Goal: Information Seeking & Learning: Find specific fact

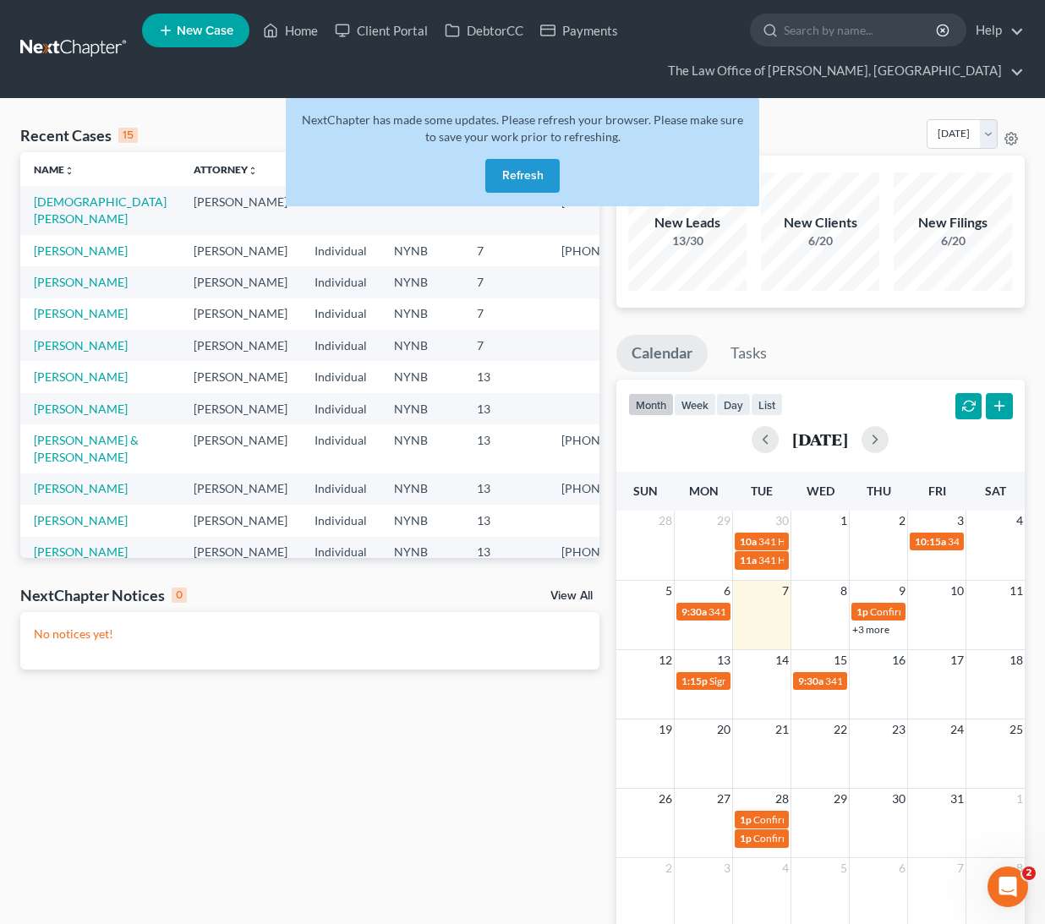
click at [545, 166] on button "Refresh" at bounding box center [522, 176] width 74 height 34
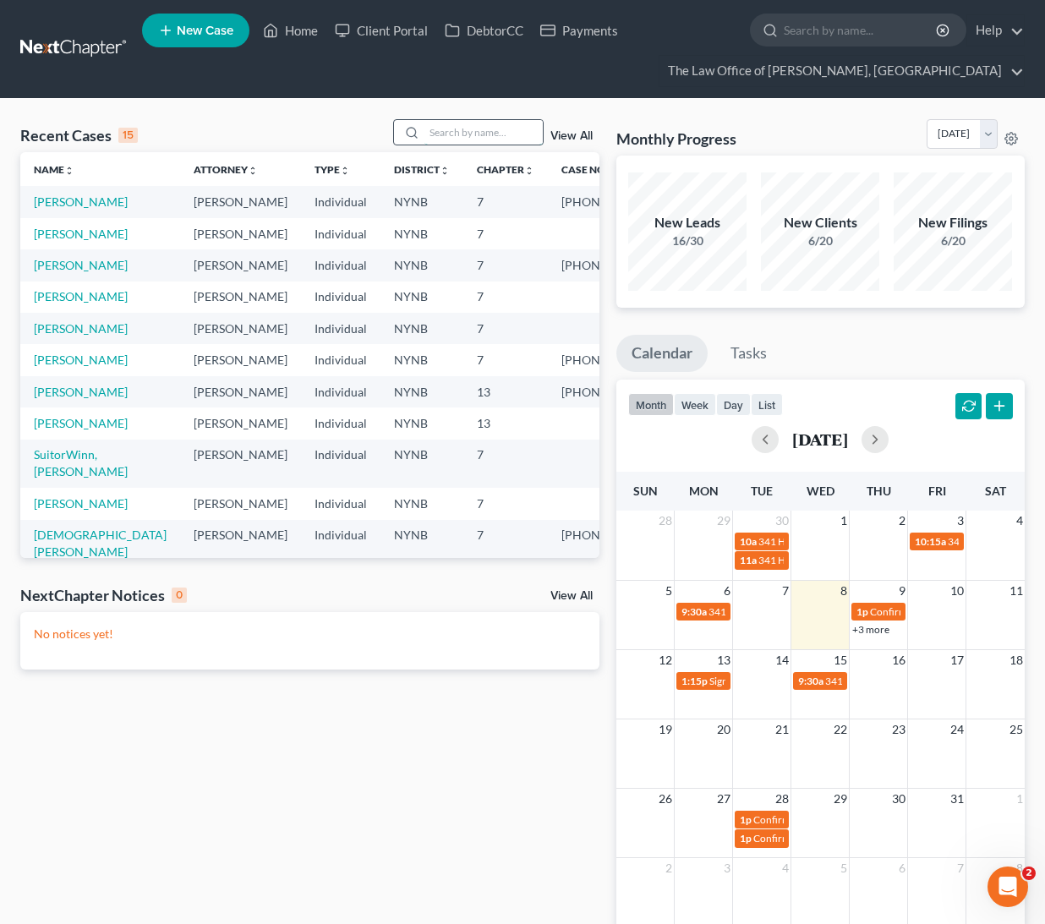
click at [509, 128] on input "search" at bounding box center [483, 132] width 118 height 25
paste input "Shuker"
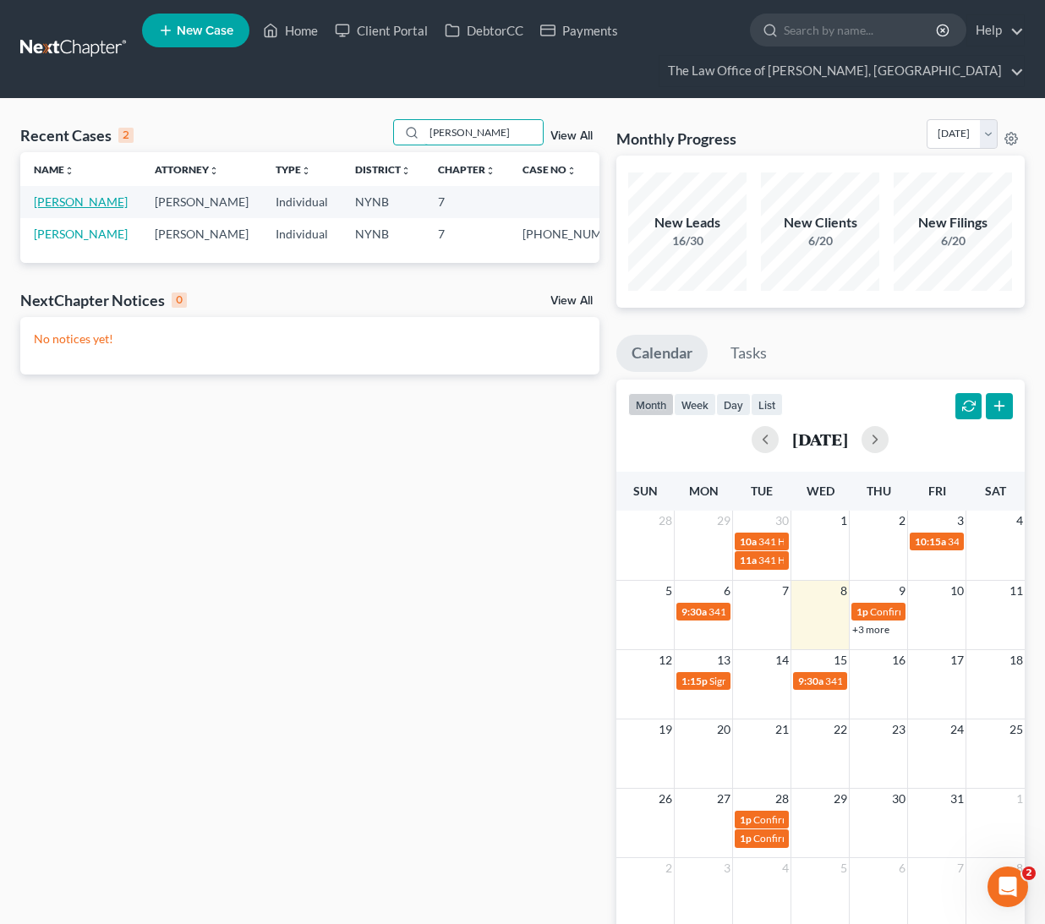
type input "Shuker"
click at [61, 209] on link "Shuker, Marguerite" at bounding box center [81, 201] width 94 height 14
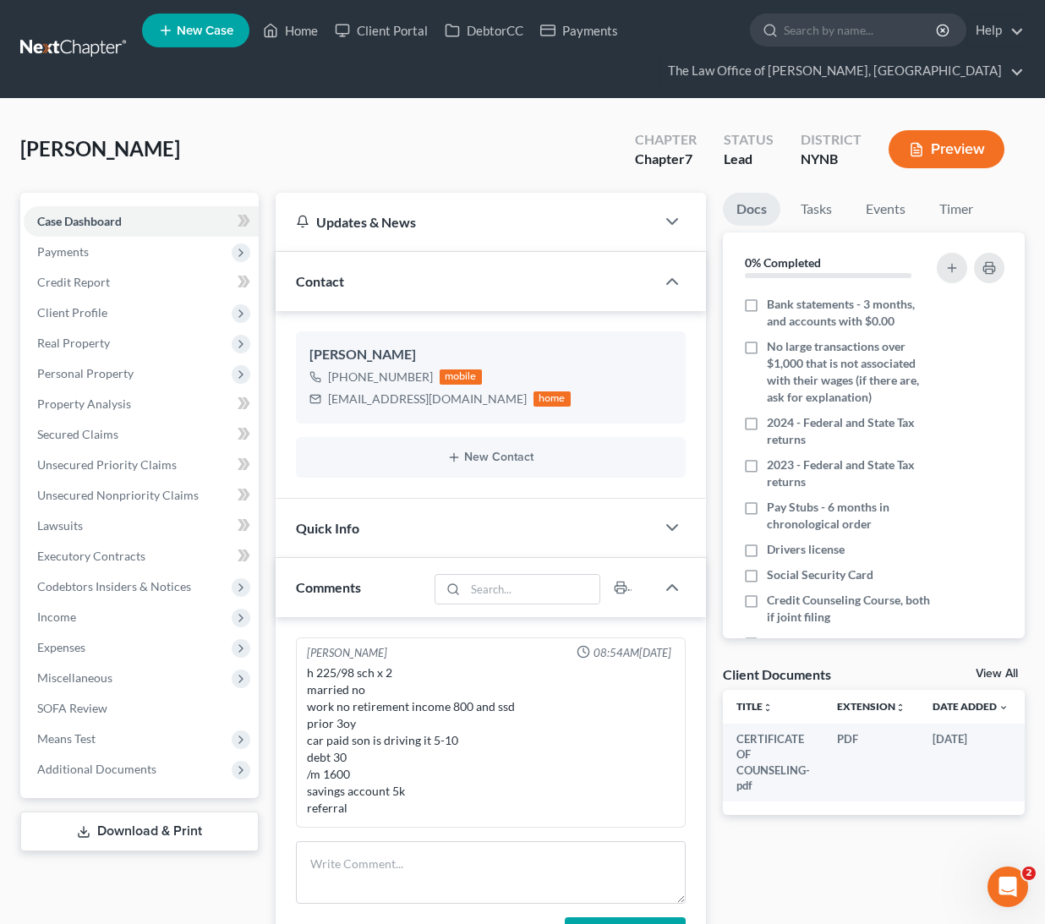
scroll to position [1187, 0]
click at [387, 24] on link "Client Portal" at bounding box center [381, 30] width 110 height 30
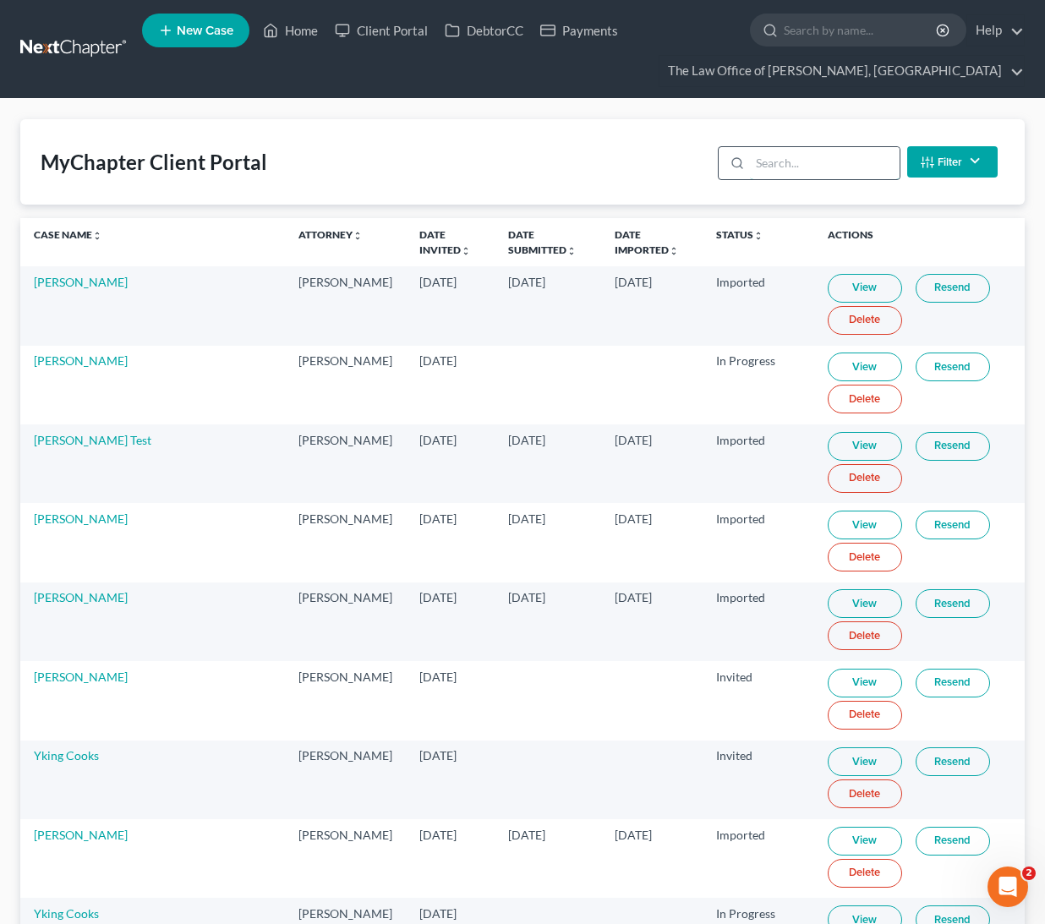
click at [806, 178] on input "search" at bounding box center [825, 163] width 150 height 32
paste input "Shuker"
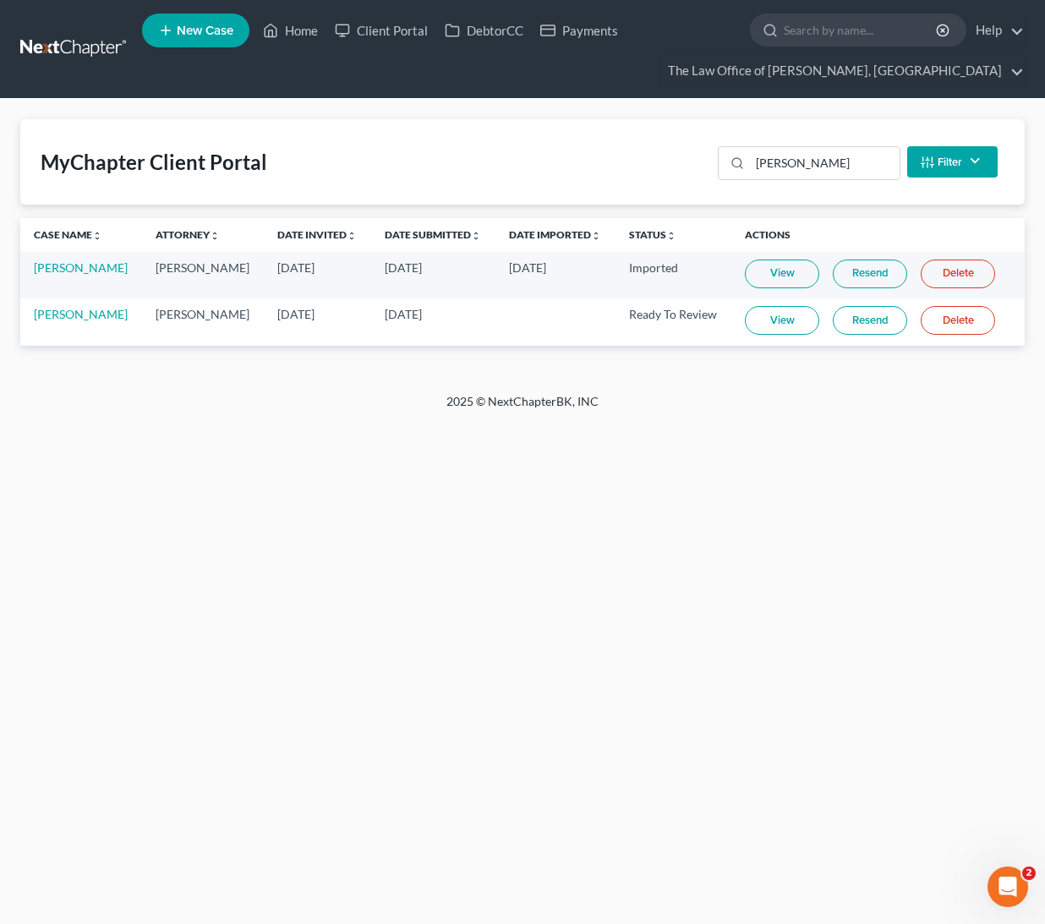
click at [795, 335] on link "View" at bounding box center [782, 320] width 74 height 29
click at [809, 177] on input "Shuker" at bounding box center [825, 163] width 150 height 32
paste input "Przybylowicv"
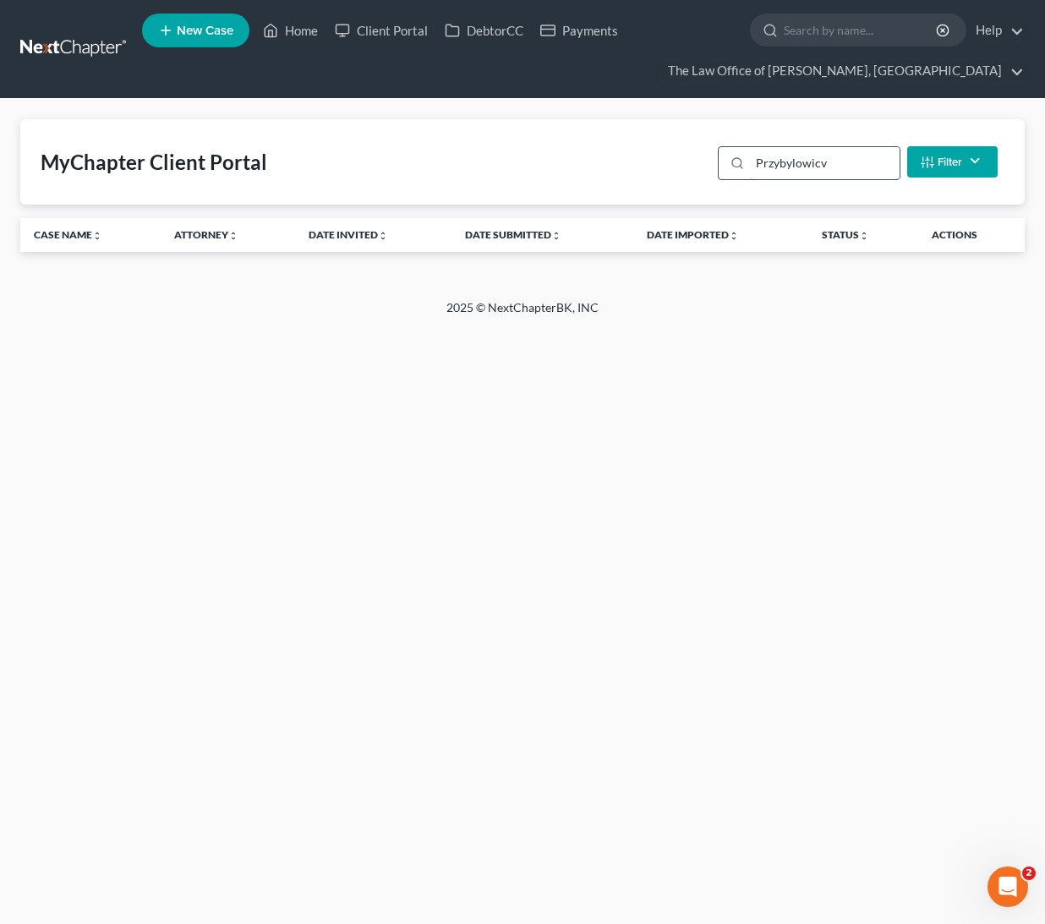
click at [801, 164] on input "Przybylowicv" at bounding box center [825, 163] width 150 height 32
click at [802, 164] on input "Przybylowicv" at bounding box center [825, 163] width 150 height 32
paste input "James"
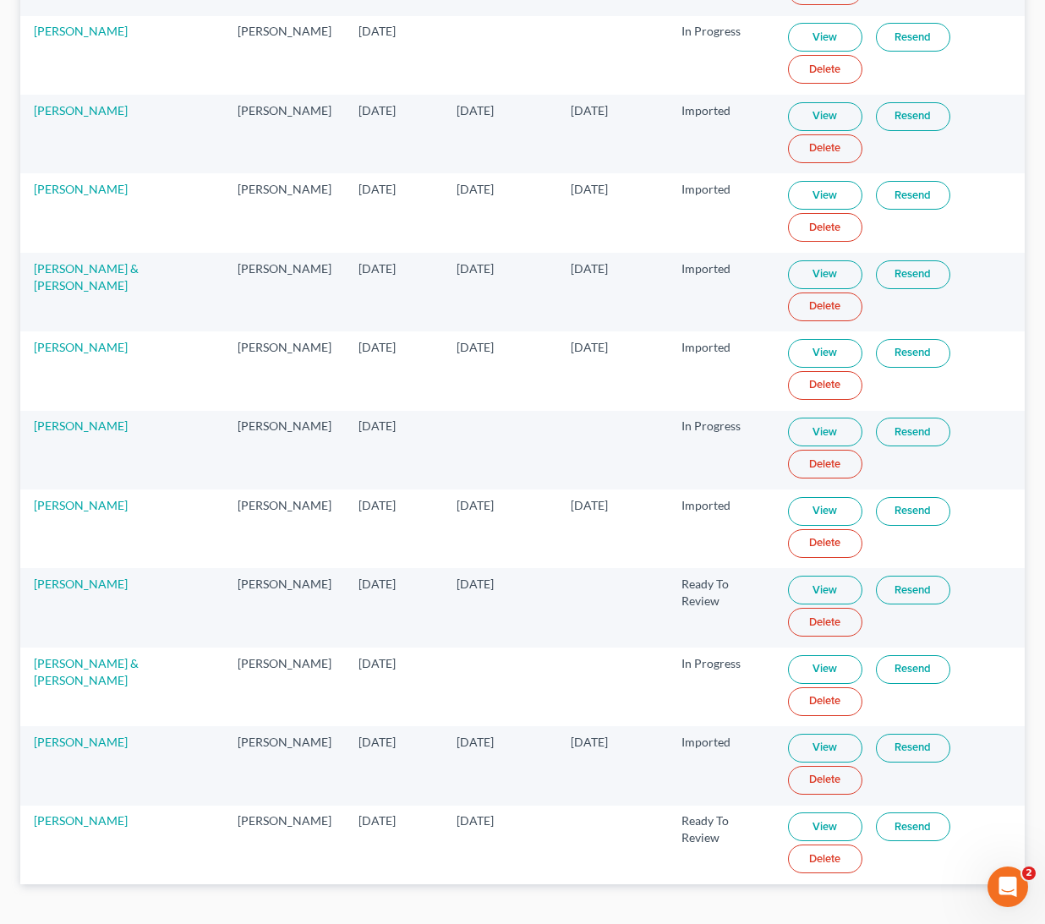
scroll to position [1124, 0]
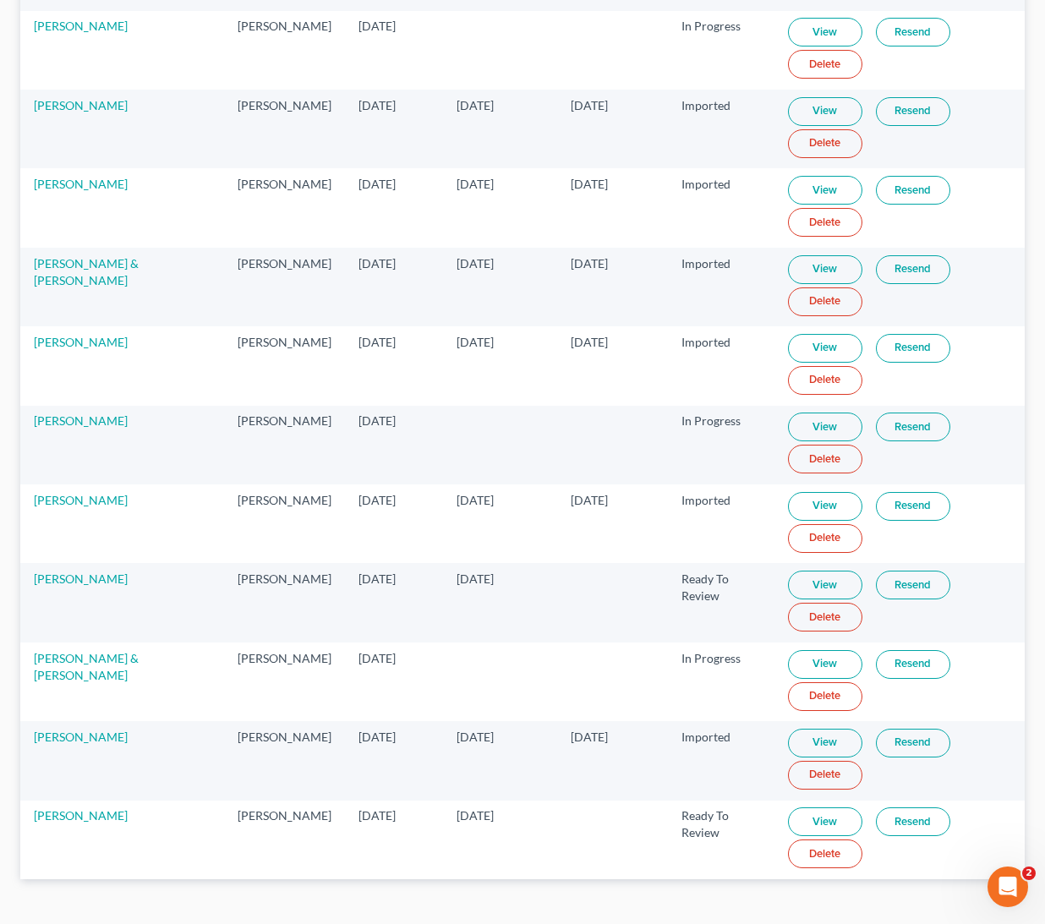
click at [793, 807] on link "View" at bounding box center [825, 821] width 74 height 29
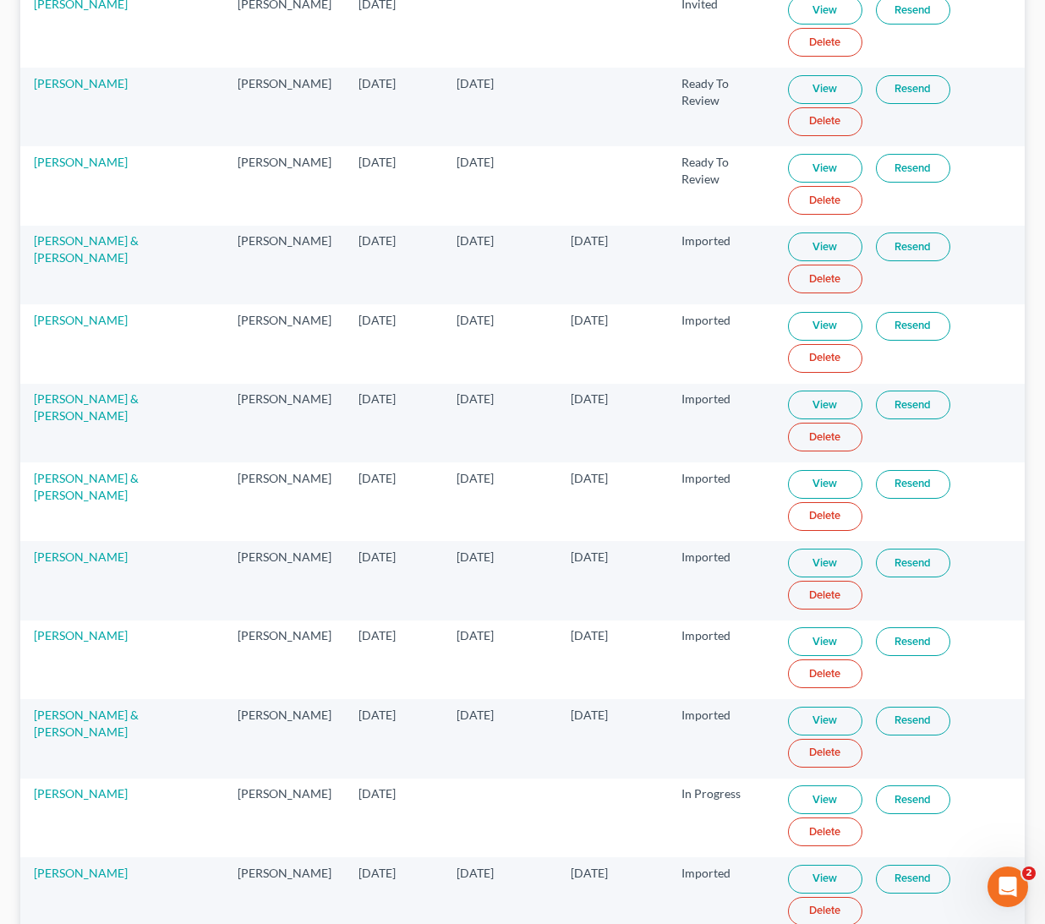
scroll to position [25, 0]
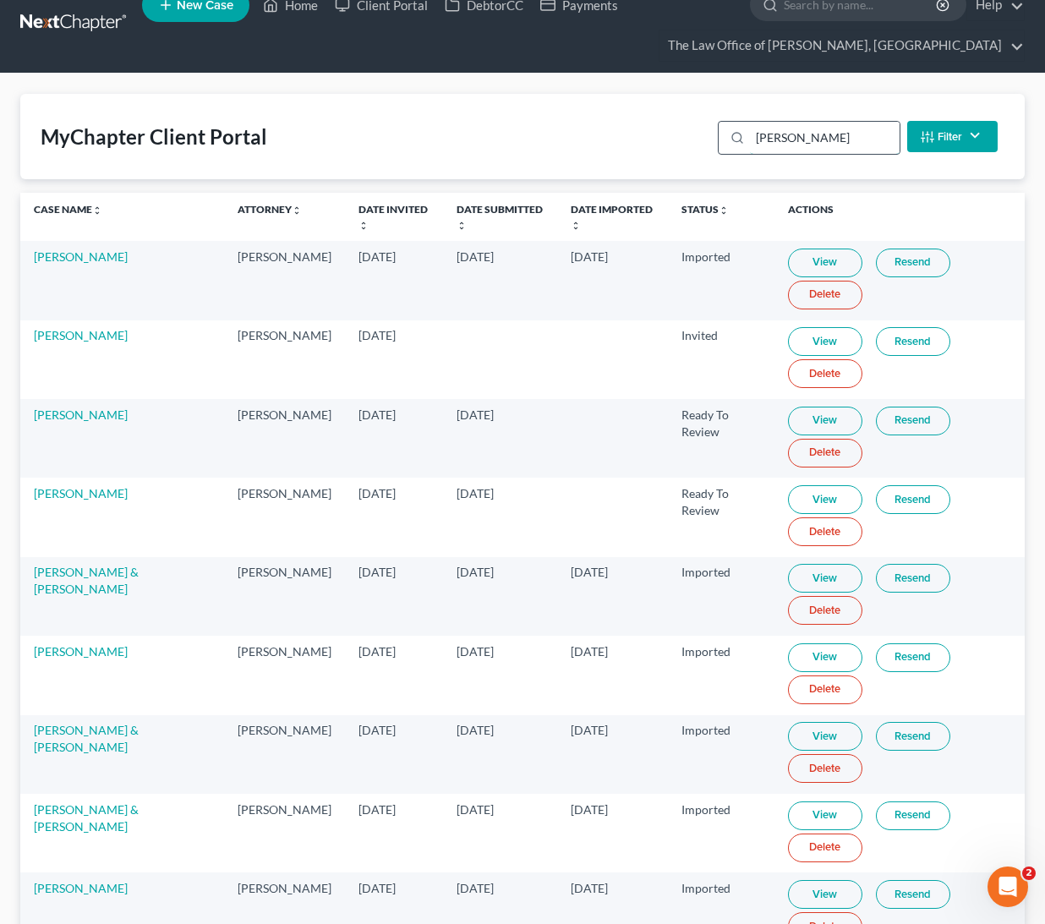
click at [795, 144] on input "James" at bounding box center [825, 138] width 150 height 32
click at [795, 145] on input "James" at bounding box center [825, 138] width 150 height 32
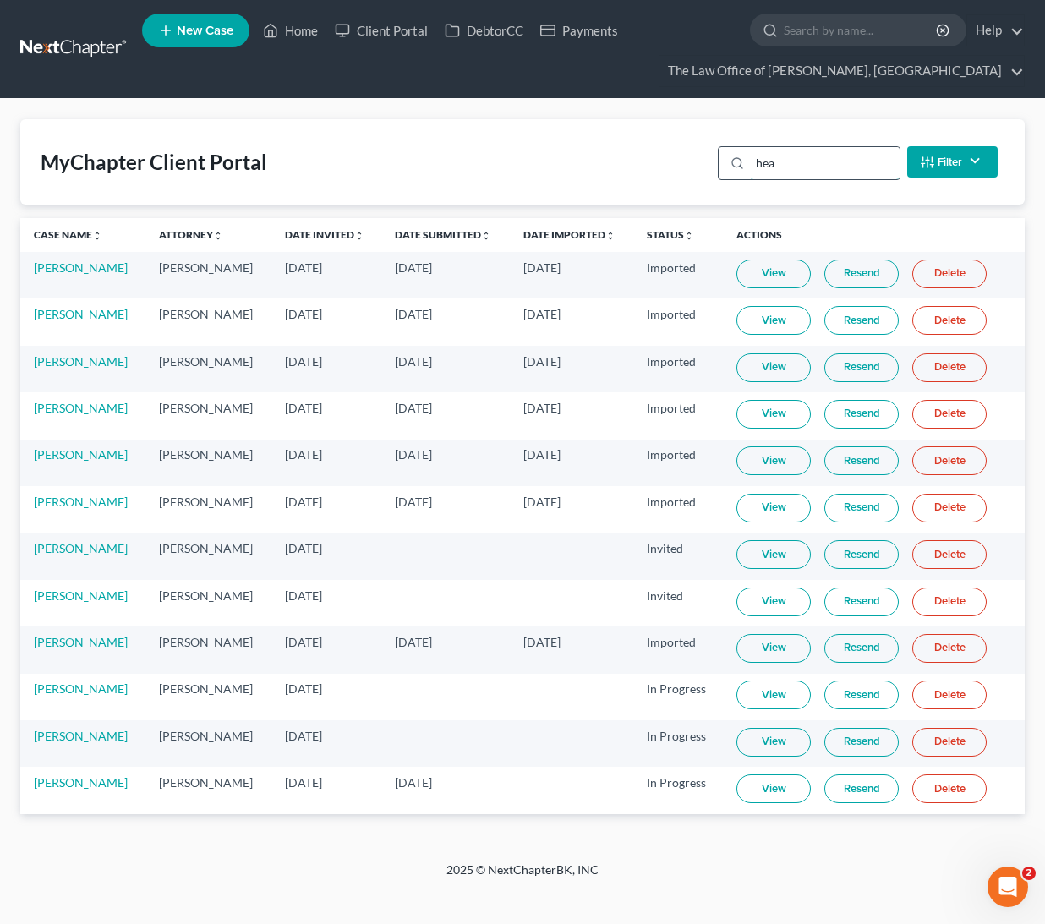
scroll to position [0, 0]
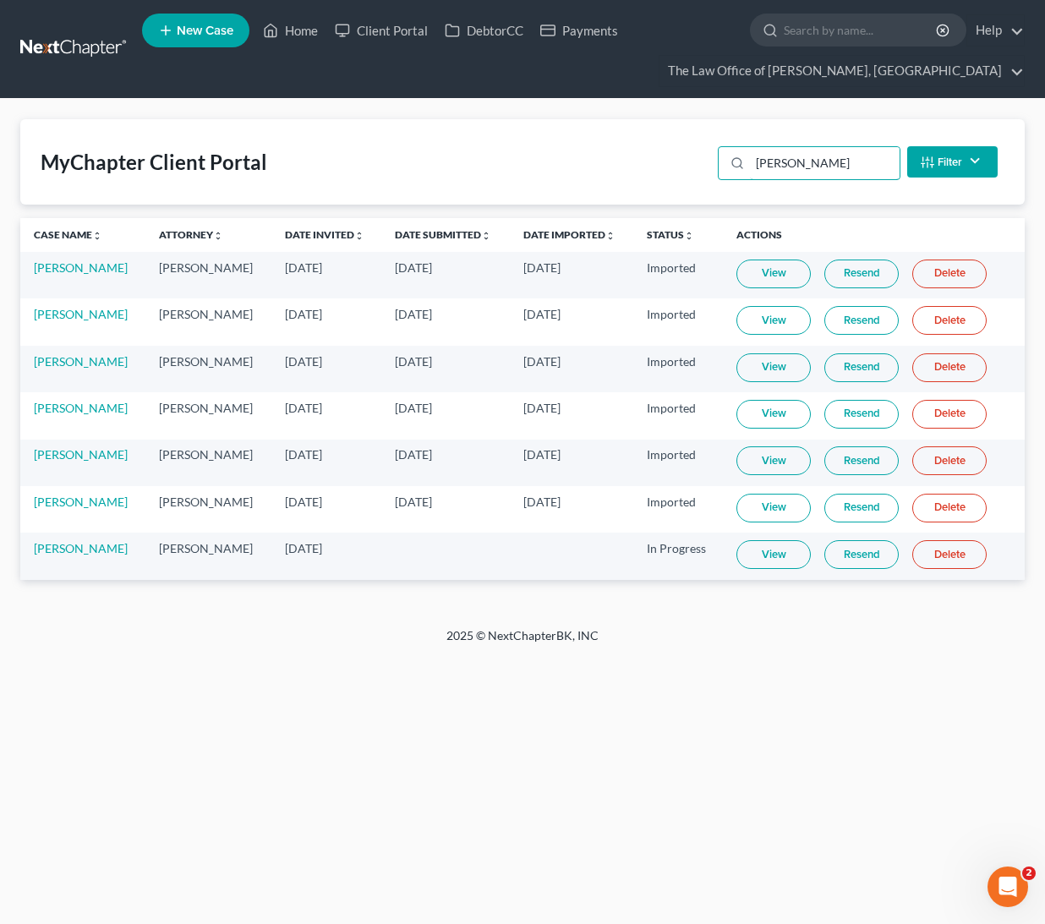
type input "heather"
click at [773, 555] on link "View" at bounding box center [773, 554] width 74 height 29
click at [287, 14] on ul "New Case Home Client Portal DebtorCC Payments - No Result - See all results Or …" at bounding box center [583, 48] width 883 height 81
click at [288, 27] on link "Home" at bounding box center [290, 30] width 72 height 30
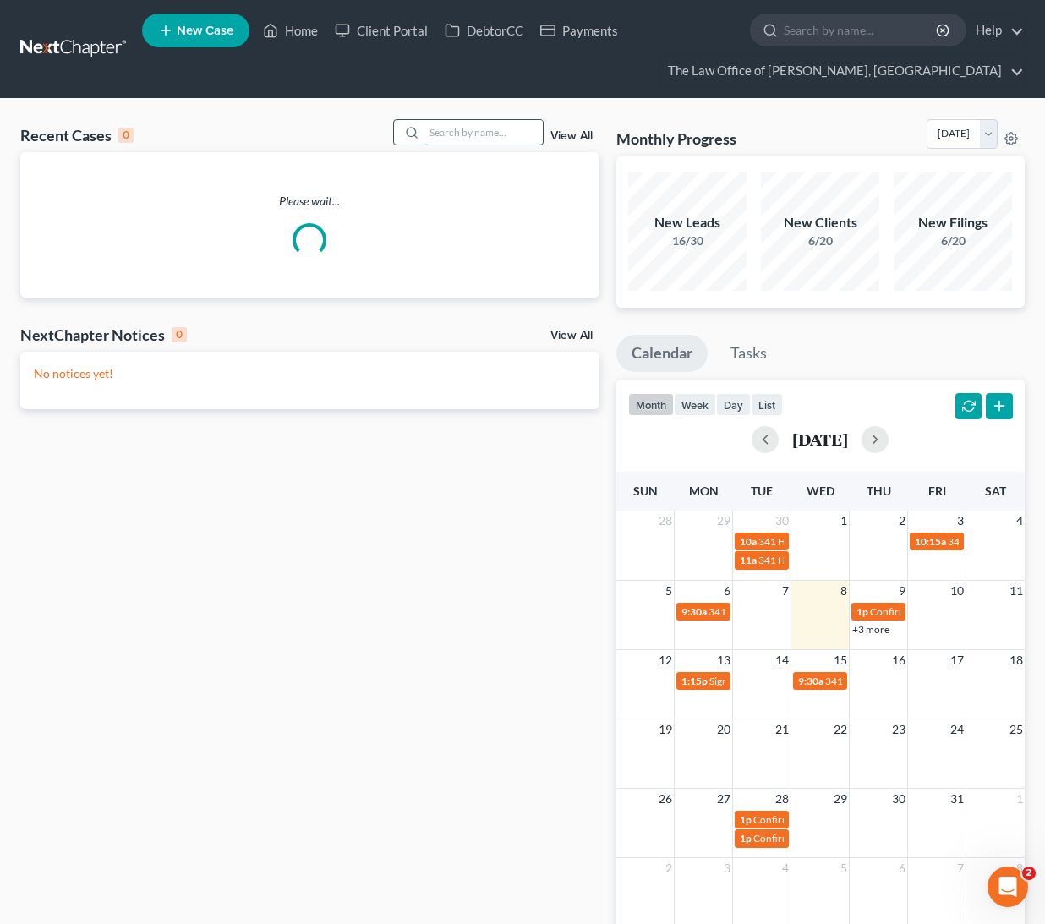
click at [444, 128] on input "search" at bounding box center [483, 132] width 118 height 25
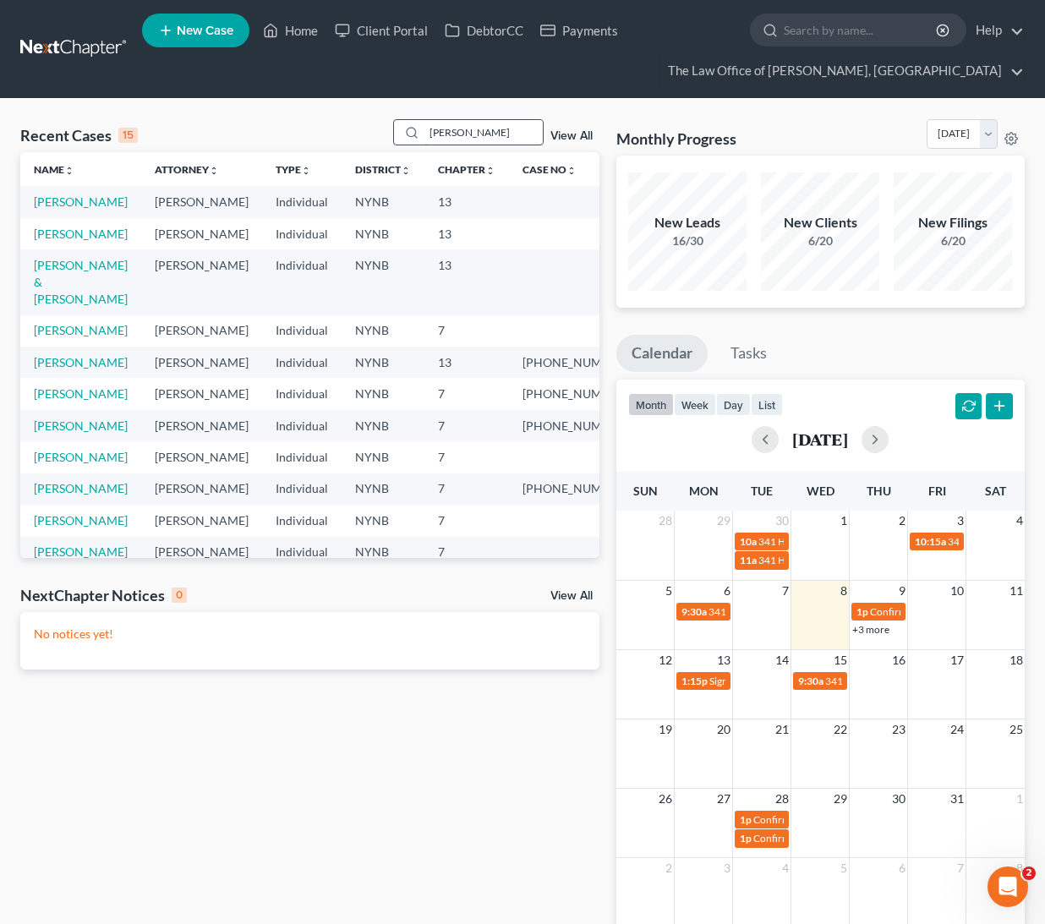
type input "Michael butler"
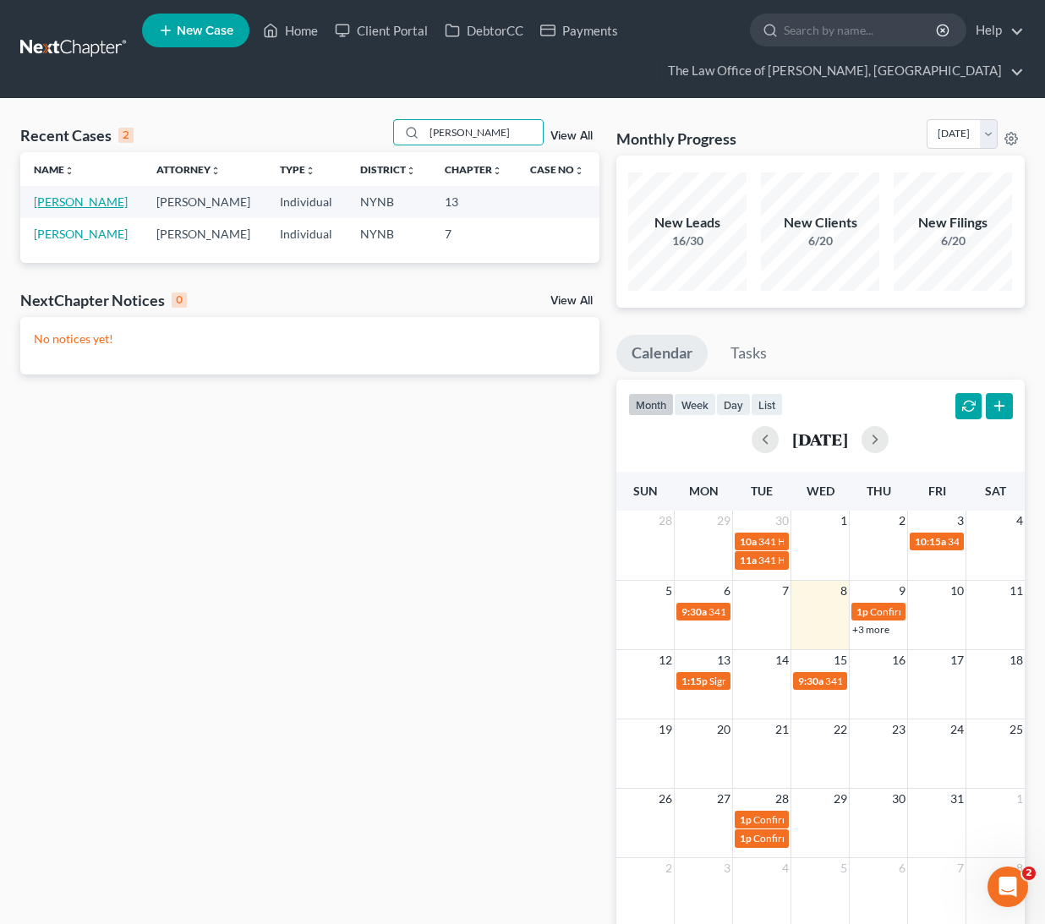
click at [59, 204] on link "Butler, Michael" at bounding box center [81, 201] width 94 height 14
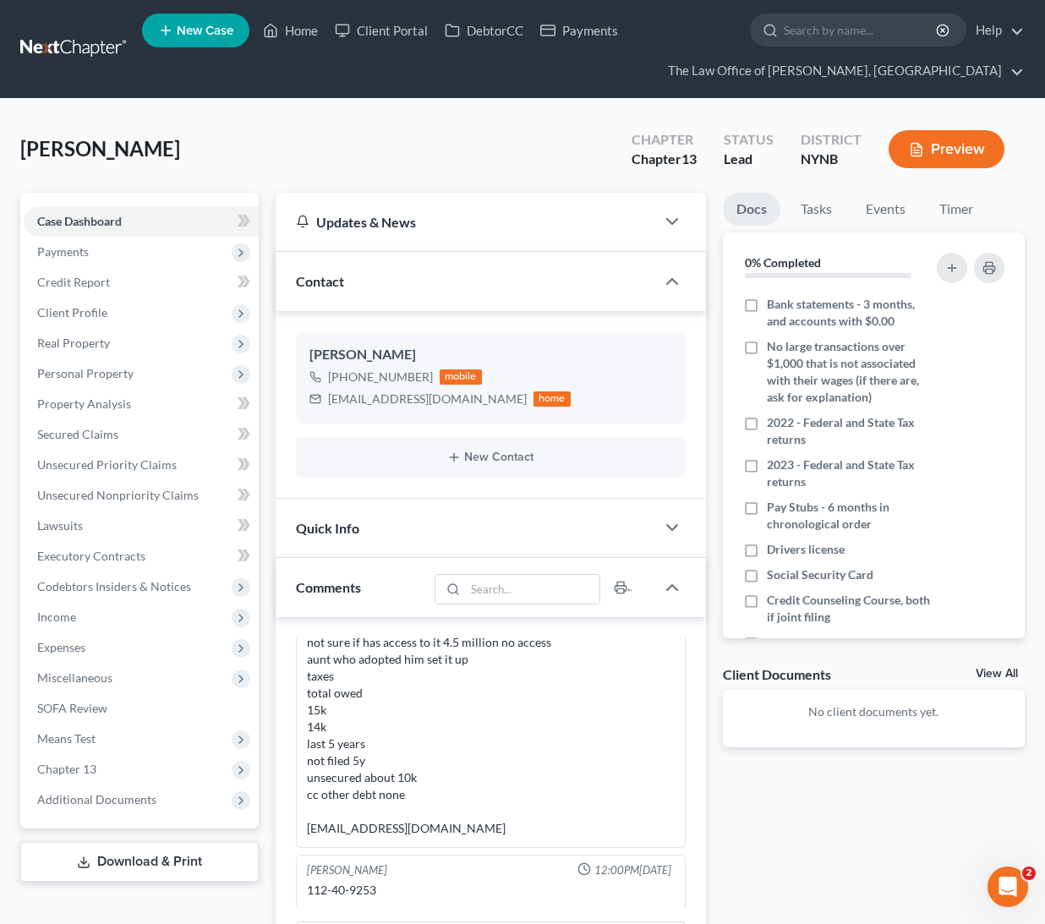
scroll to position [713, 0]
click at [286, 35] on link "Home" at bounding box center [290, 30] width 72 height 30
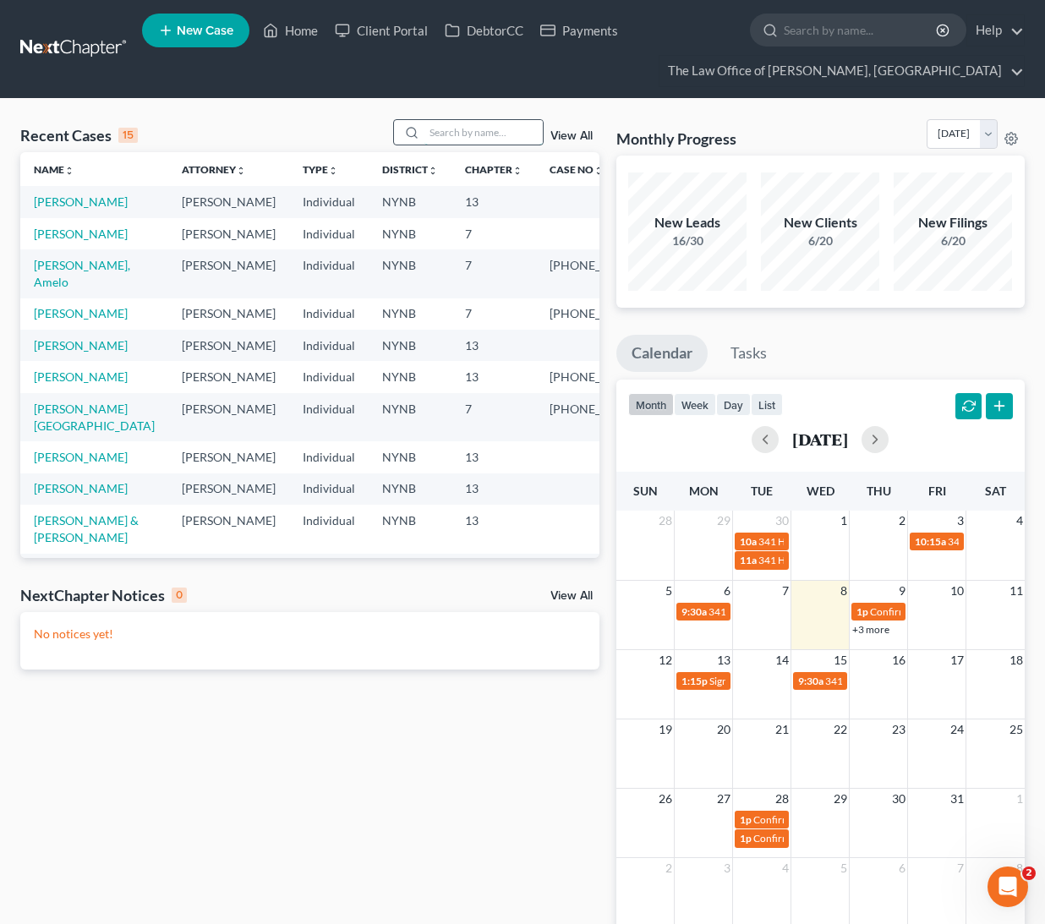
click at [455, 135] on input "search" at bounding box center [483, 132] width 118 height 25
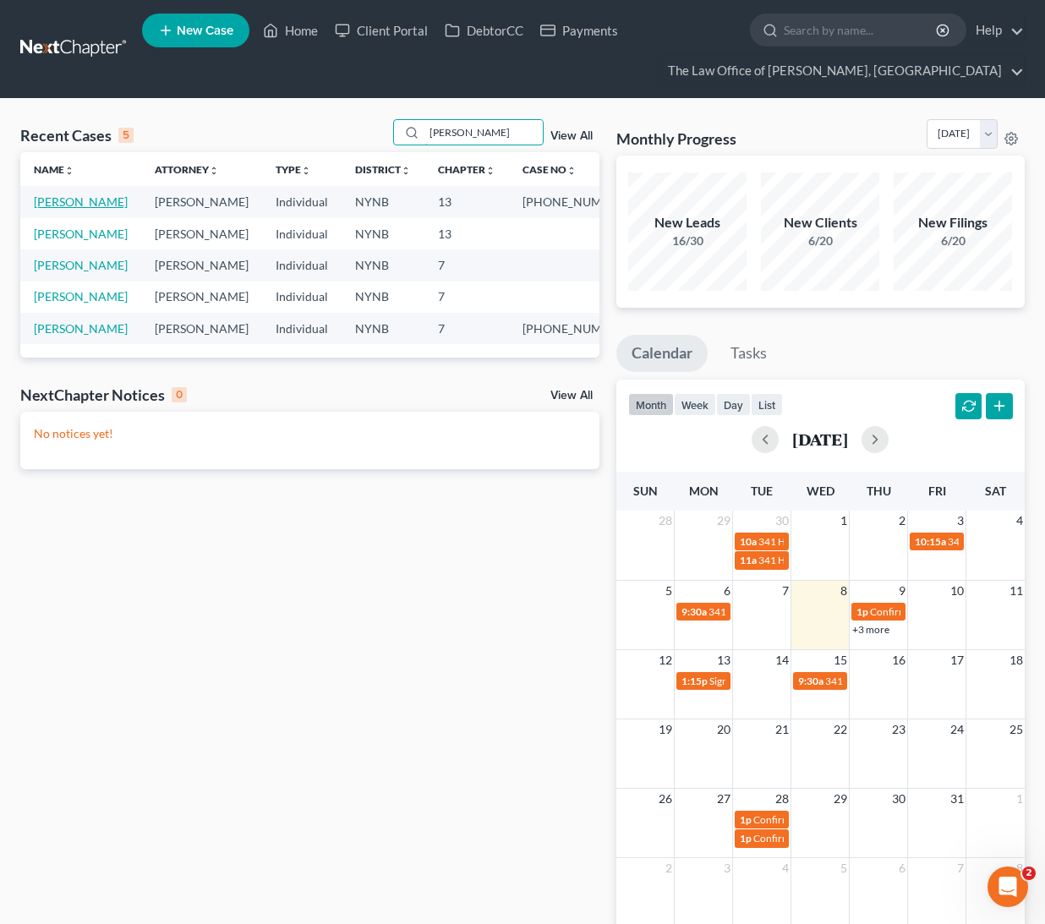
type input "terri"
click at [49, 200] on link "Gargano, Terri" at bounding box center [81, 201] width 94 height 14
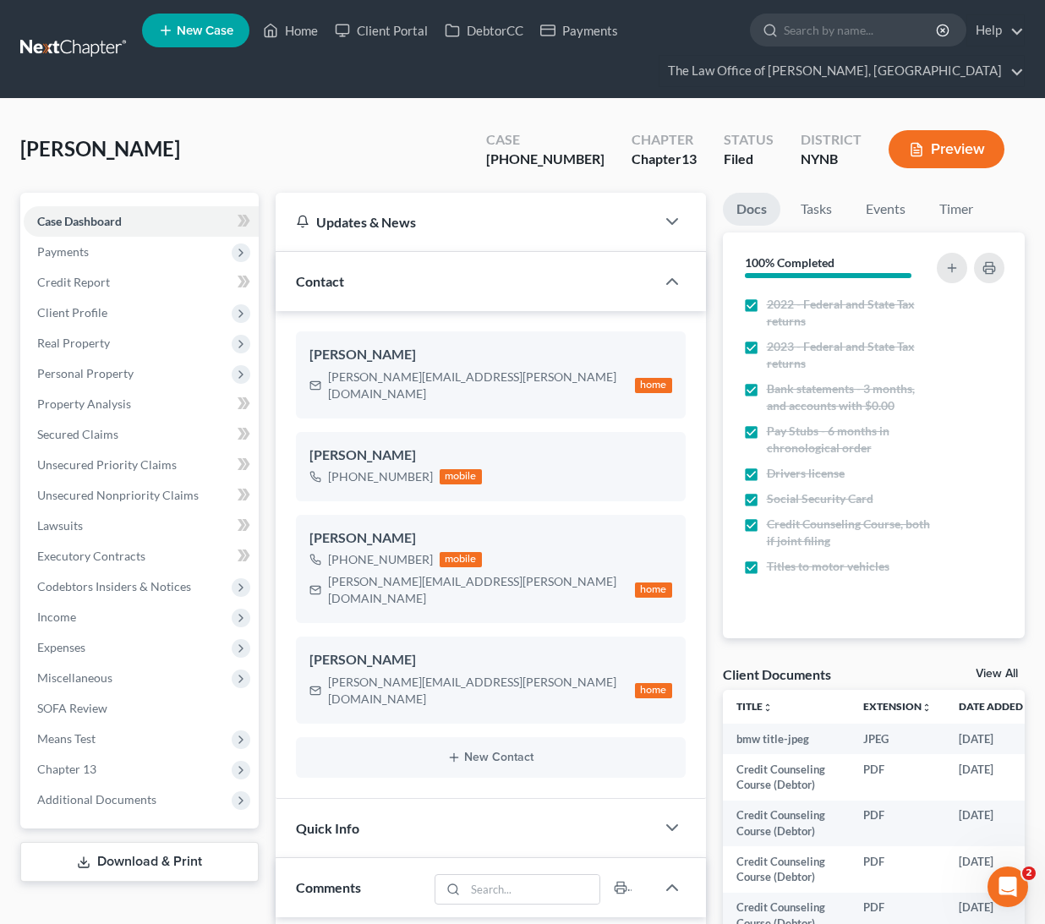
scroll to position [7, 0]
click at [374, 468] on div "+1 (518) 729-0974" at bounding box center [380, 476] width 105 height 17
copy div "+1 (518) 729-0974"
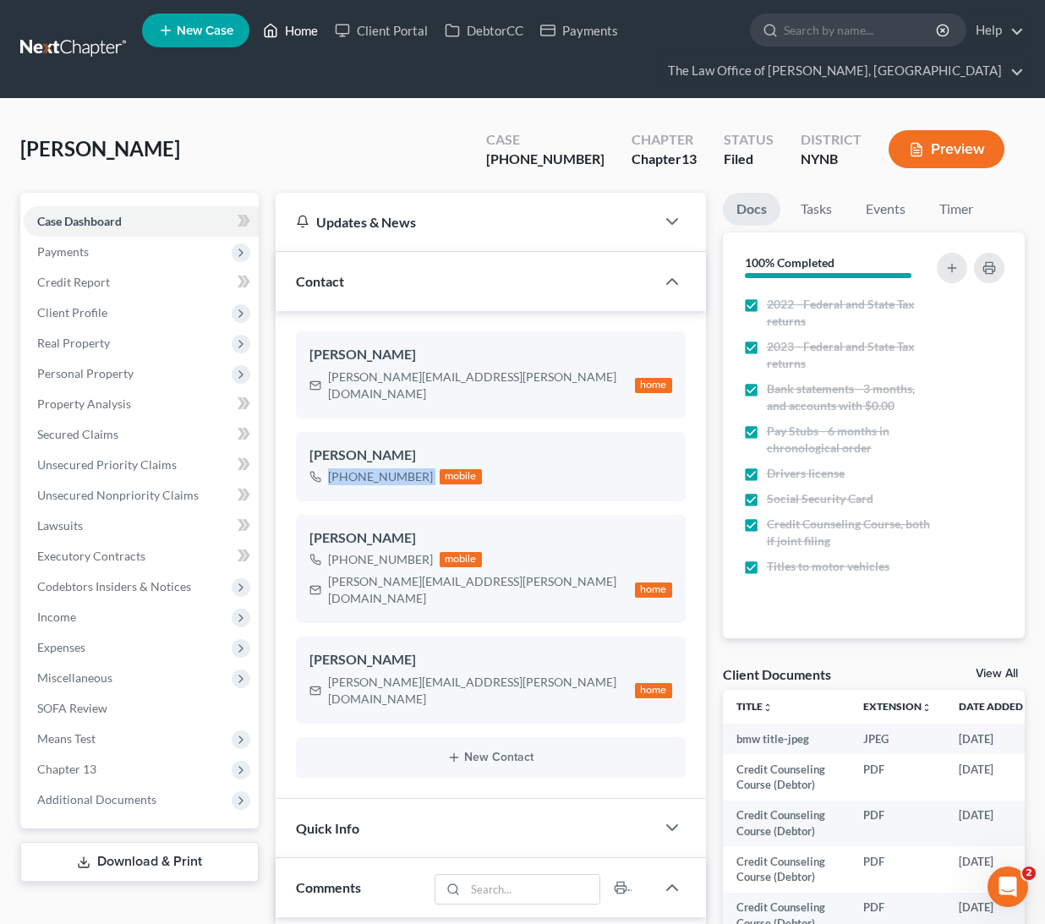
click at [309, 28] on link "Home" at bounding box center [290, 30] width 72 height 30
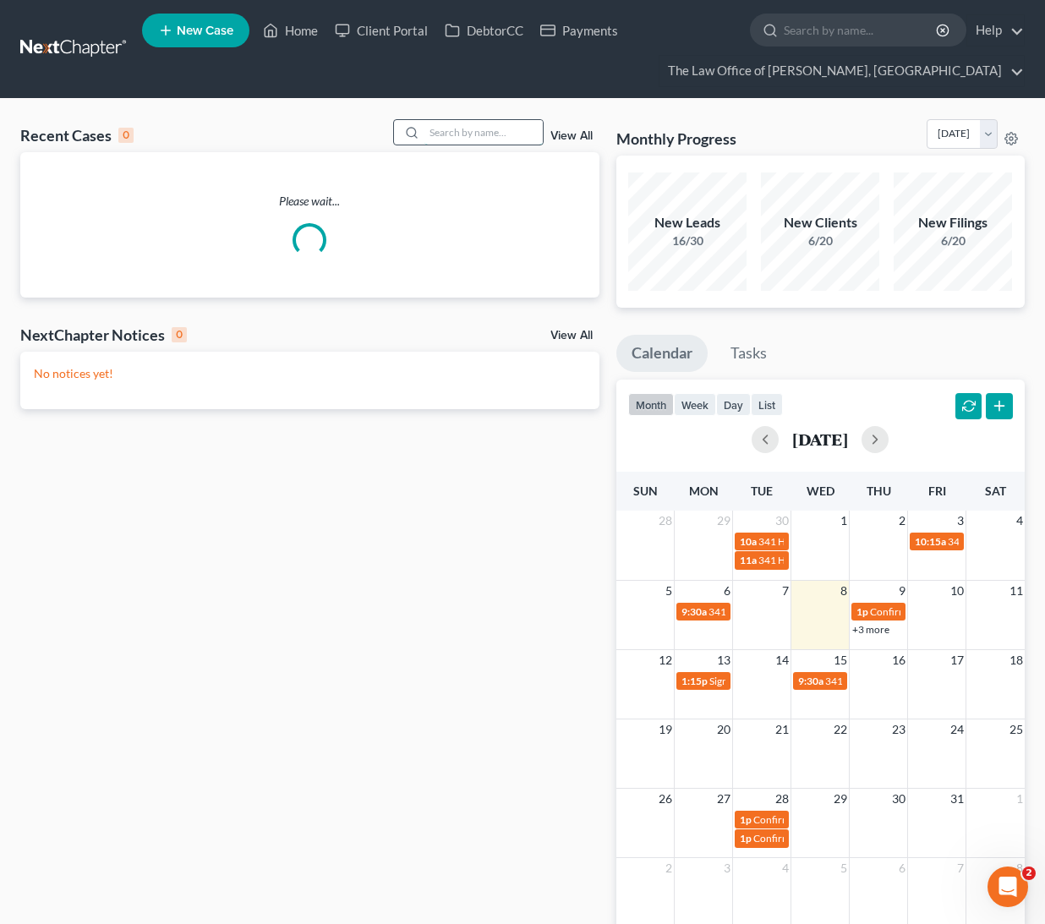
click at [451, 142] on input "search" at bounding box center [483, 132] width 118 height 25
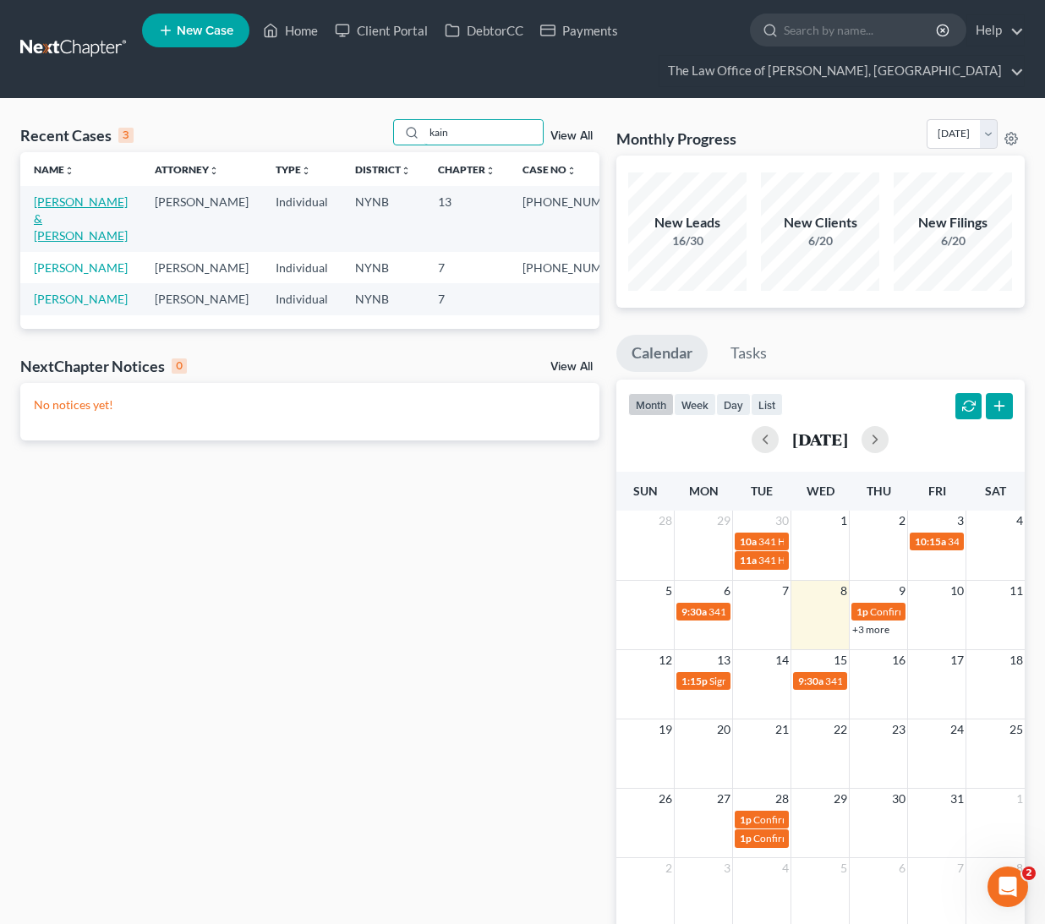
type input "kain"
click at [48, 208] on link "[PERSON_NAME] & [PERSON_NAME]" at bounding box center [81, 218] width 94 height 48
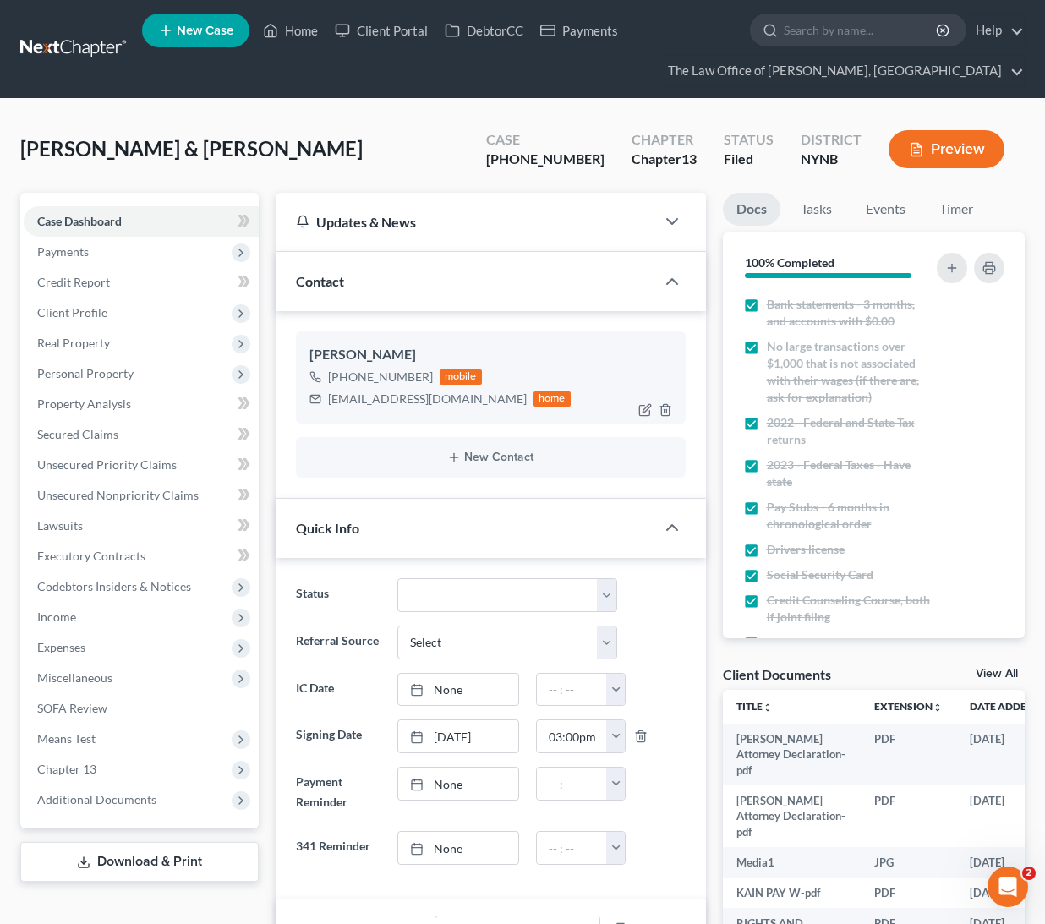
scroll to position [186, 0]
click at [356, 380] on div "+1 (518) 902-9764" at bounding box center [380, 377] width 105 height 17
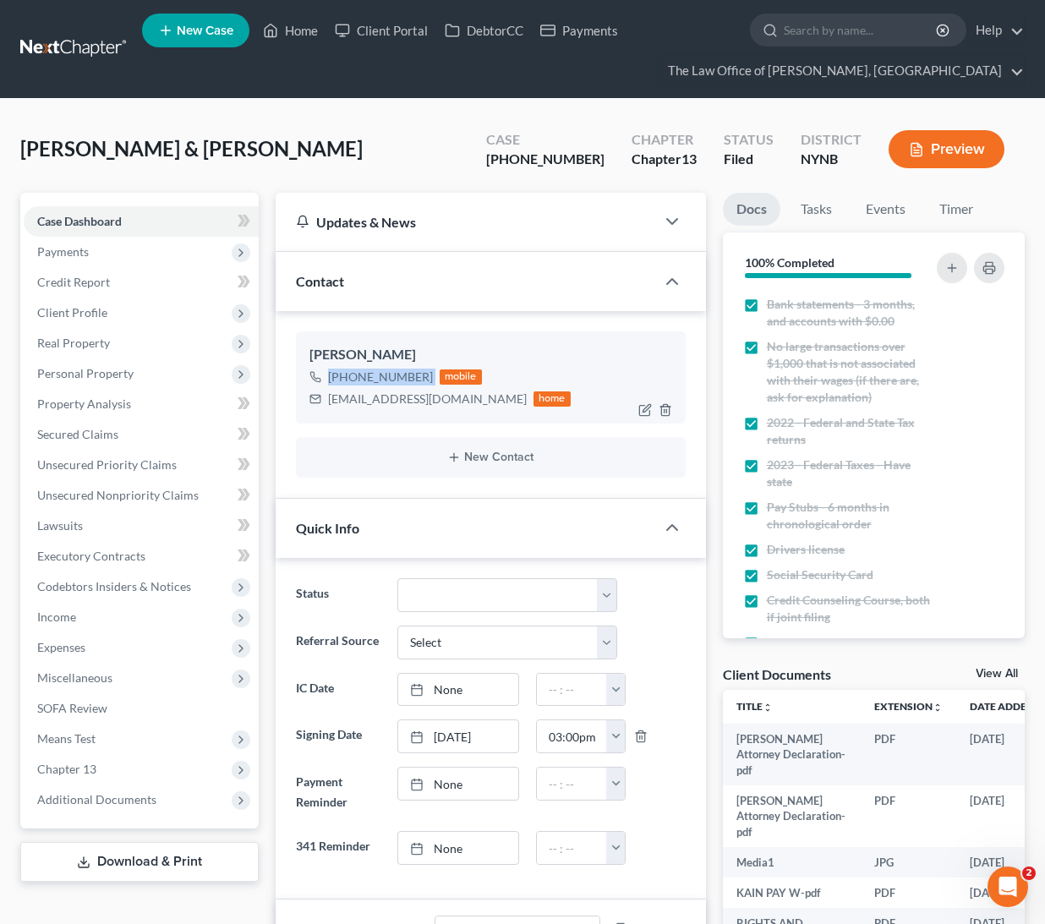
copy div "+1 (518) 902-9764"
click at [282, 31] on link "Home" at bounding box center [290, 30] width 72 height 30
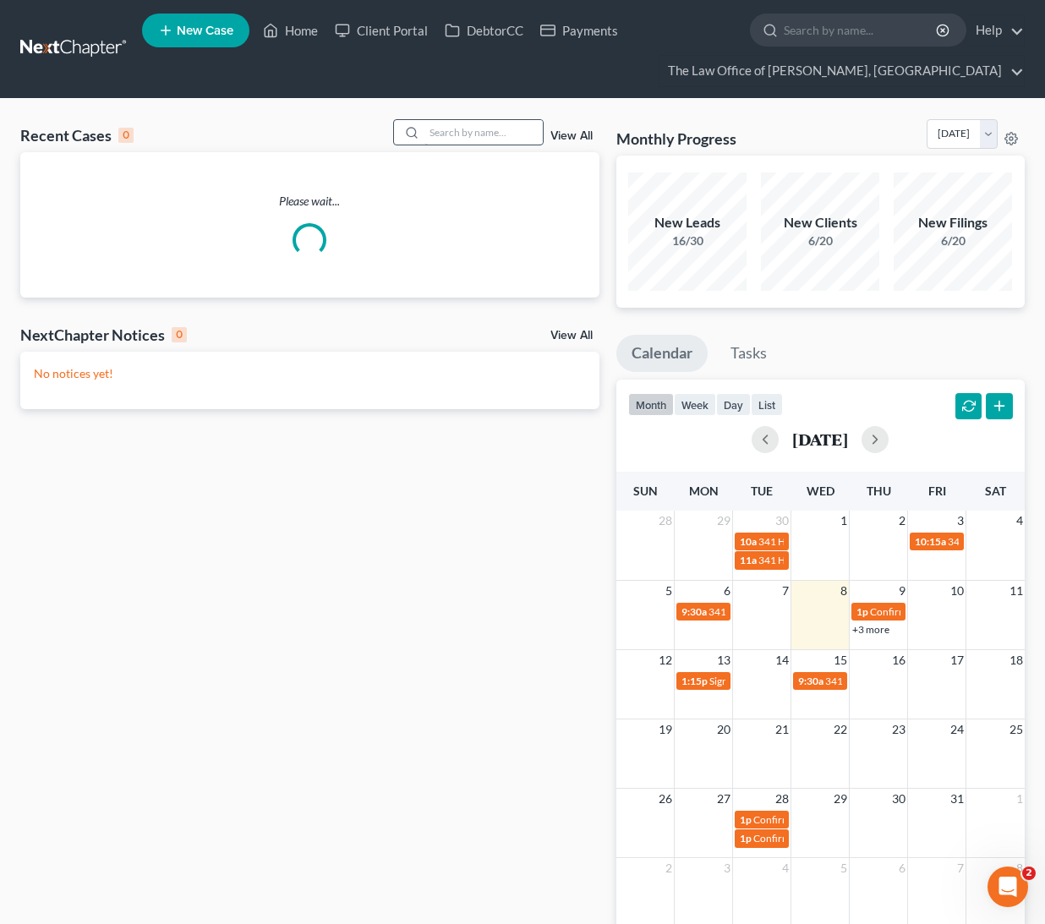
click at [447, 123] on input "search" at bounding box center [483, 132] width 118 height 25
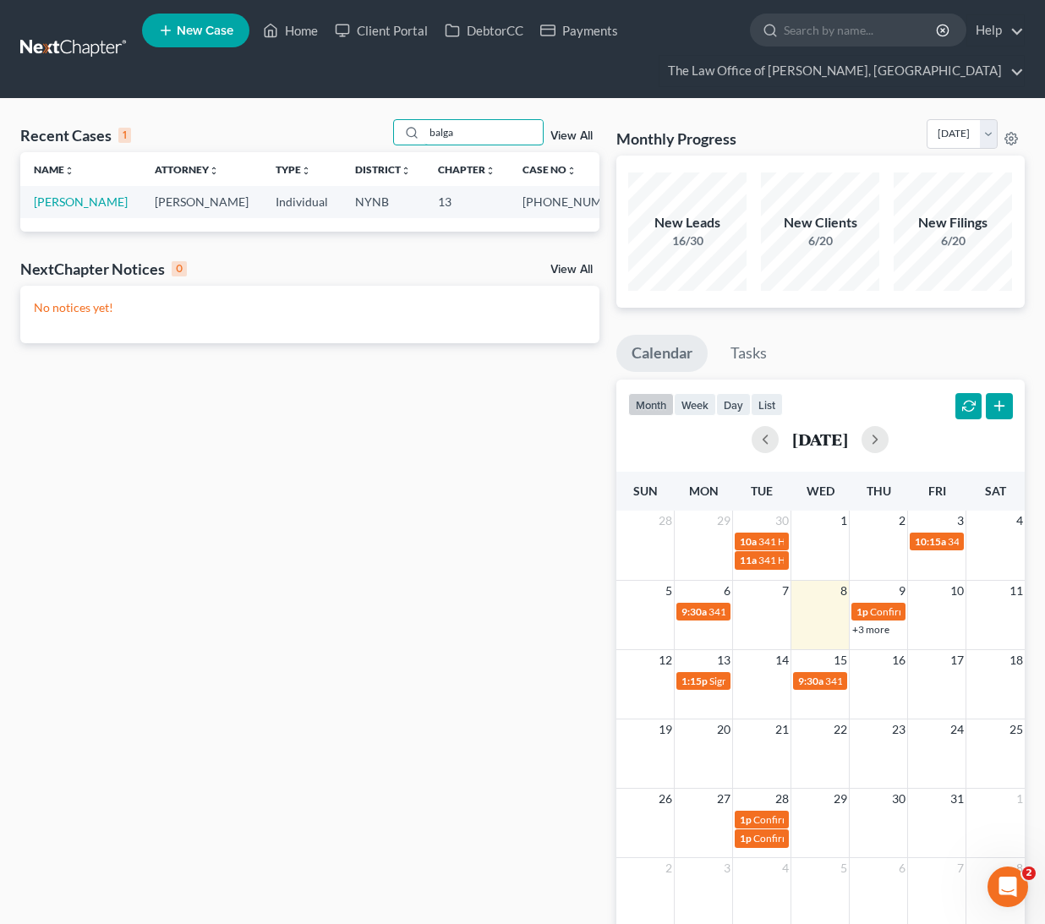
type input "balga"
click at [52, 210] on td "Balga, Valerie" at bounding box center [80, 201] width 121 height 31
click at [41, 210] on td "Balga, Valerie" at bounding box center [80, 201] width 121 height 31
click at [46, 209] on link "Balga, Valerie" at bounding box center [81, 201] width 94 height 14
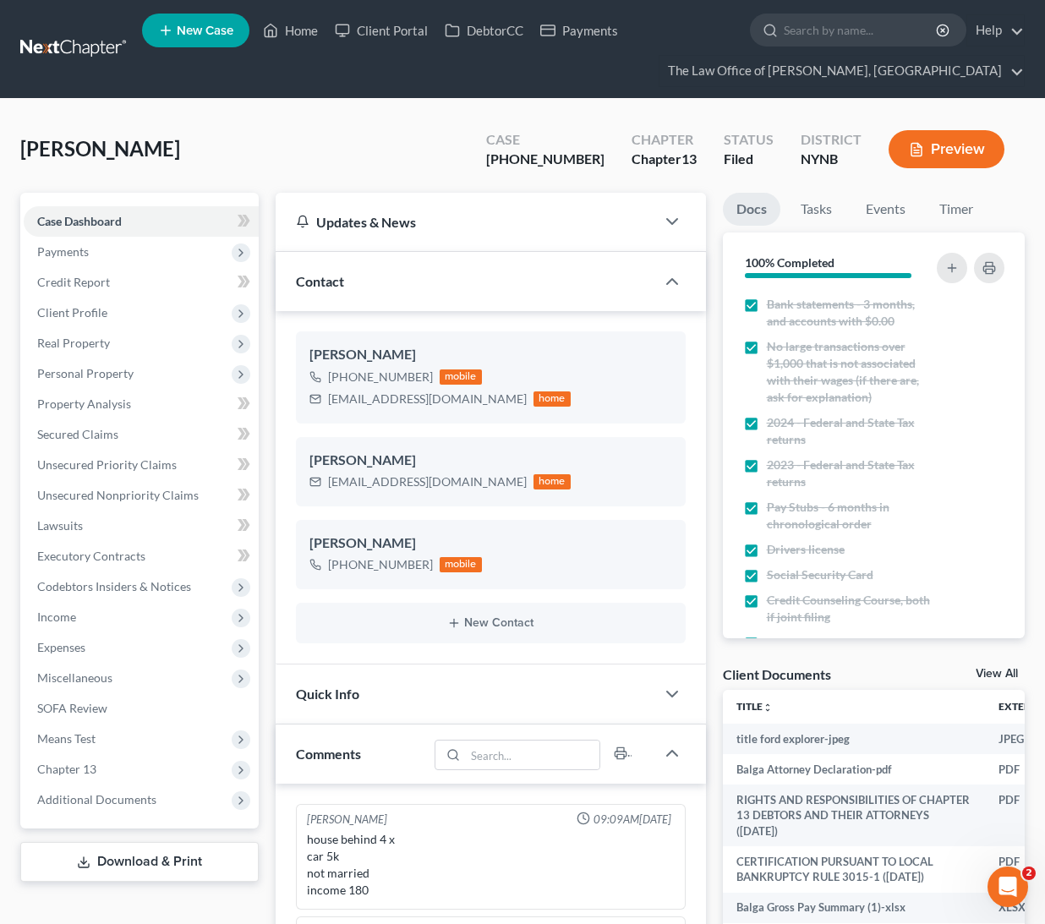
scroll to position [1515, 0]
click at [366, 375] on div "+1 (518) 892-1479" at bounding box center [380, 377] width 105 height 17
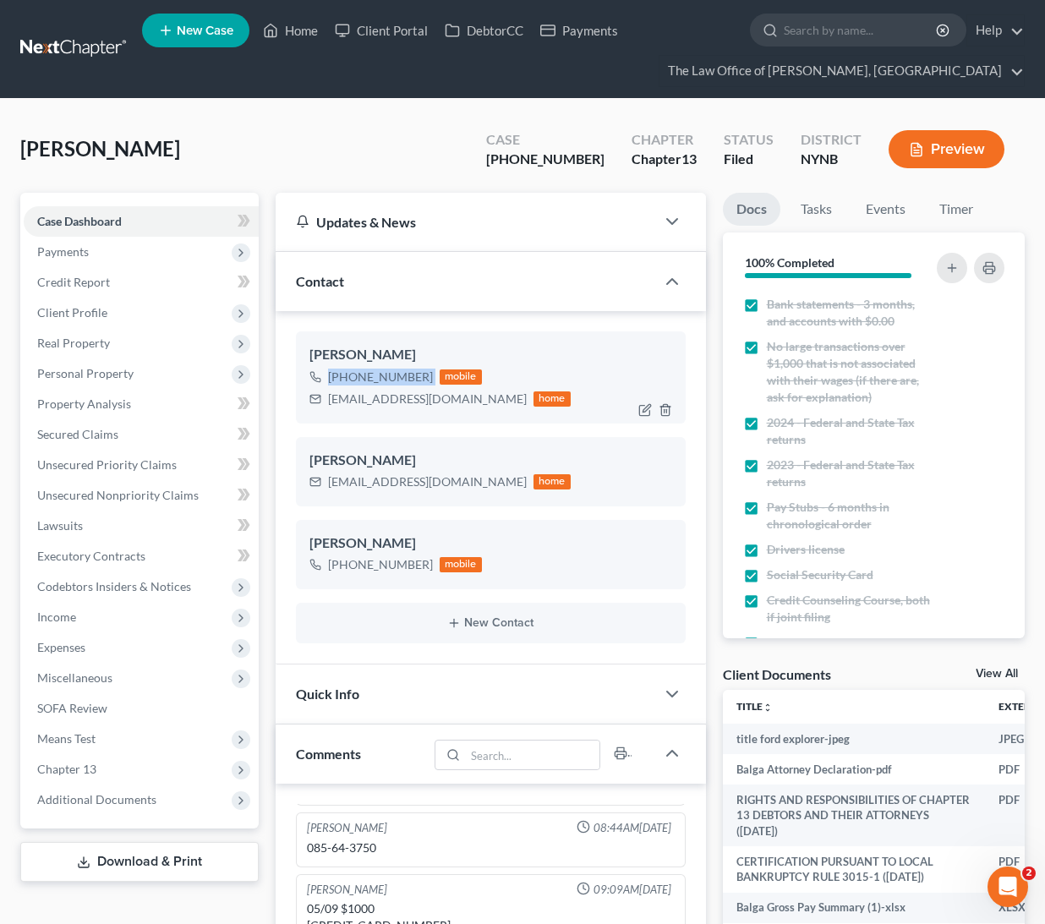
copy div "+1 (518) 892-1479"
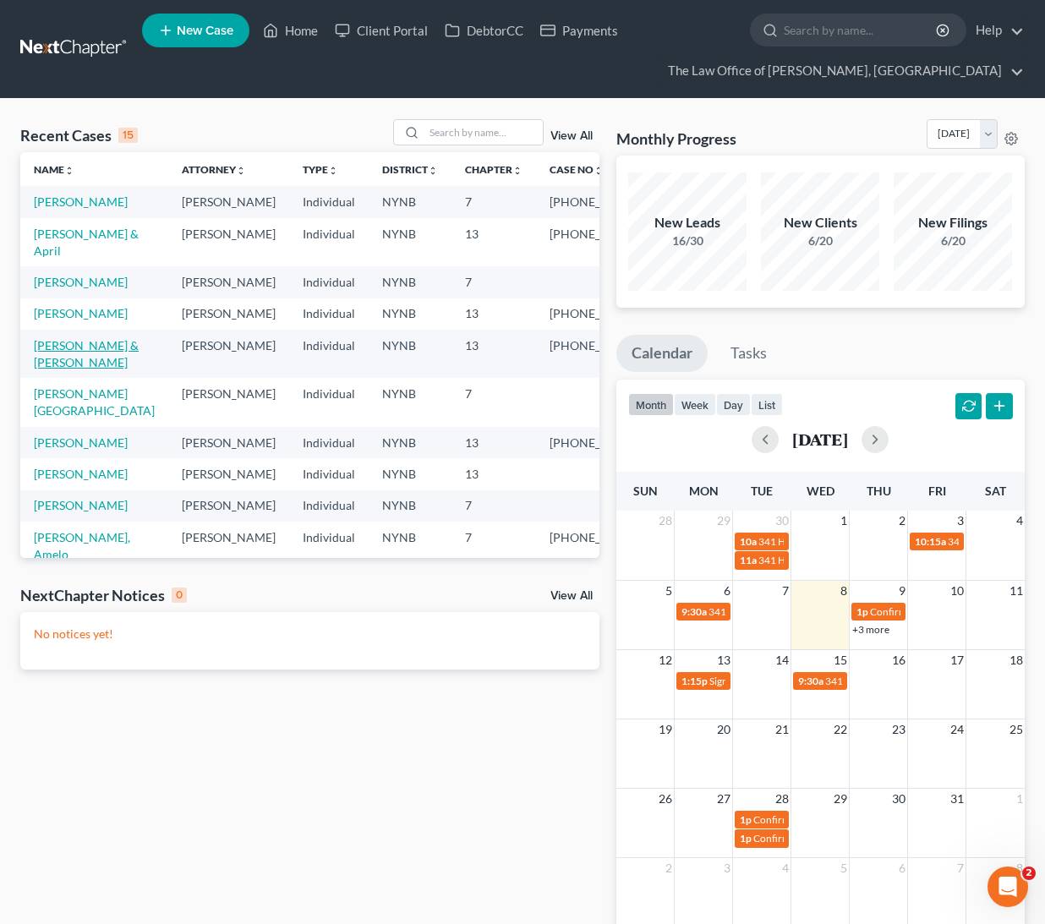
click at [85, 369] on link "[PERSON_NAME] & [PERSON_NAME]" at bounding box center [86, 353] width 105 height 31
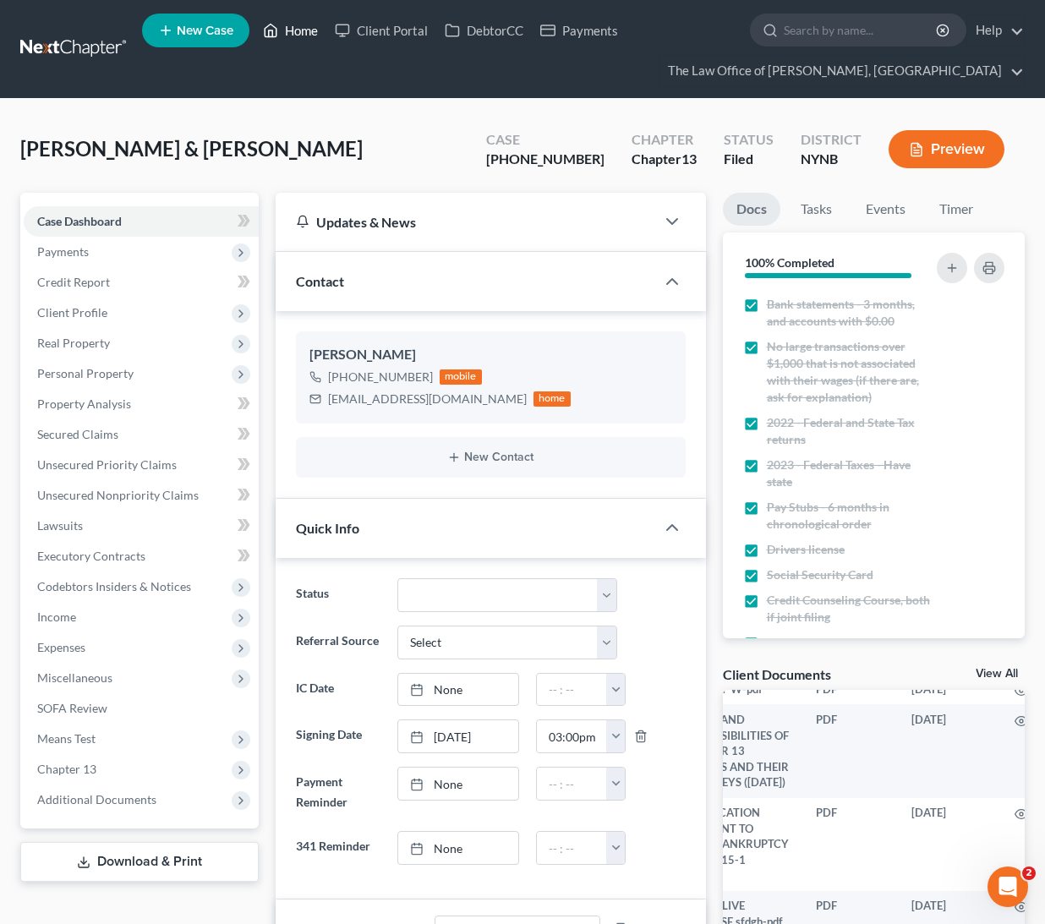
click at [309, 39] on link "Home" at bounding box center [290, 30] width 72 height 30
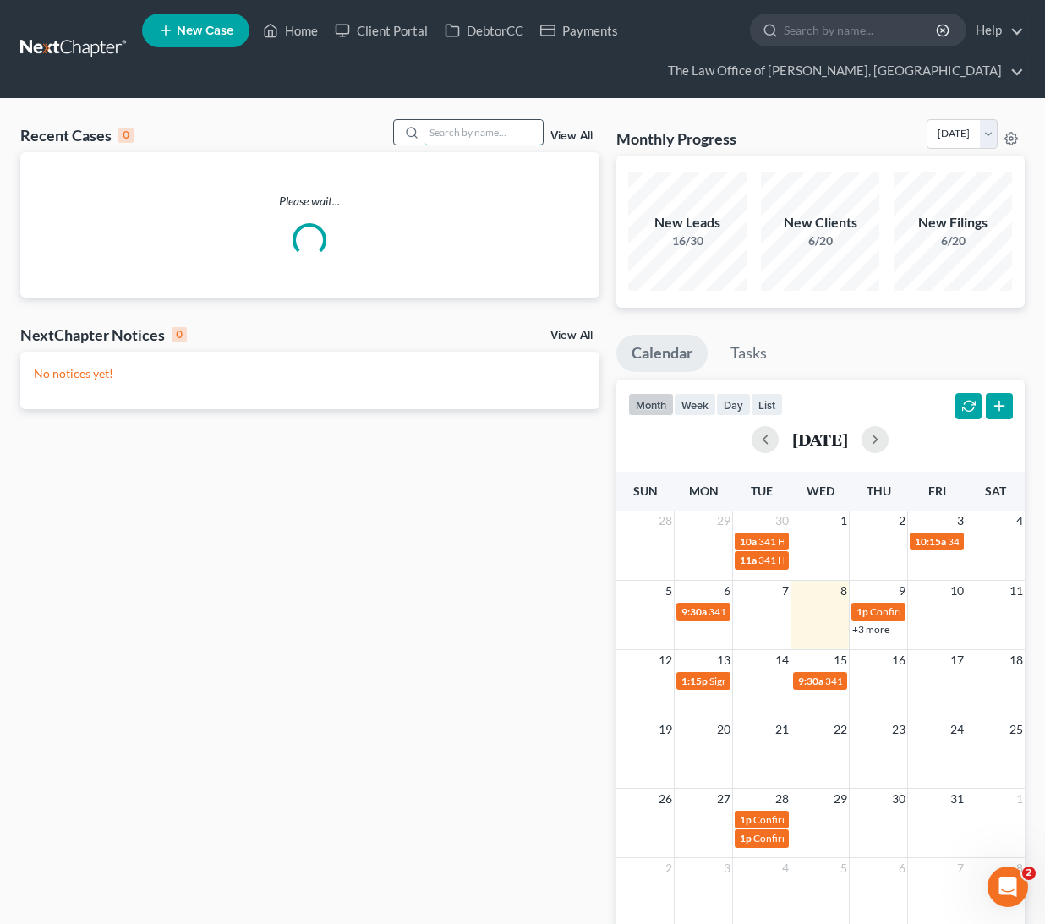
click at [495, 133] on input "search" at bounding box center [483, 132] width 118 height 25
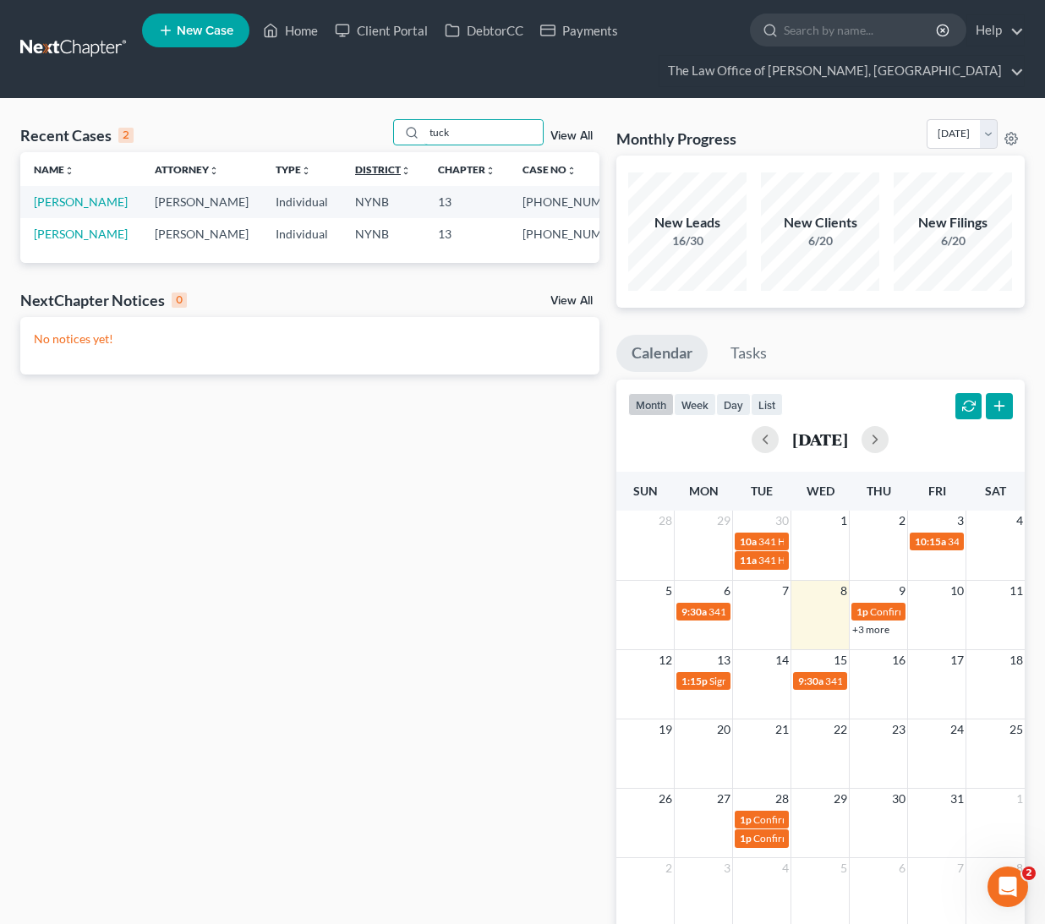
type input "tuck"
drag, startPoint x: 413, startPoint y: 171, endPoint x: 52, endPoint y: 203, distance: 363.2
click at [52, 203] on link "[PERSON_NAME]" at bounding box center [81, 201] width 94 height 14
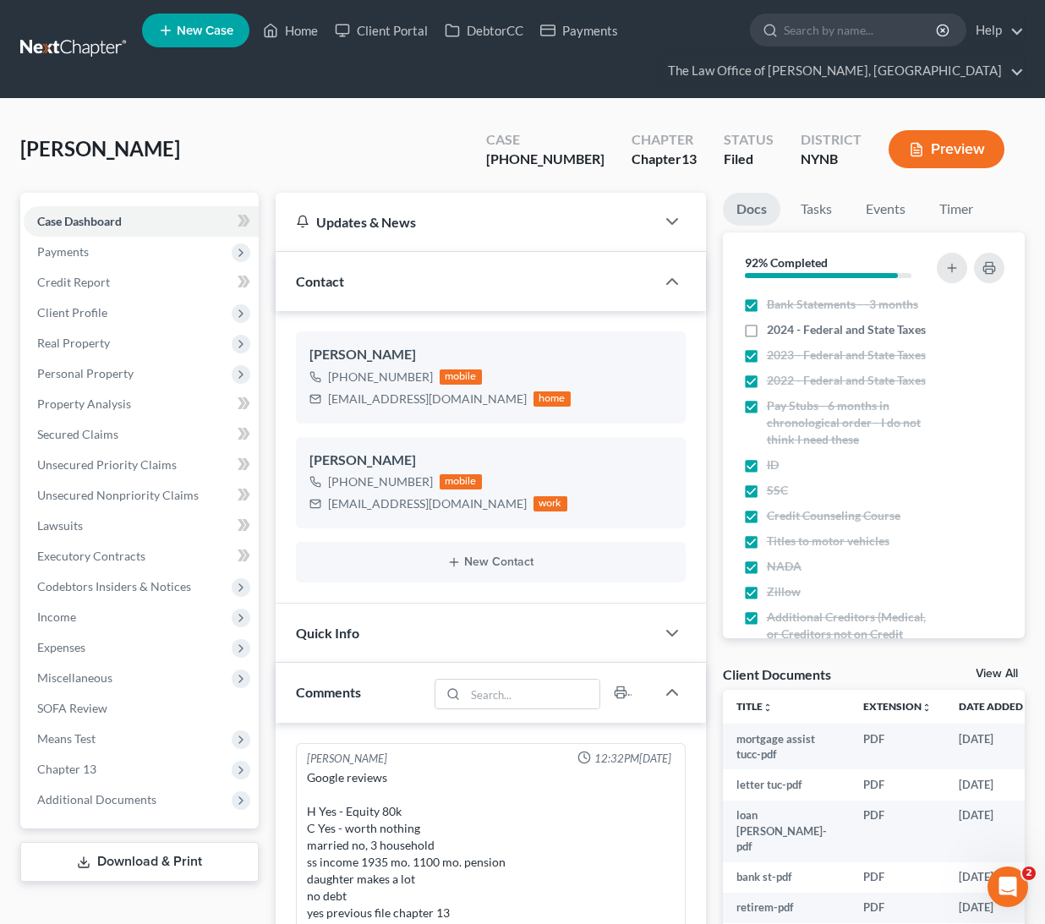
scroll to position [91, 0]
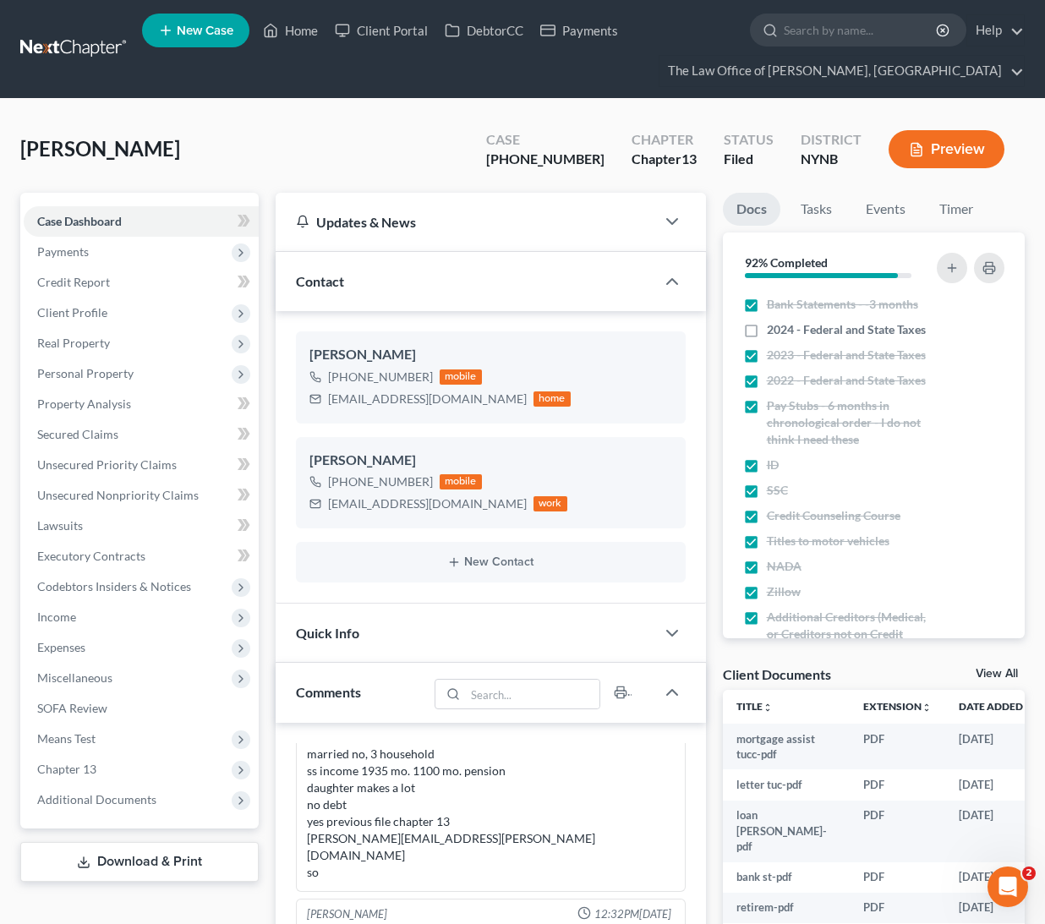
click at [988, 676] on link "View All" at bounding box center [997, 674] width 42 height 12
select select "1"
select select "5"
select select "2"
select select "6"
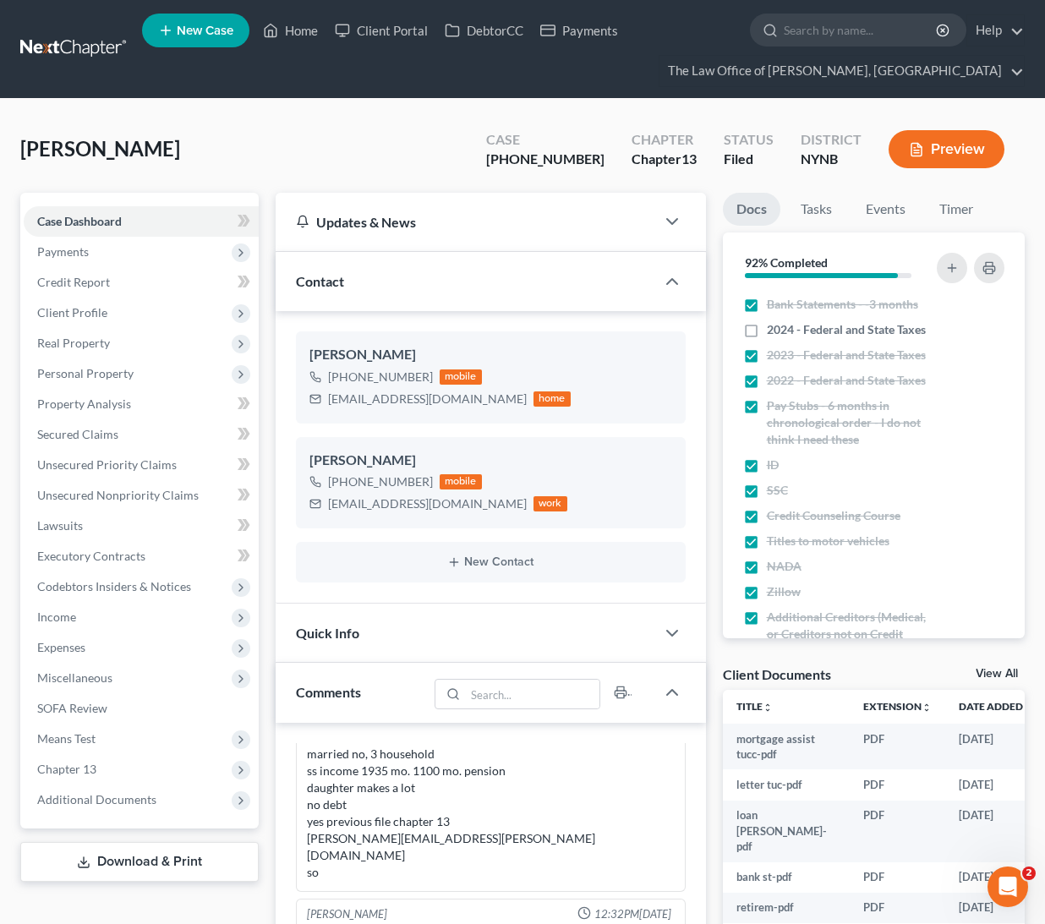
select select "1"
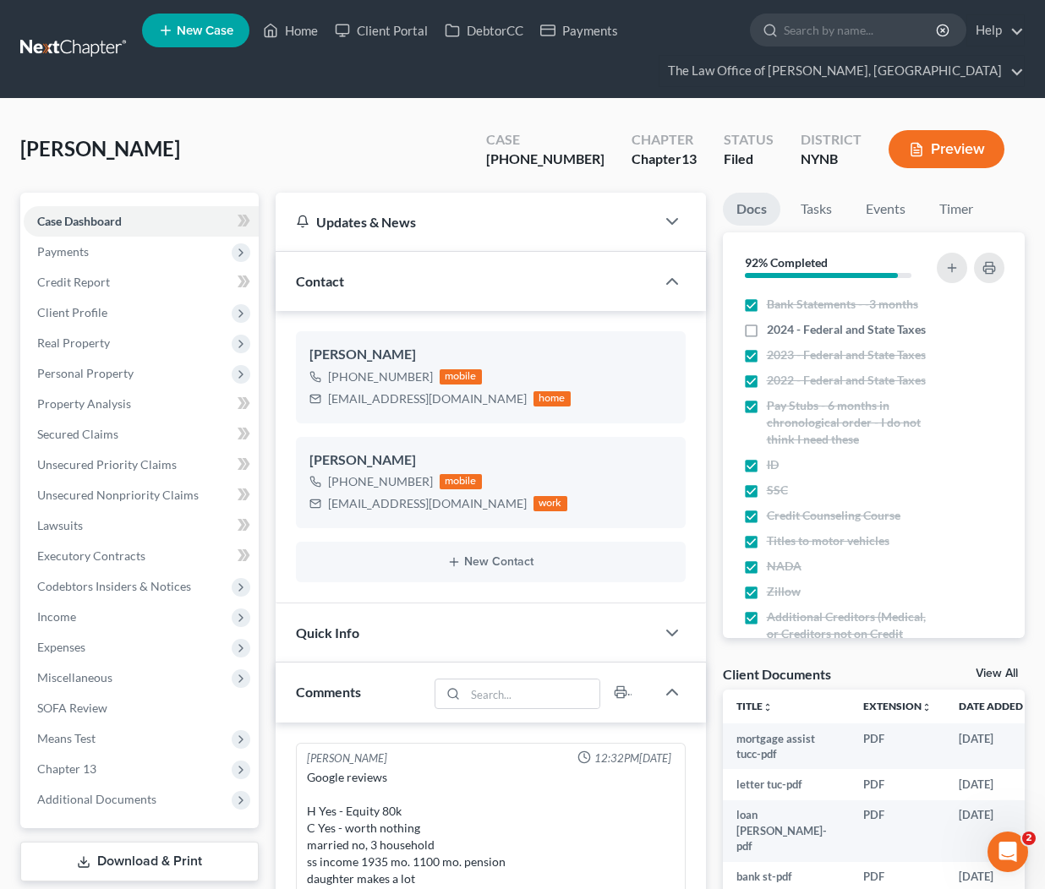
scroll to position [91, 0]
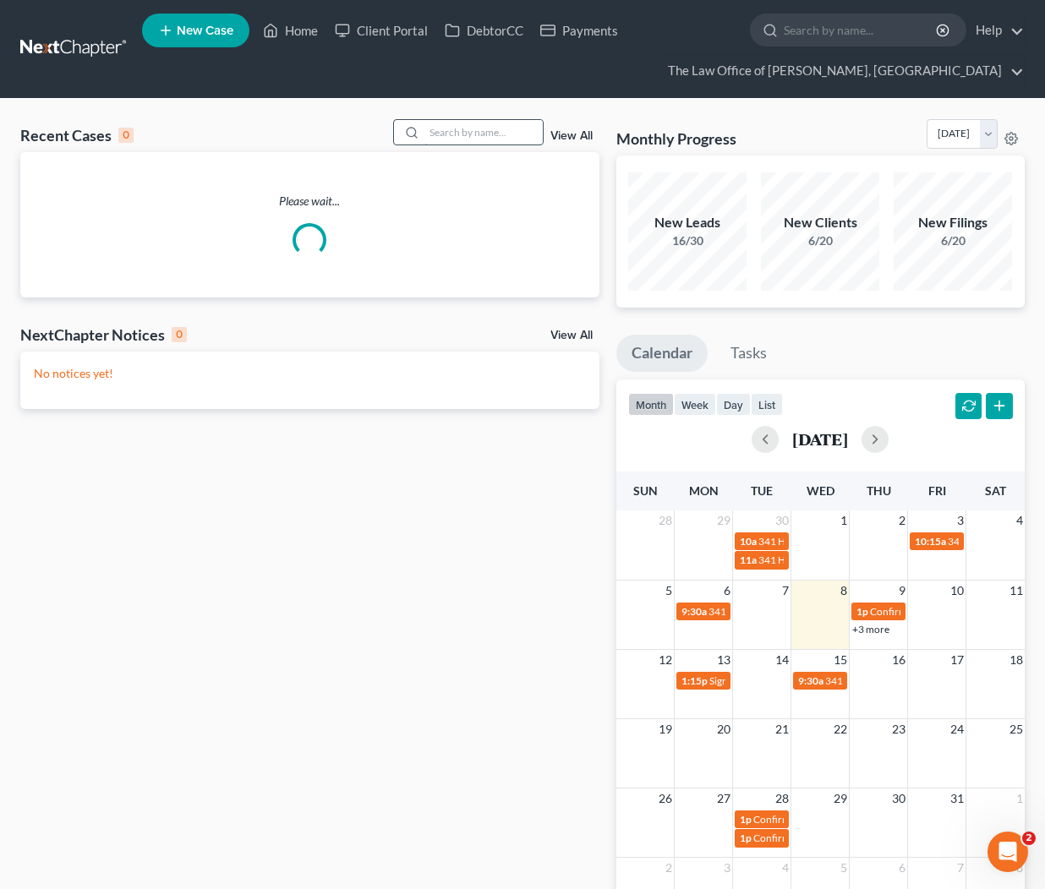
click at [499, 139] on input "search" at bounding box center [483, 132] width 118 height 25
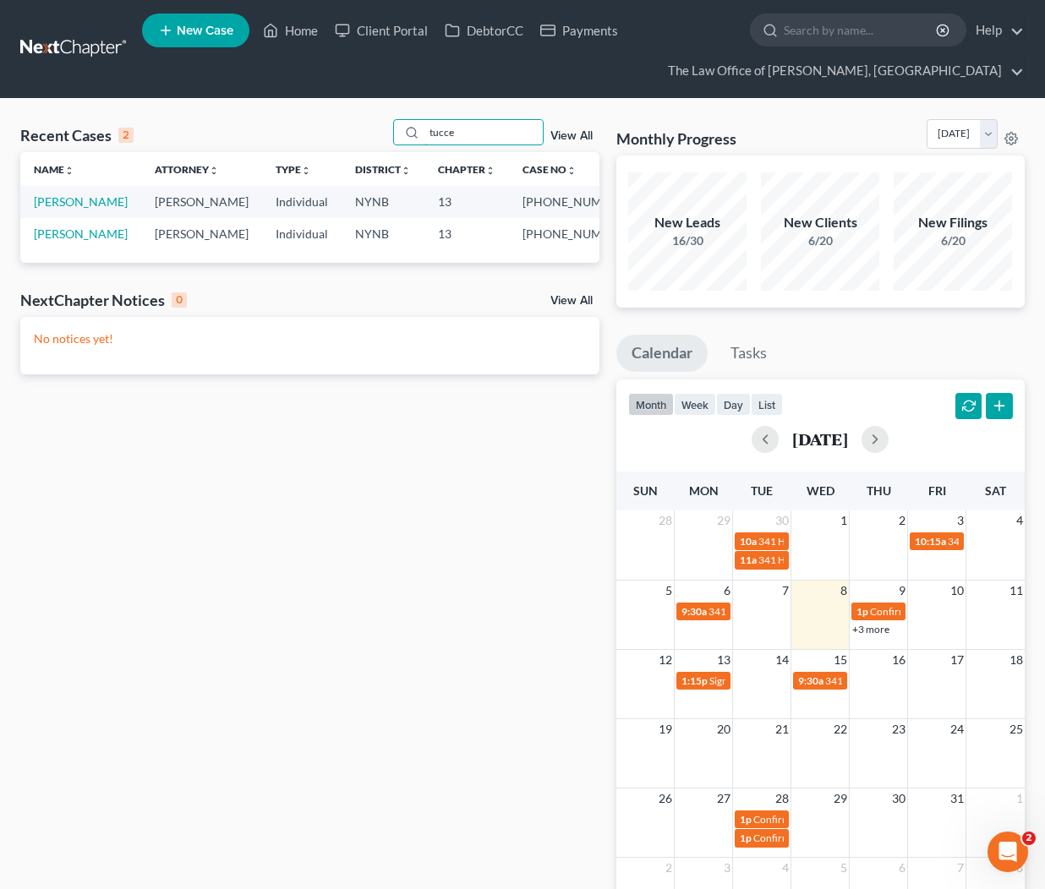
type input "tuck"
drag, startPoint x: 418, startPoint y: 167, endPoint x: 52, endPoint y: 267, distance: 378.8
click at [52, 241] on link "[PERSON_NAME]" at bounding box center [81, 234] width 94 height 14
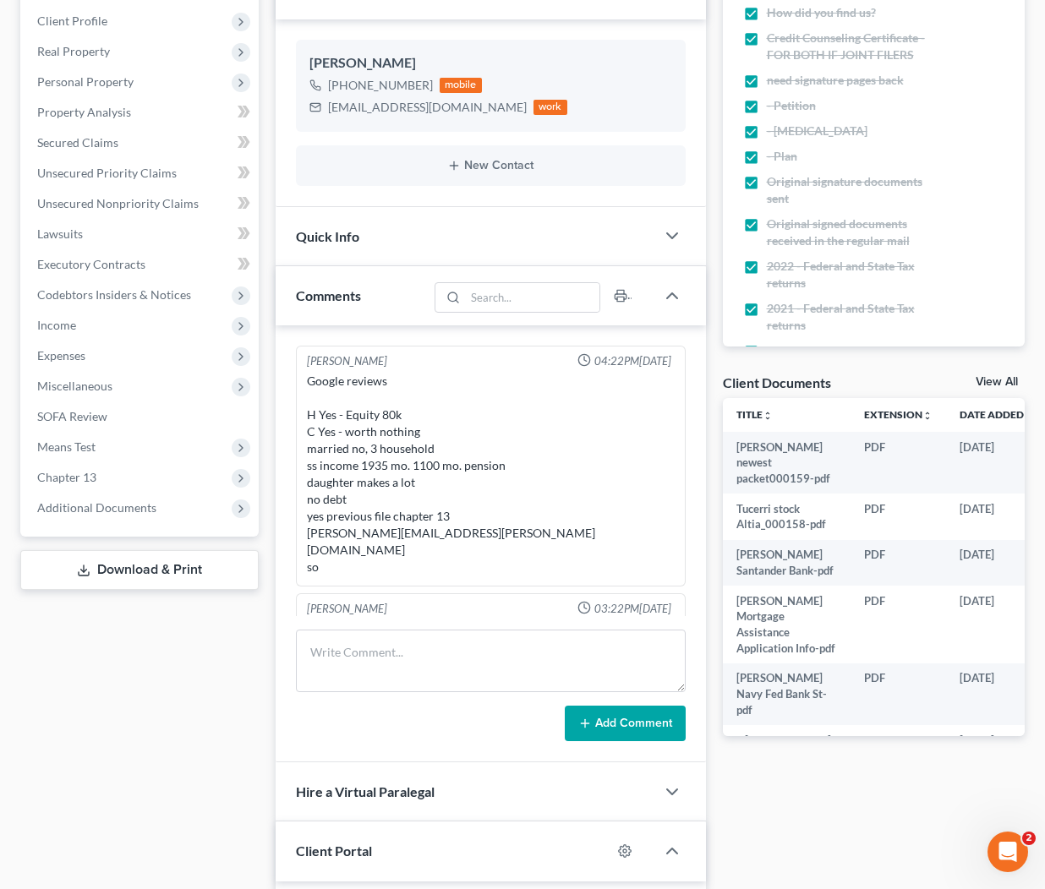
scroll to position [91, 0]
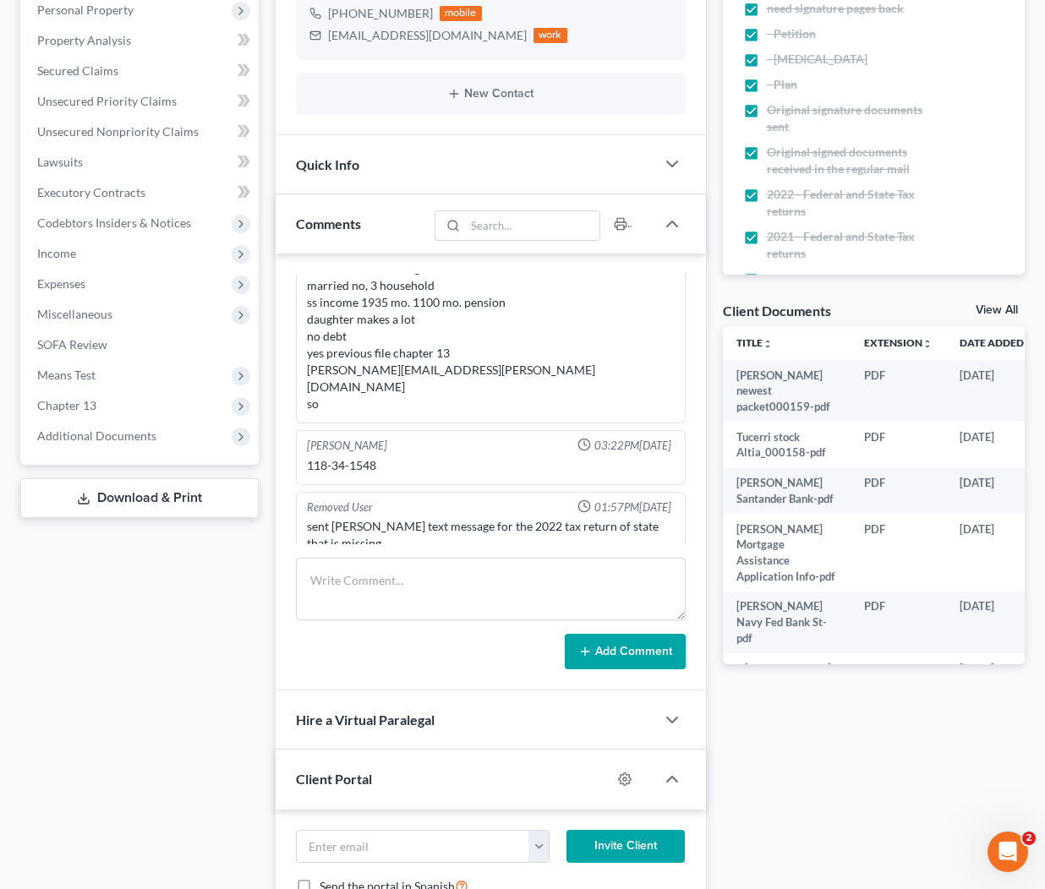
click at [989, 309] on link "View All" at bounding box center [997, 310] width 42 height 12
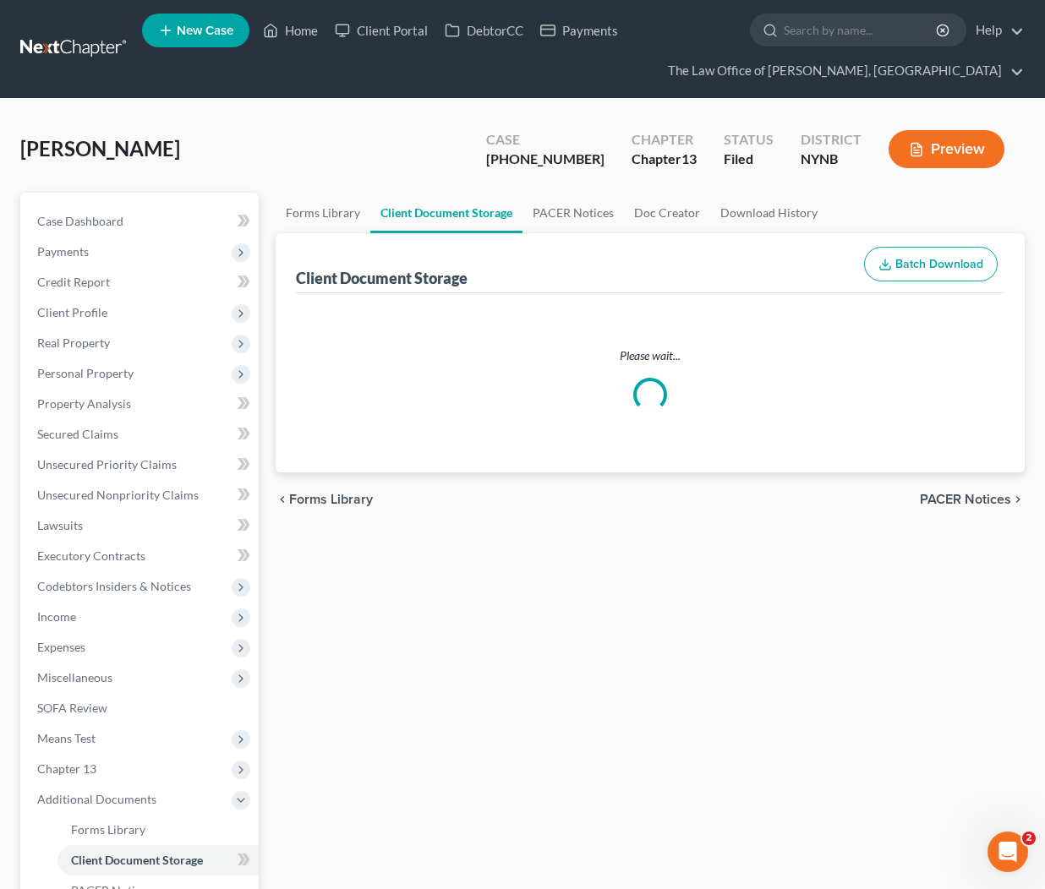
select select "1"
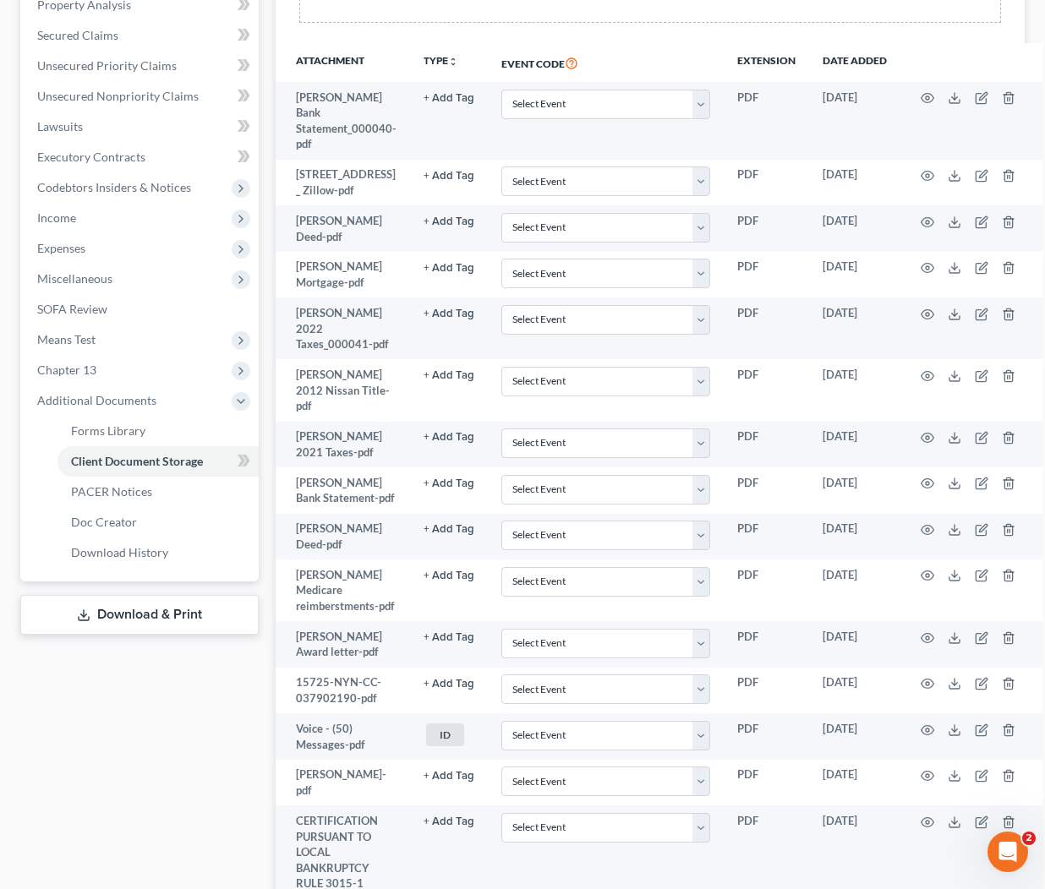
scroll to position [-1, 0]
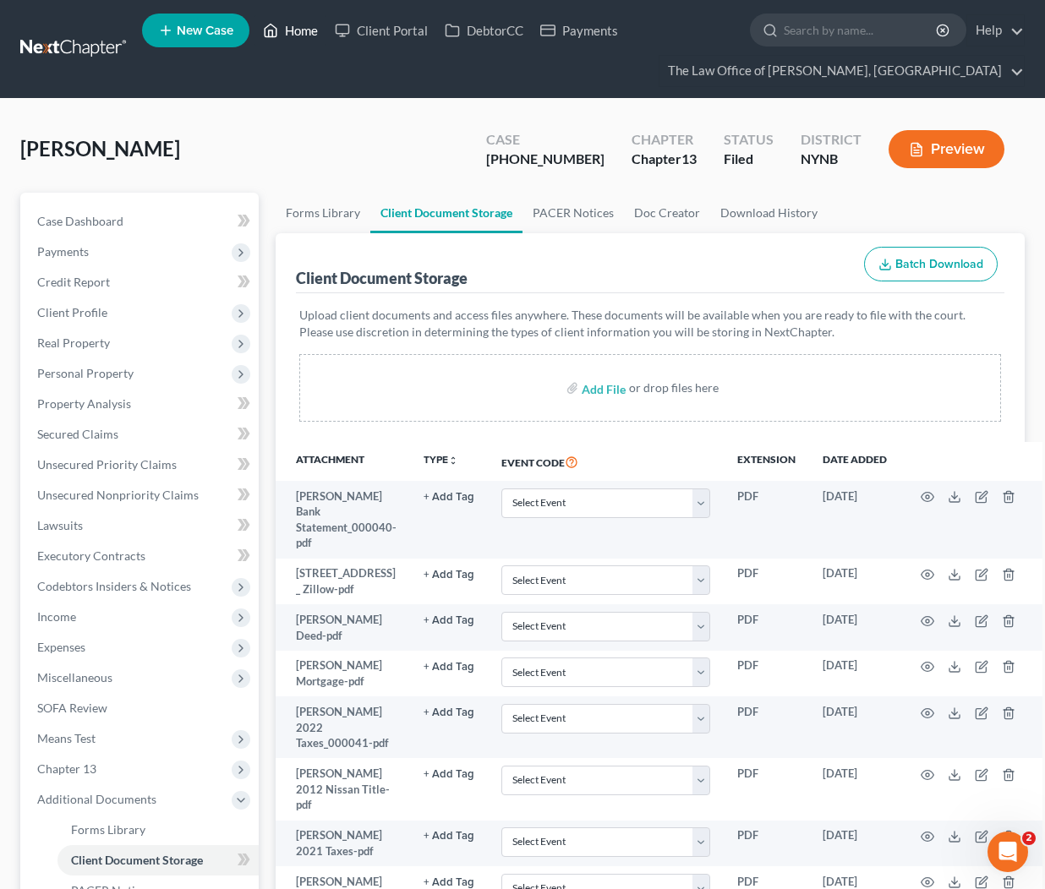
click at [292, 41] on link "Home" at bounding box center [290, 30] width 72 height 30
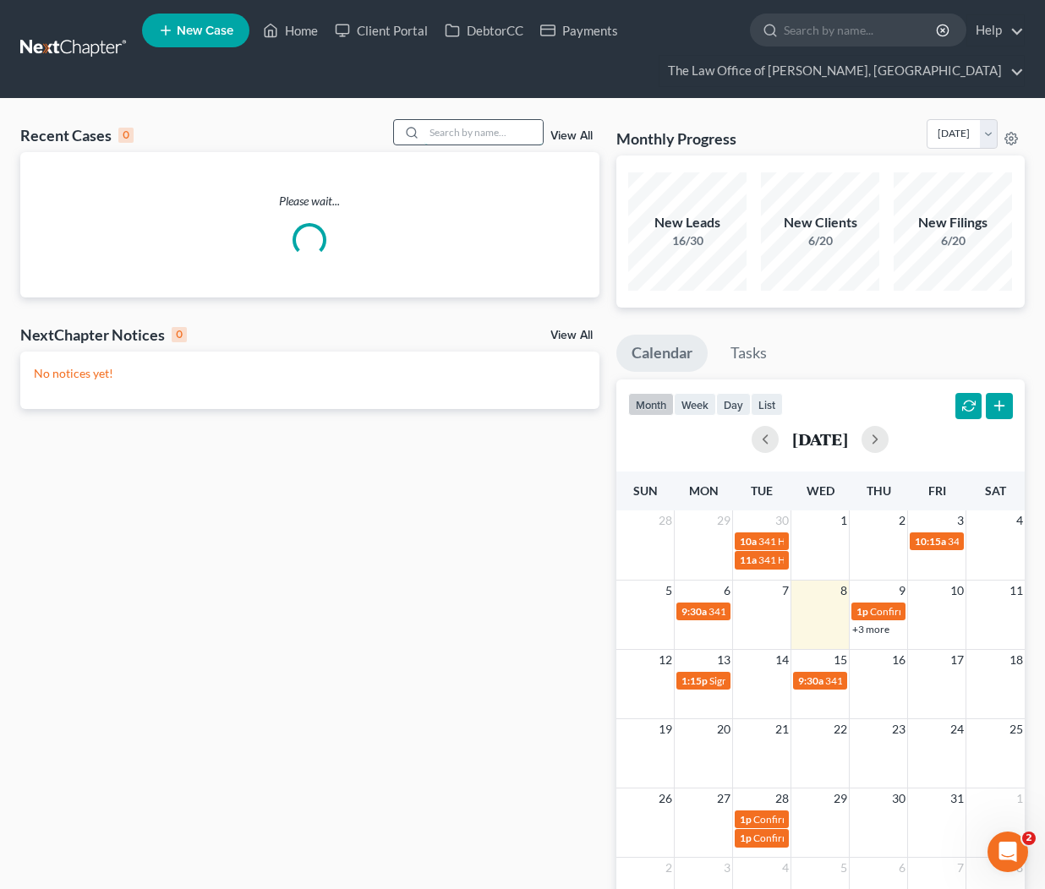
click at [473, 128] on input "search" at bounding box center [483, 132] width 118 height 25
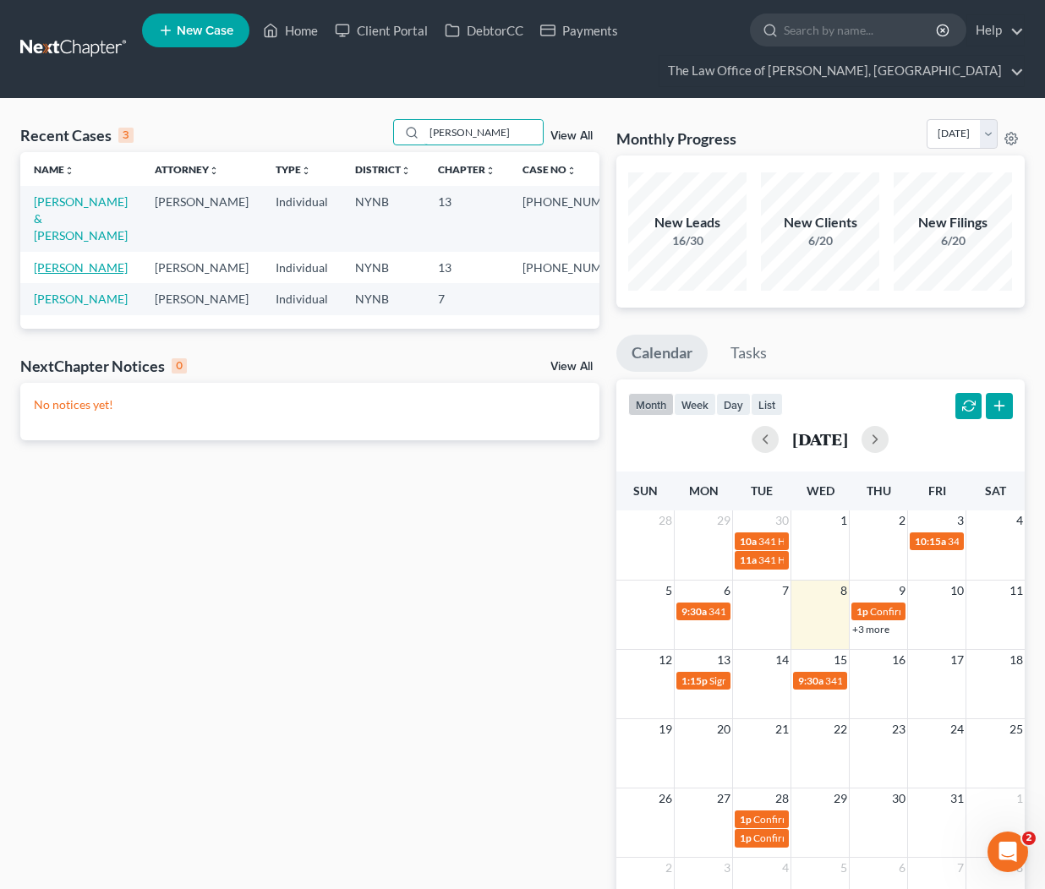
type input "houle"
click at [83, 260] on link "[PERSON_NAME]" at bounding box center [81, 267] width 94 height 14
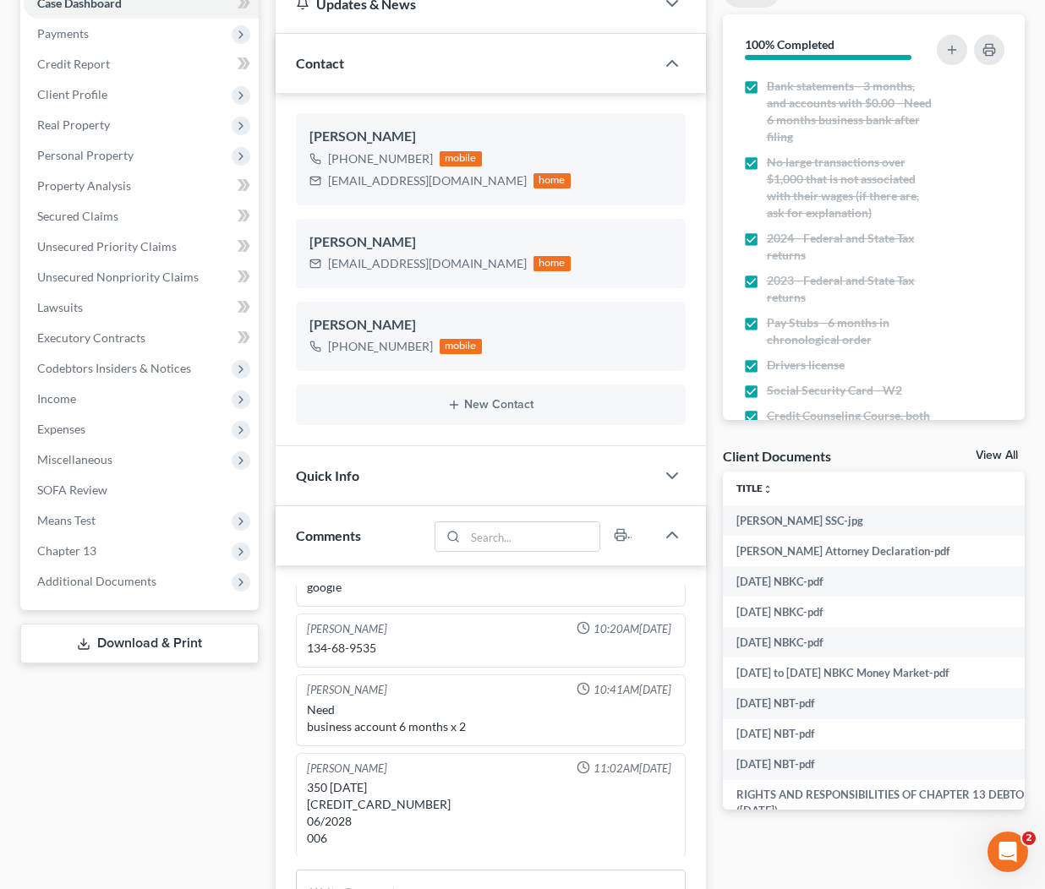
scroll to position [1411, 0]
click at [986, 451] on link "View All" at bounding box center [997, 456] width 42 height 12
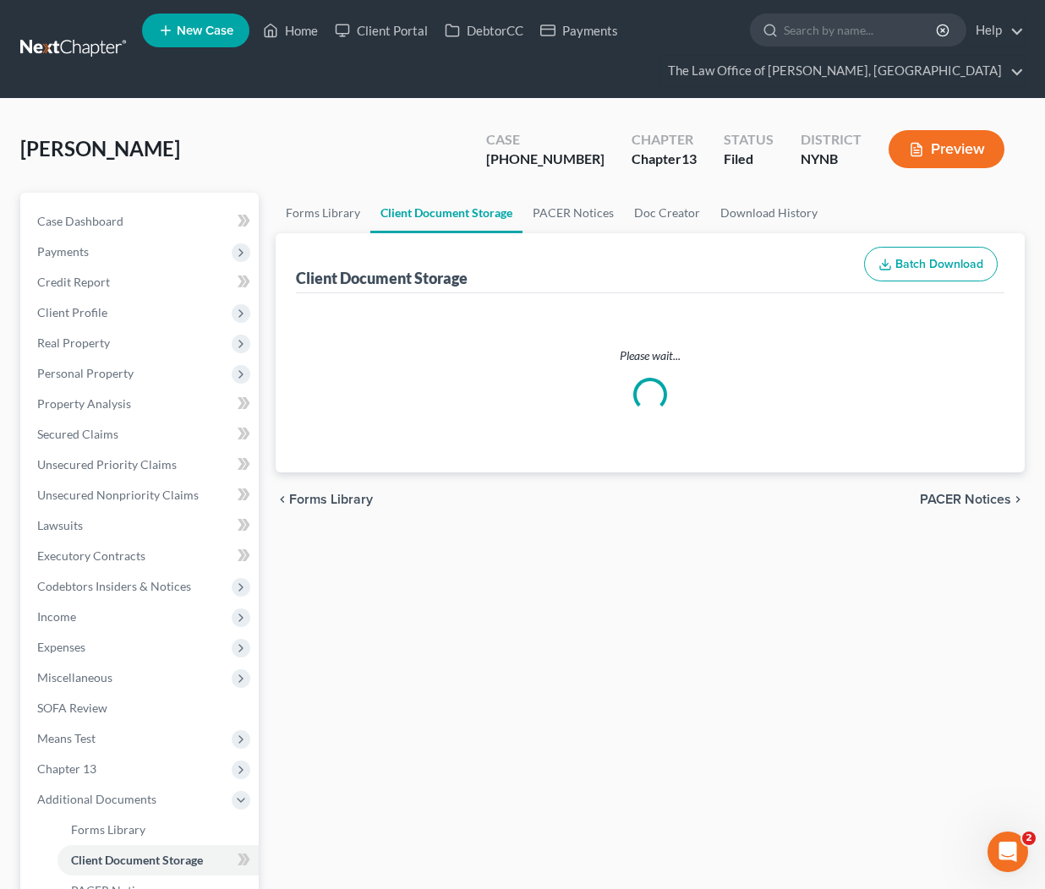
select select "5"
select select "1"
select select "2"
select select "6"
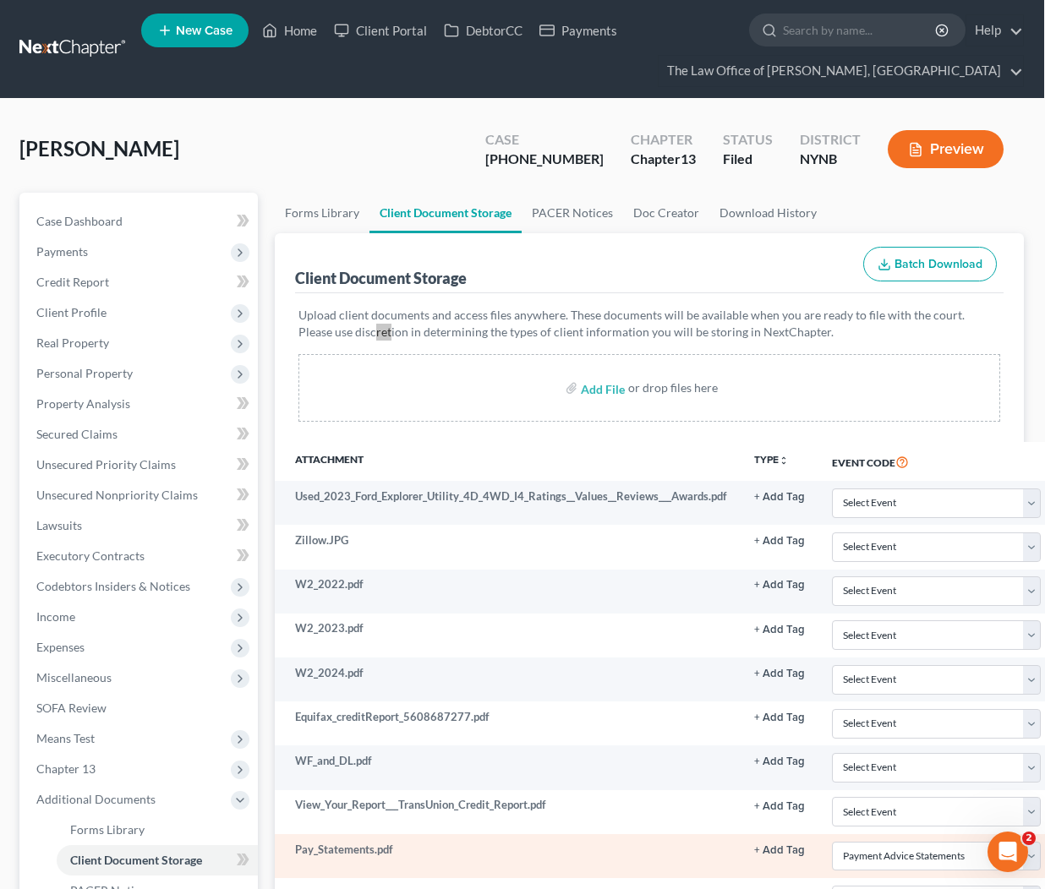
scroll to position [754, 1]
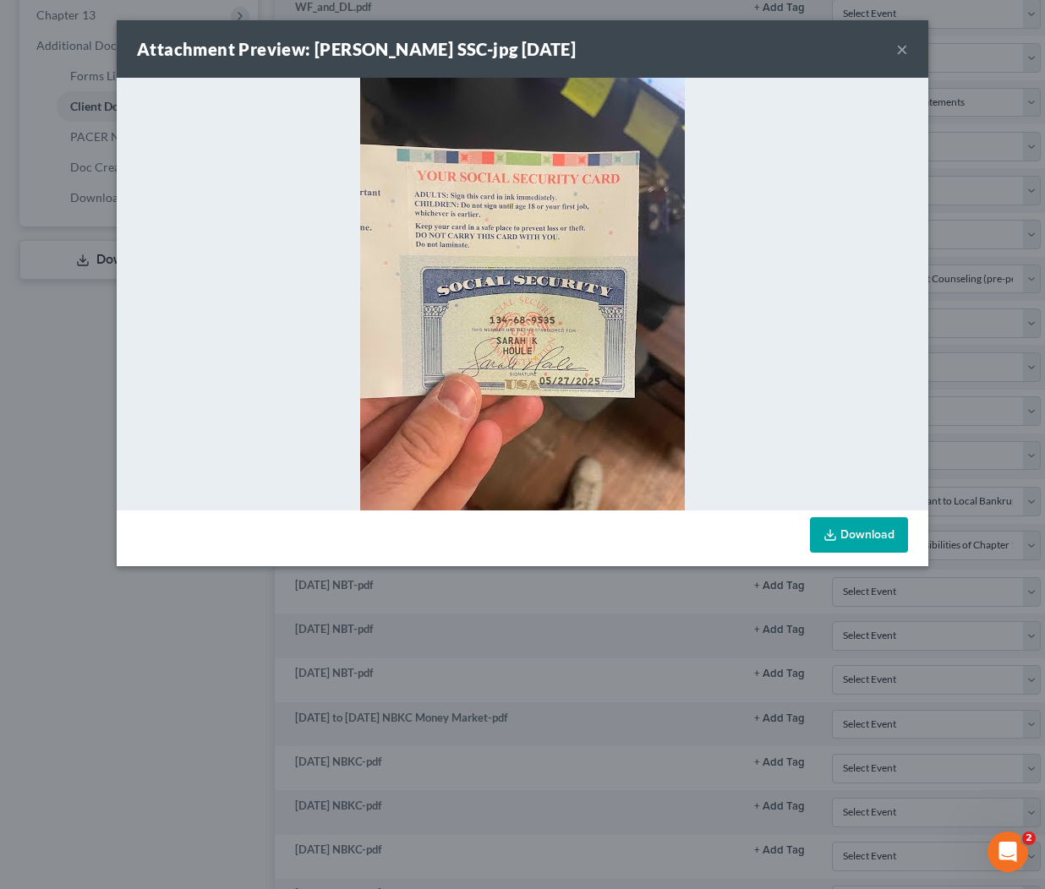
scroll to position [950, 323]
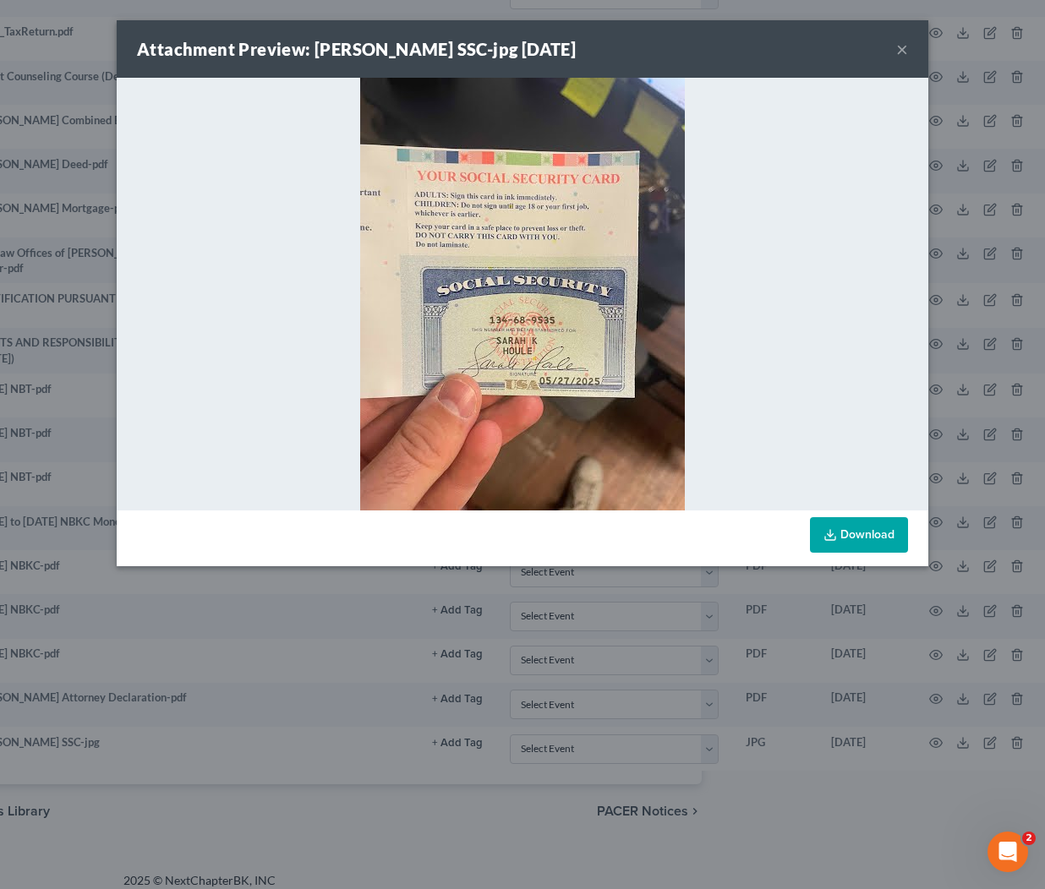
click at [898, 48] on button "×" at bounding box center [902, 49] width 12 height 20
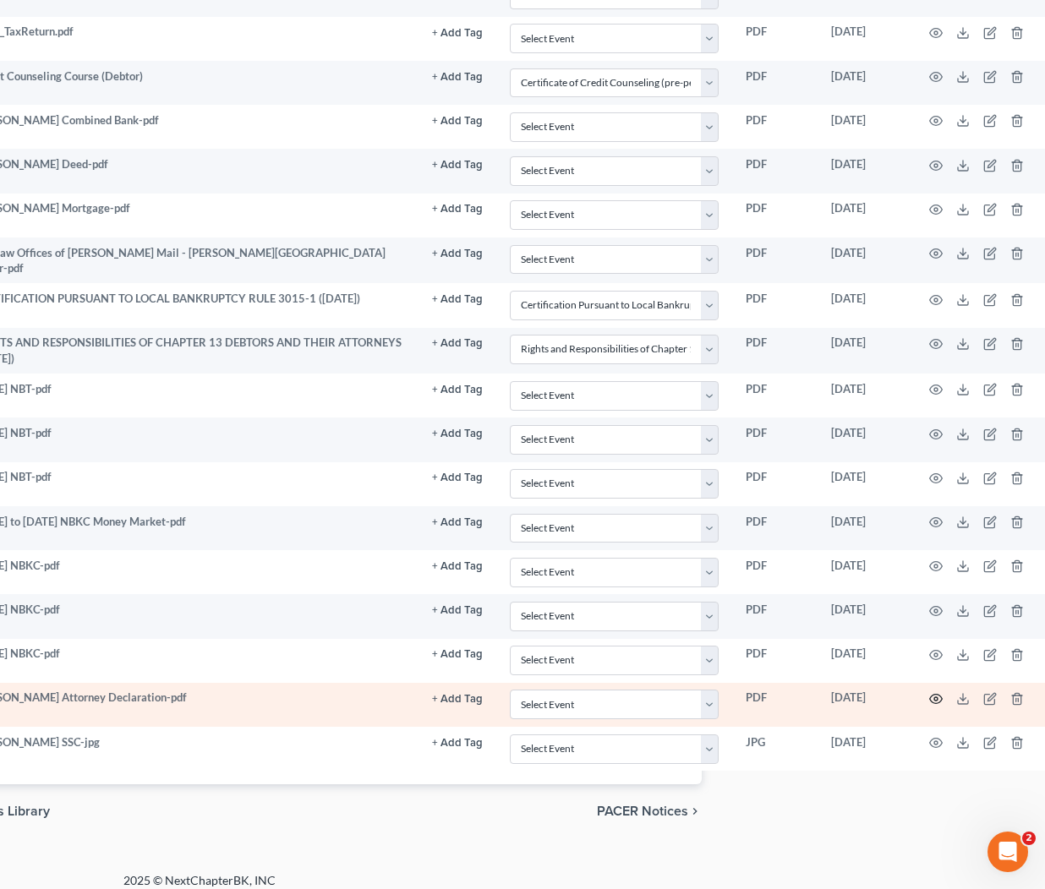
click at [929, 692] on icon "button" at bounding box center [936, 699] width 14 height 14
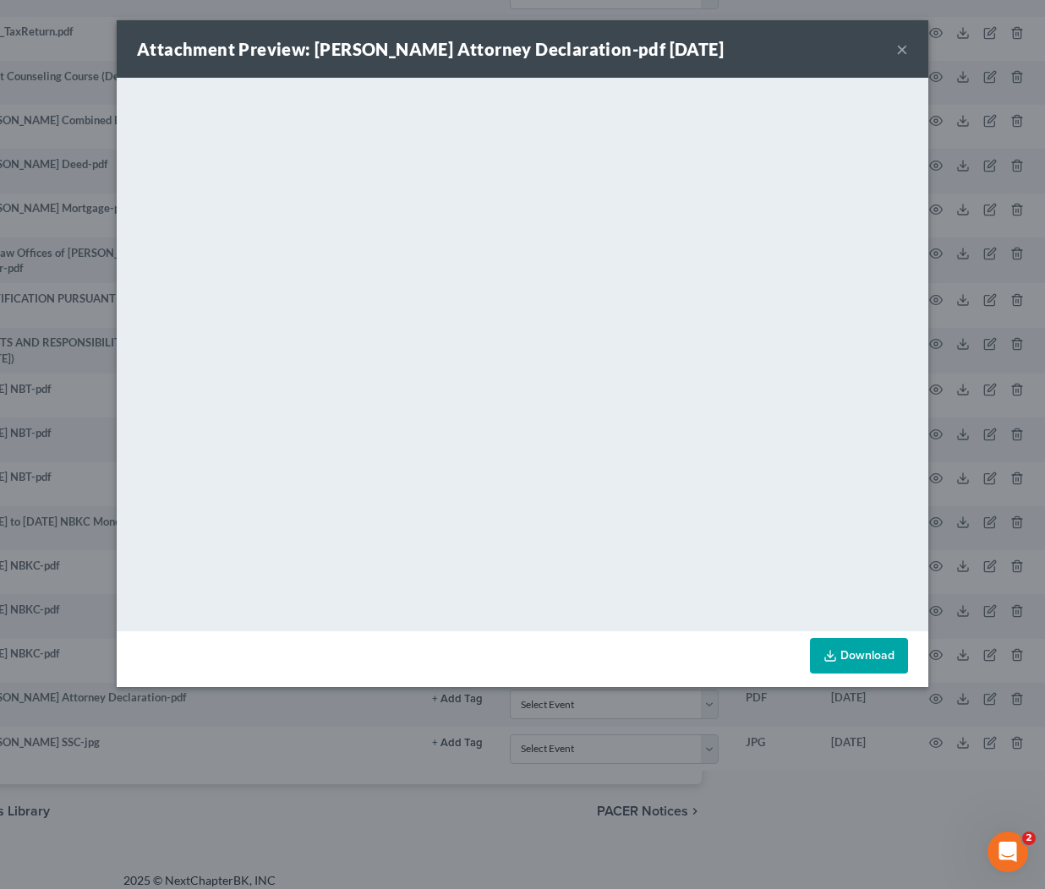
click at [980, 473] on div "Attachment Preview: Sarah Houle Attorney Declaration-pdf 05/01/2025 × <object n…" at bounding box center [522, 444] width 1045 height 889
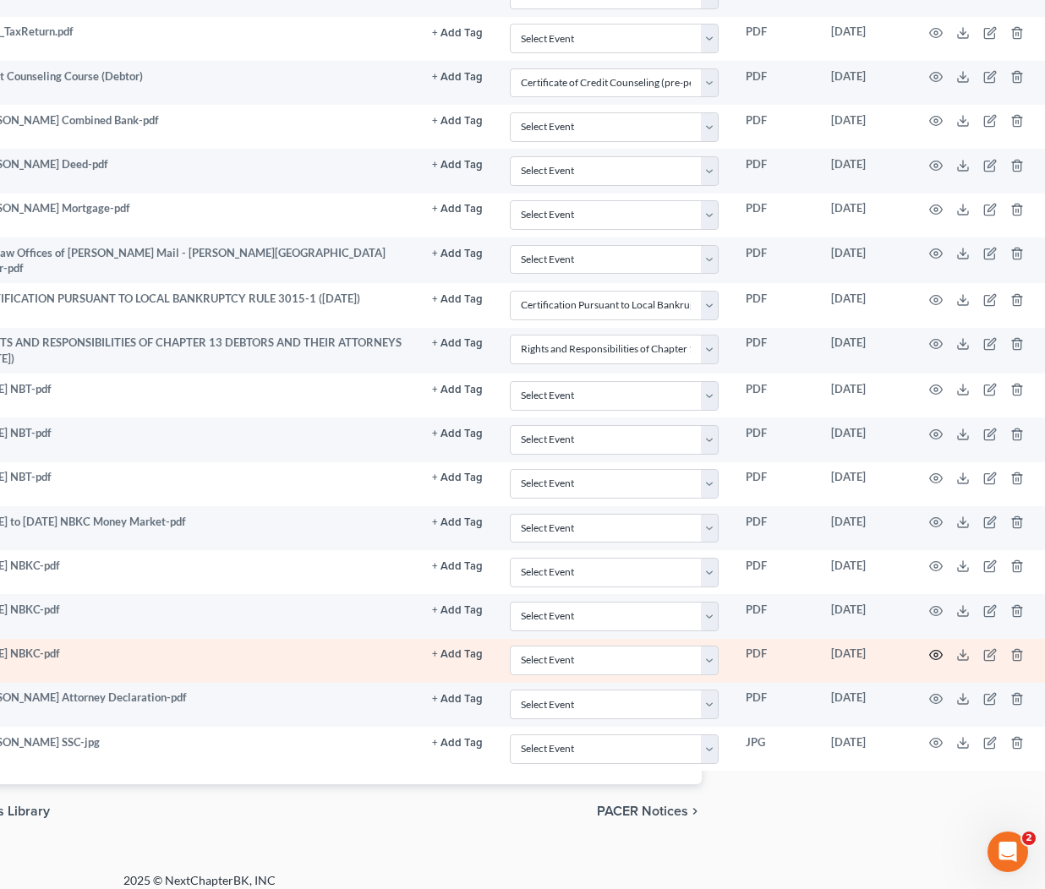
click at [929, 648] on icon "button" at bounding box center [936, 655] width 14 height 14
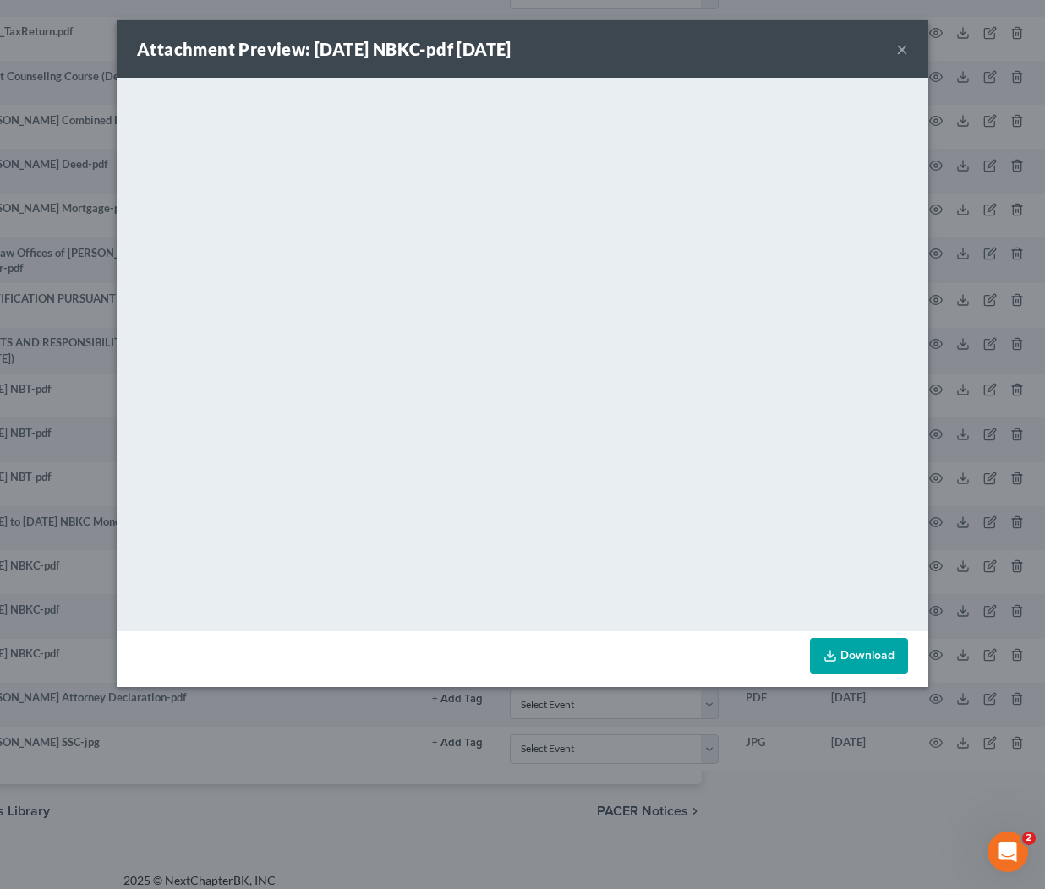
click at [956, 431] on div "Attachment Preview: Mar25 NBKC-pdf 04/22/2025 × <object ng-attr-data='https://n…" at bounding box center [522, 444] width 1045 height 889
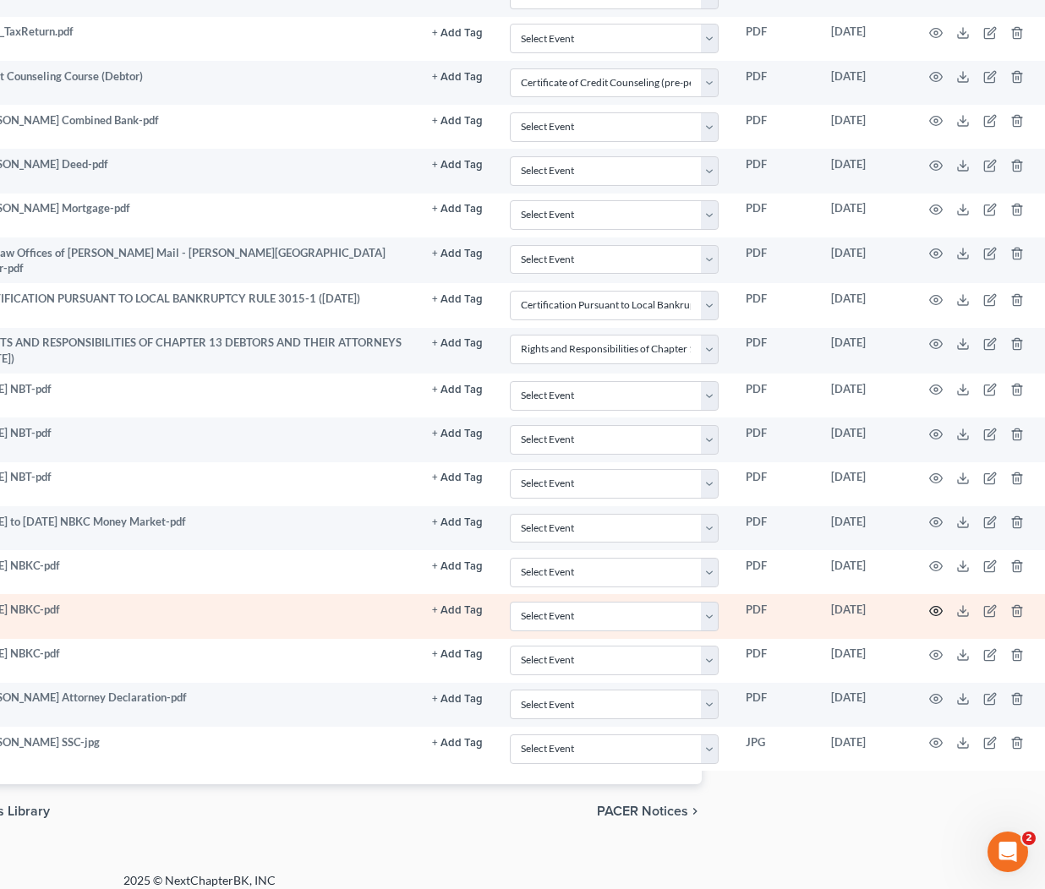
click at [934, 609] on circle "button" at bounding box center [935, 610] width 3 height 3
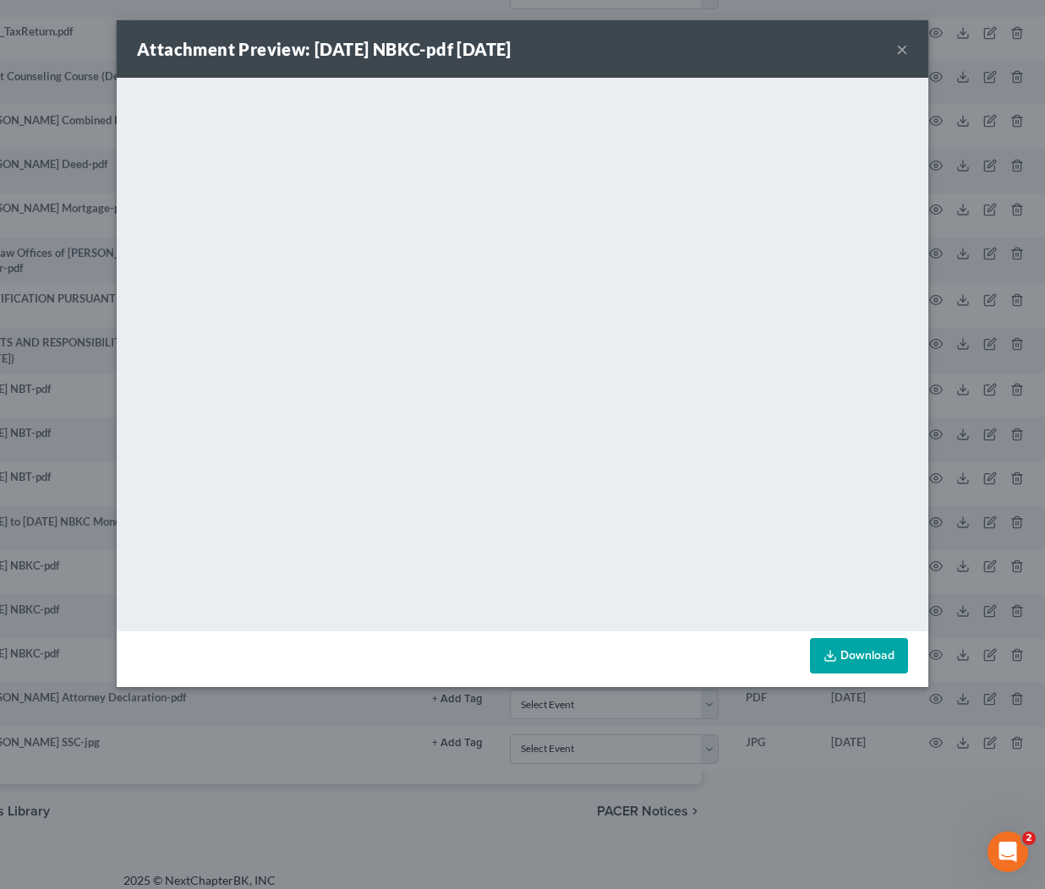
click at [962, 525] on div "Attachment Preview: Feb25 NBKC-pdf 04/22/2025 × <object ng-attr-data='https://n…" at bounding box center [522, 444] width 1045 height 889
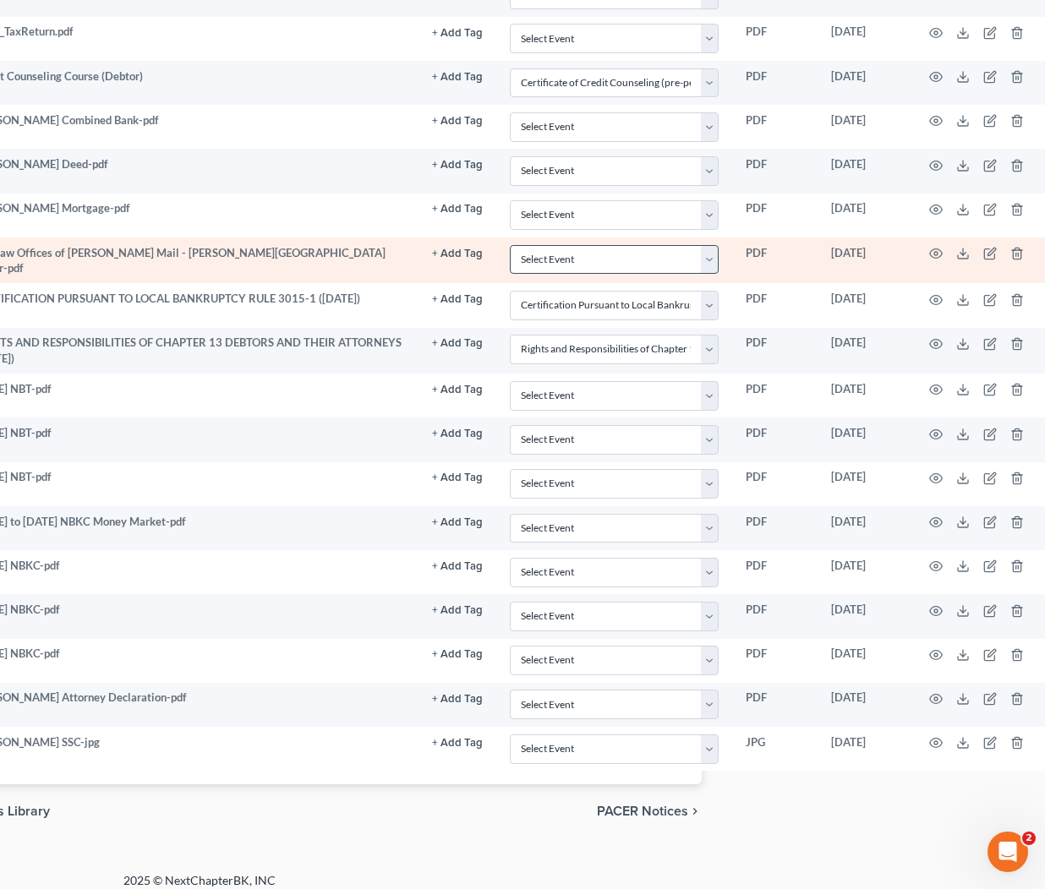
scroll to position [-54, 323]
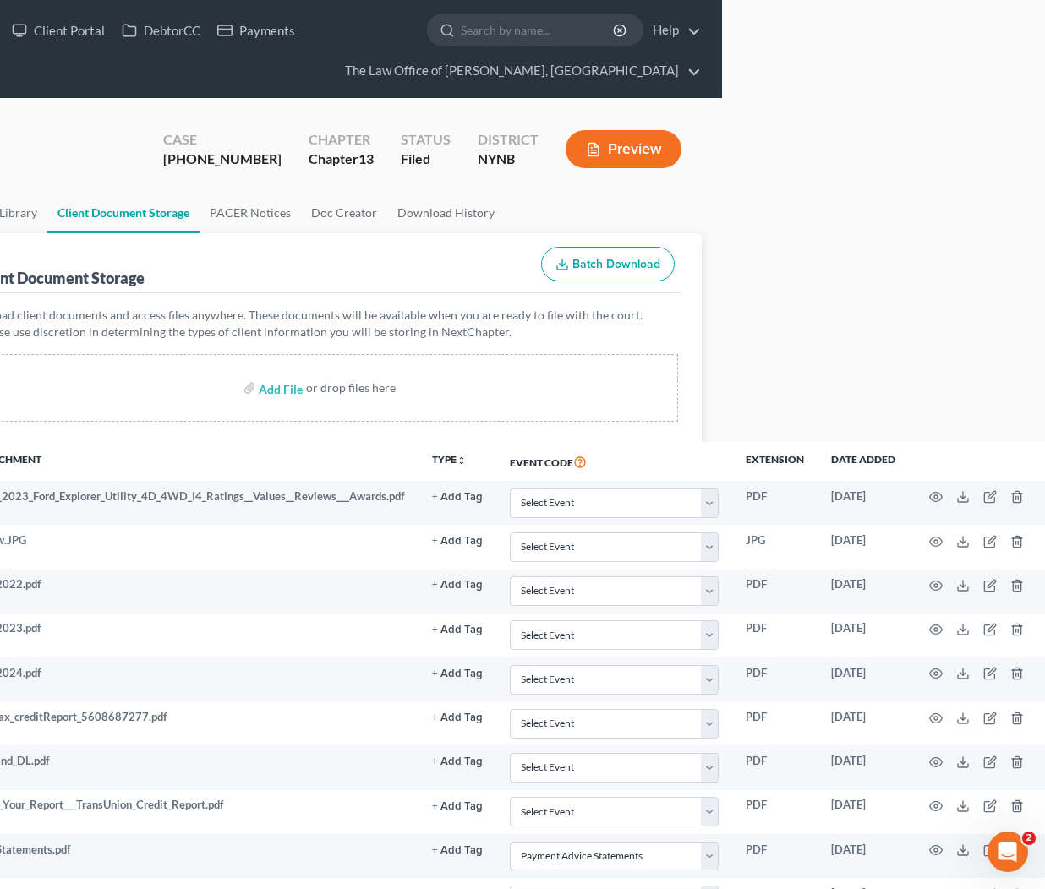
drag, startPoint x: 268, startPoint y: 161, endPoint x: 167, endPoint y: 159, distance: 100.6
click at [167, 159] on div "Houle, Sarah Upgraded Case 25-10440-1 Chapter Chapter 13 Status Filed District …" at bounding box center [199, 156] width 1004 height 74
copy div "25-10440"
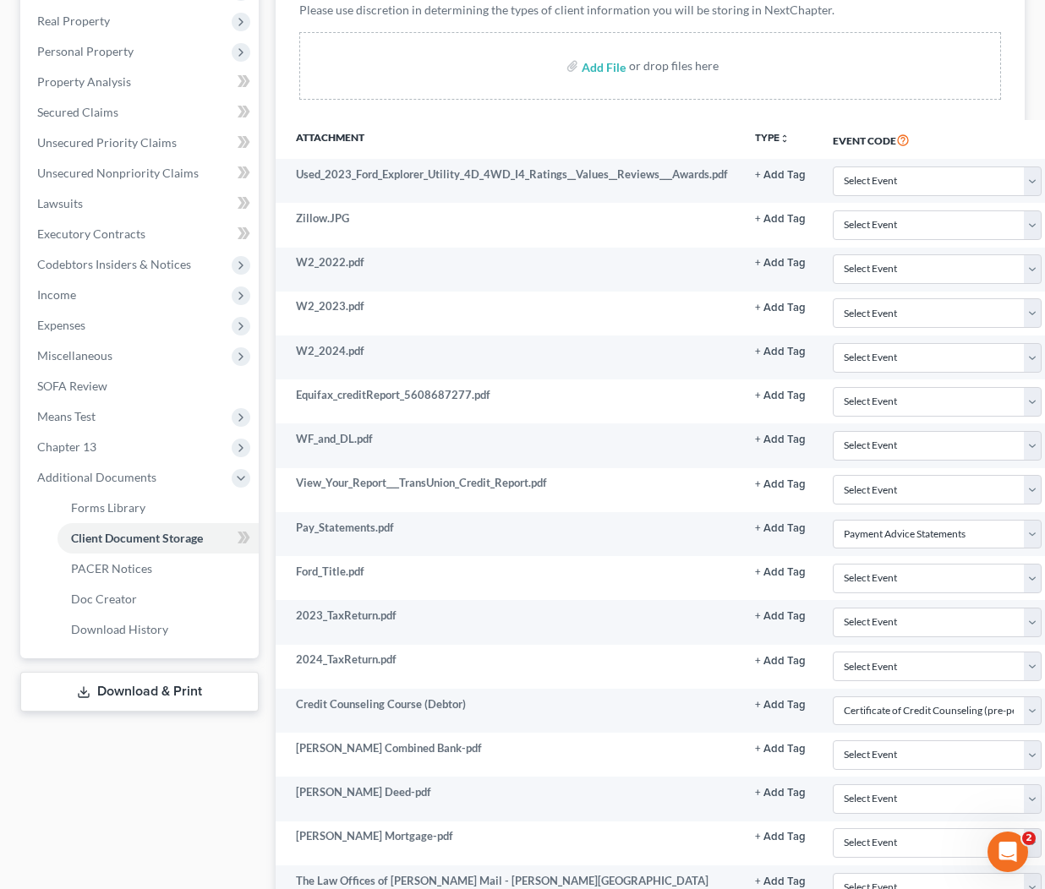
scroll to position [0, 0]
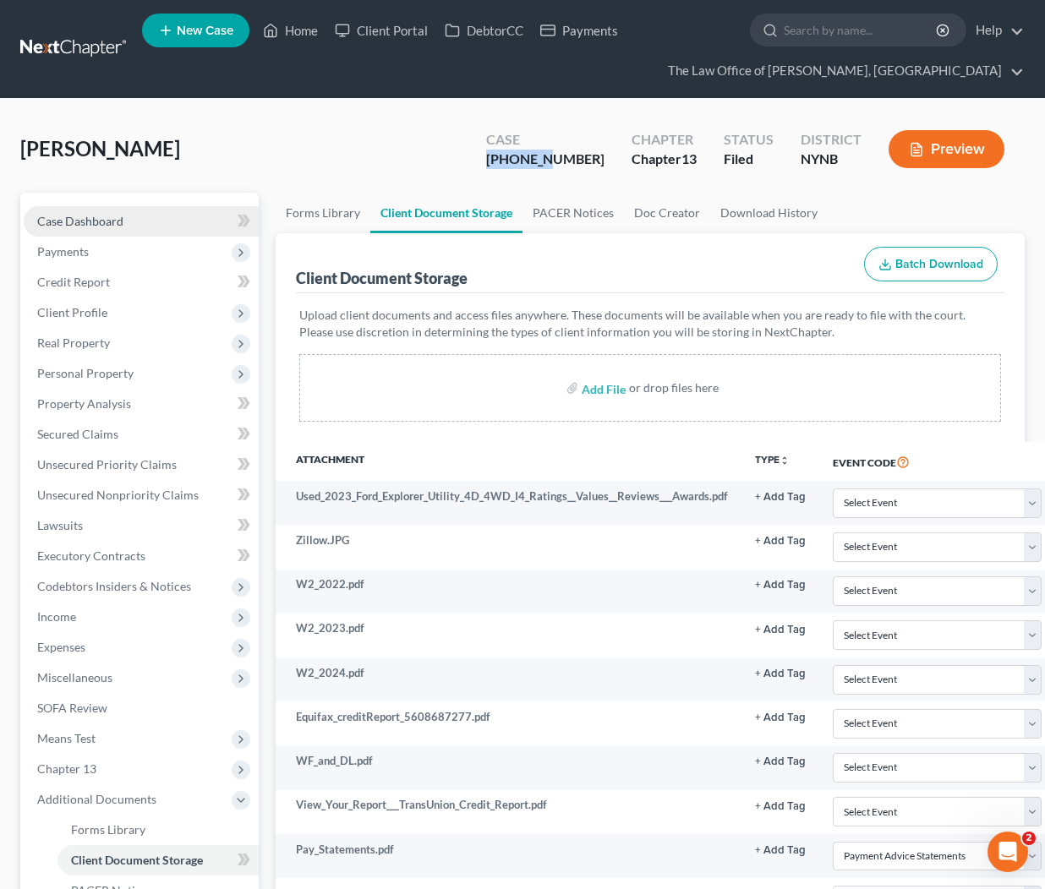
click at [150, 224] on link "Case Dashboard" at bounding box center [141, 221] width 235 height 30
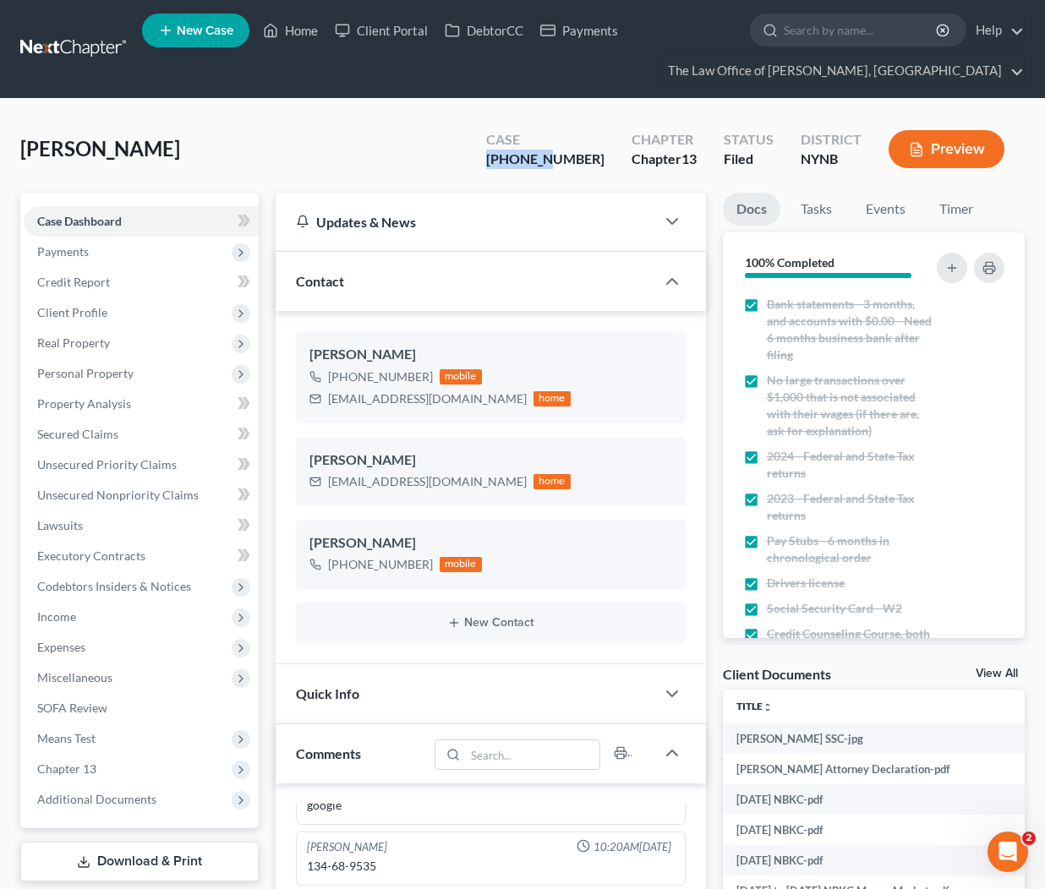
scroll to position [1411, 0]
click at [403, 400] on div "diamondpoint9@icloud.com" at bounding box center [427, 399] width 199 height 17
click at [298, 34] on link "Home" at bounding box center [290, 30] width 72 height 30
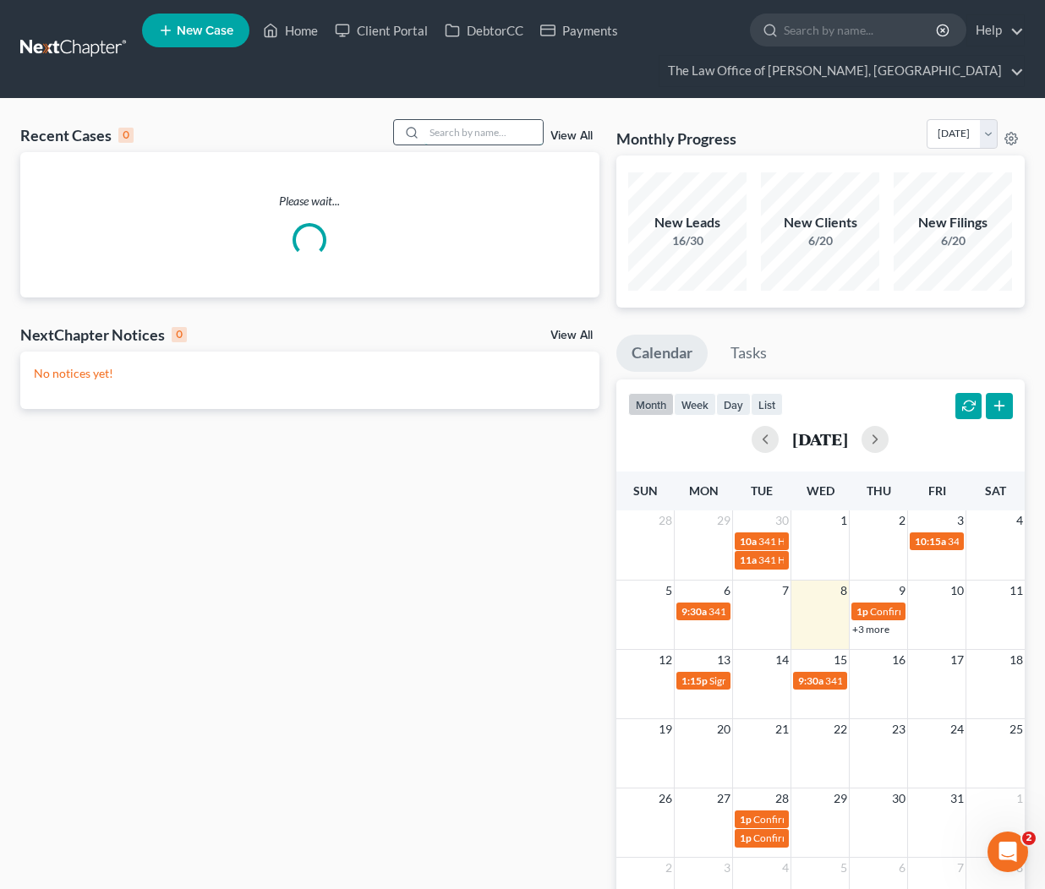
click at [443, 127] on input "search" at bounding box center [483, 132] width 118 height 25
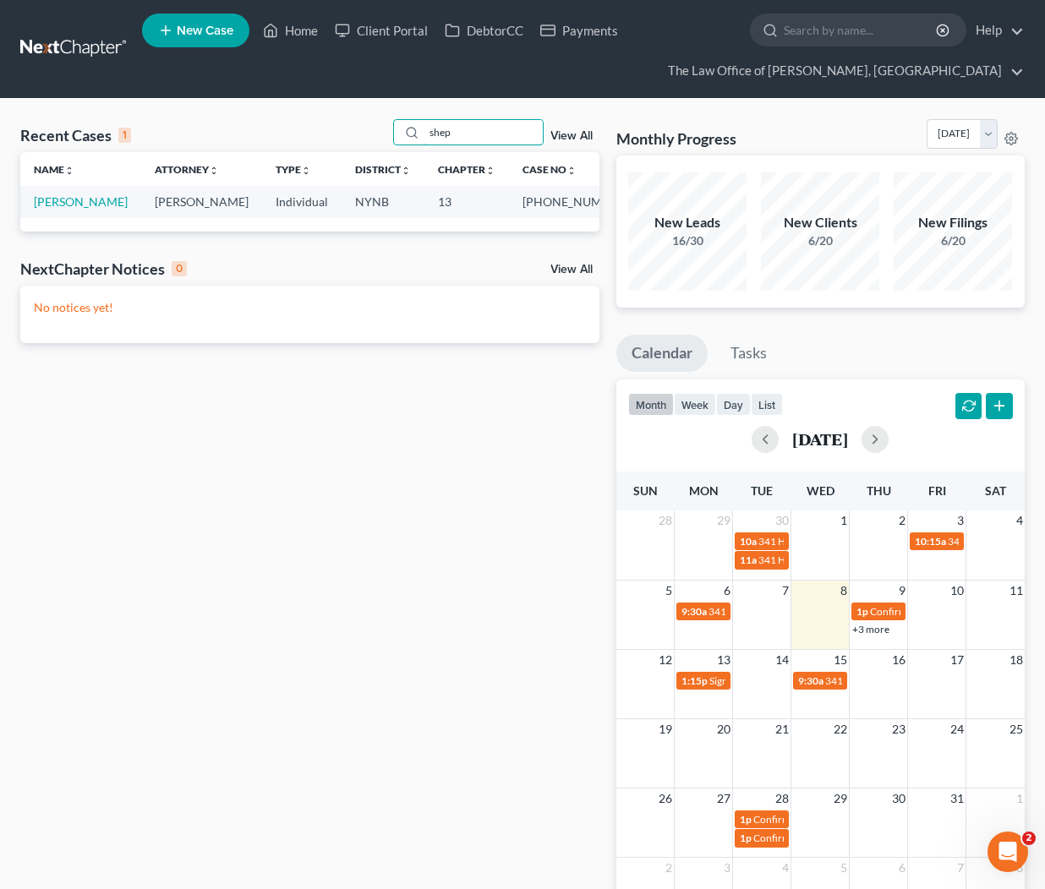
type input "shep"
drag, startPoint x: 531, startPoint y: 200, endPoint x: 565, endPoint y: 218, distance: 38.6
click at [565, 217] on td "25-10531-1" at bounding box center [575, 201] width 132 height 31
copy td "25-10531"
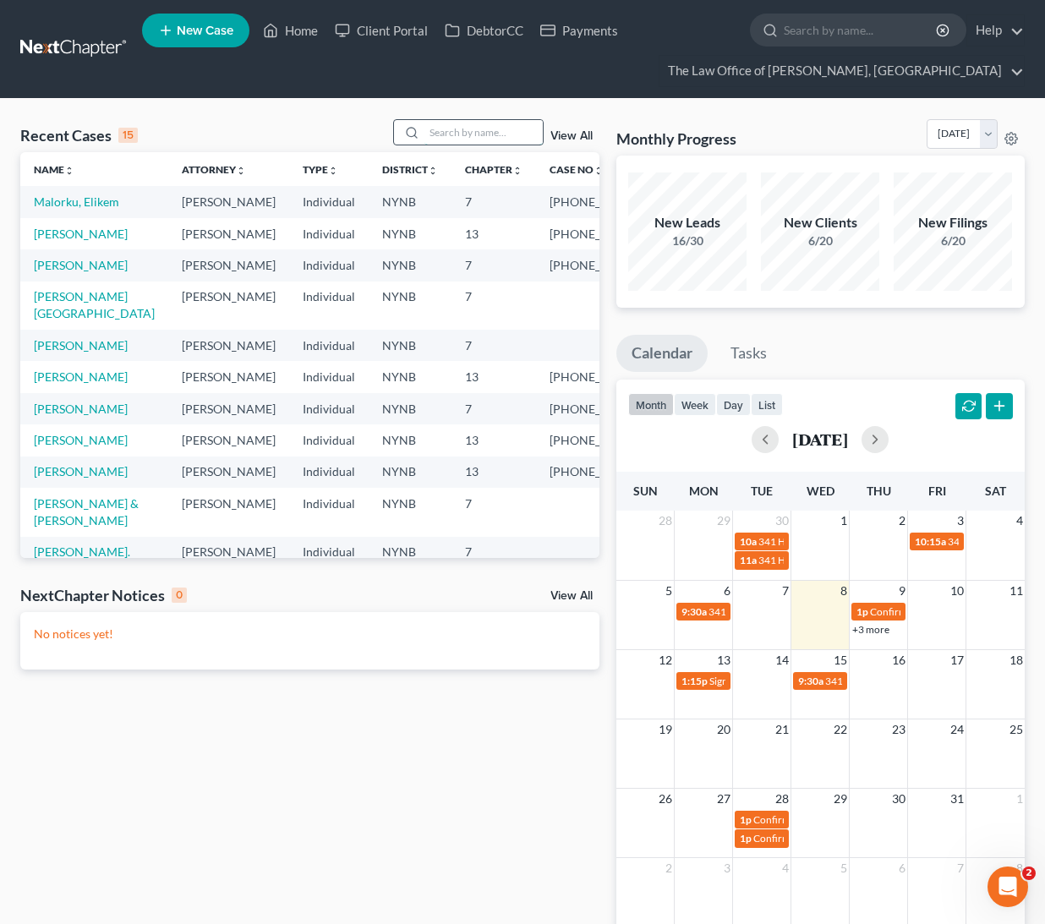
click at [495, 142] on input "search" at bounding box center [483, 132] width 118 height 25
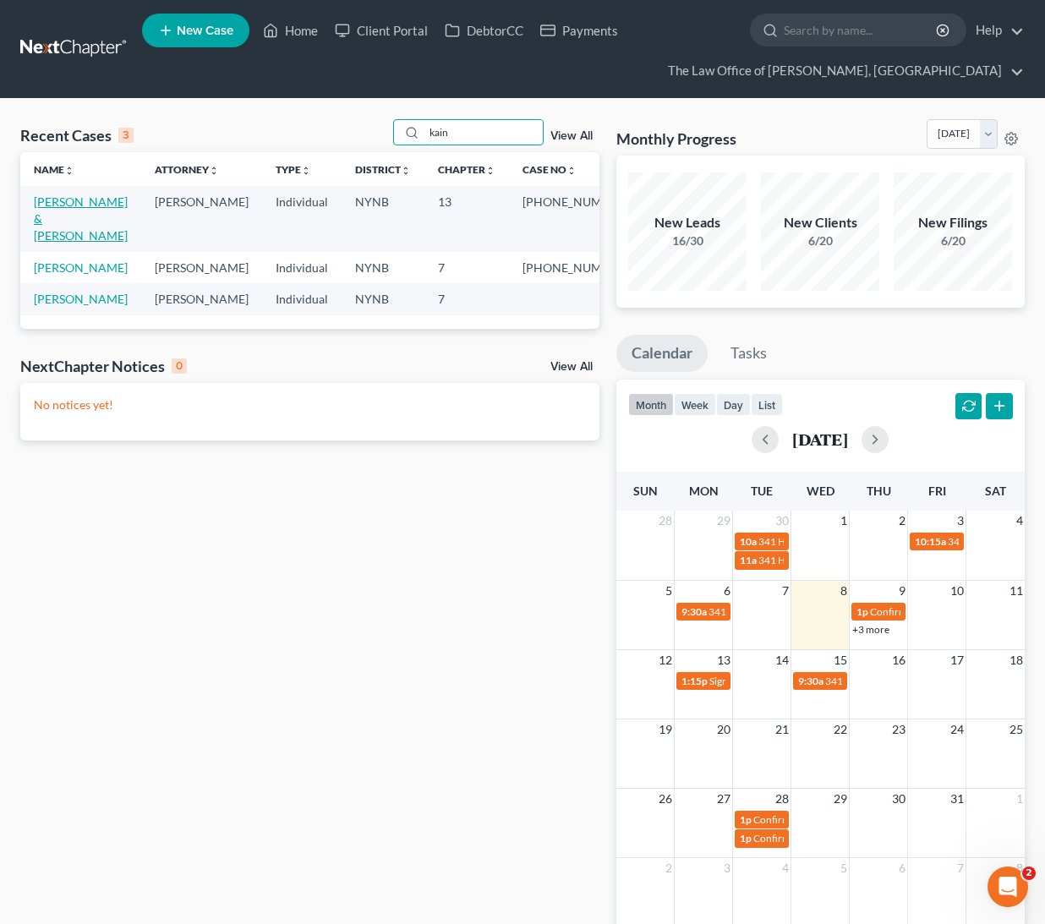
type input "kain"
click at [68, 211] on link "[PERSON_NAME] & [PERSON_NAME]" at bounding box center [81, 218] width 94 height 48
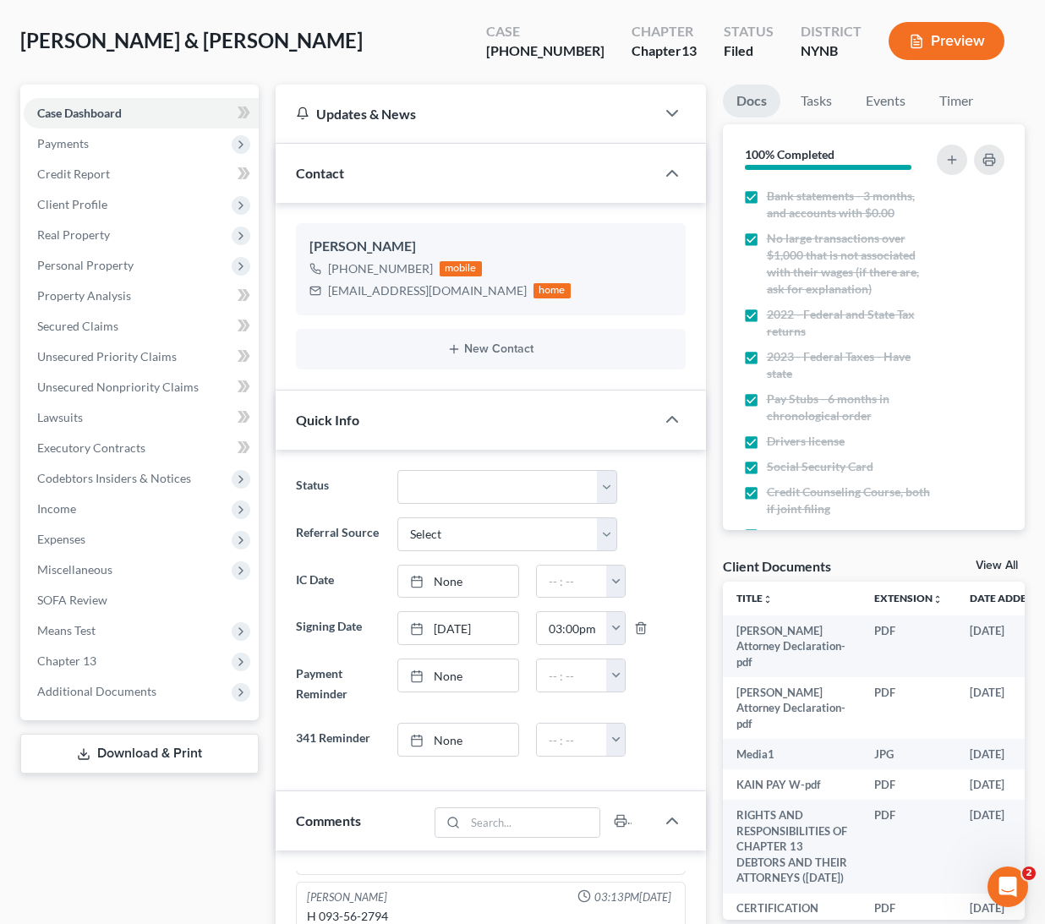
scroll to position [112, 0]
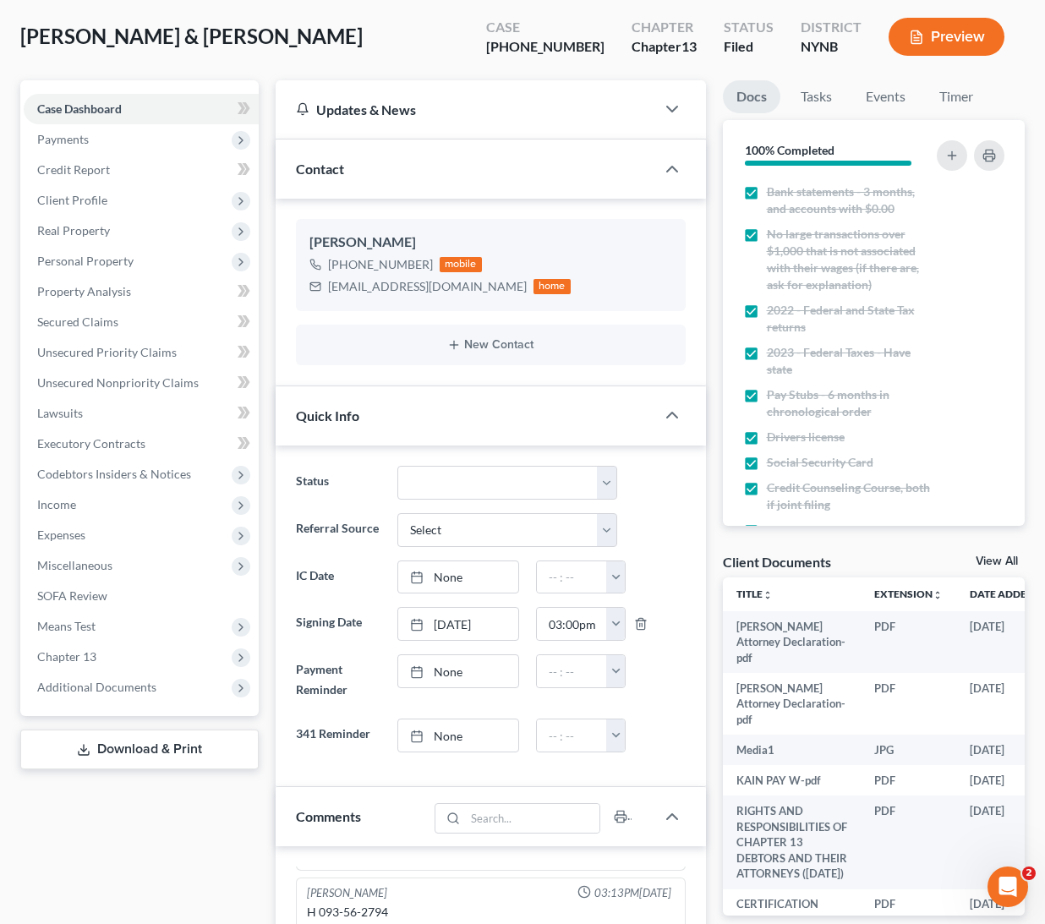
click at [998, 555] on link "View All" at bounding box center [997, 561] width 42 height 12
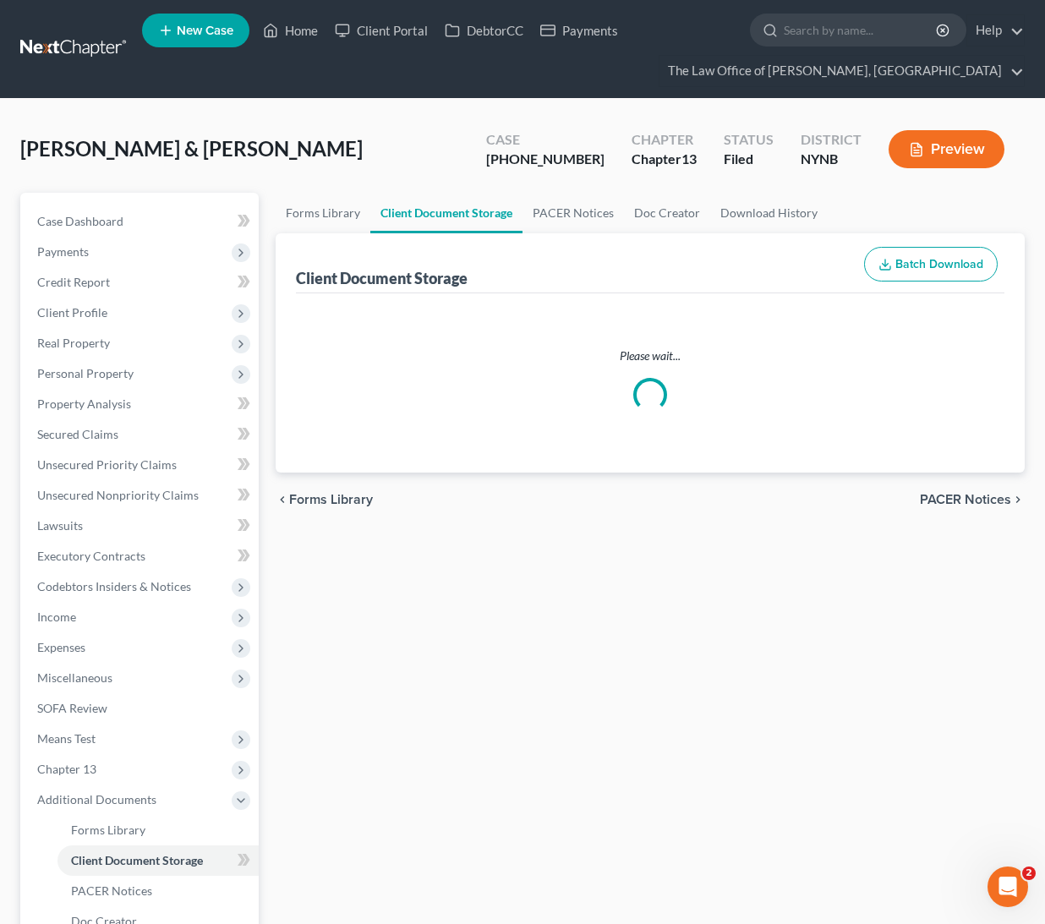
select select "5"
select select "1"
select select "2"
select select "6"
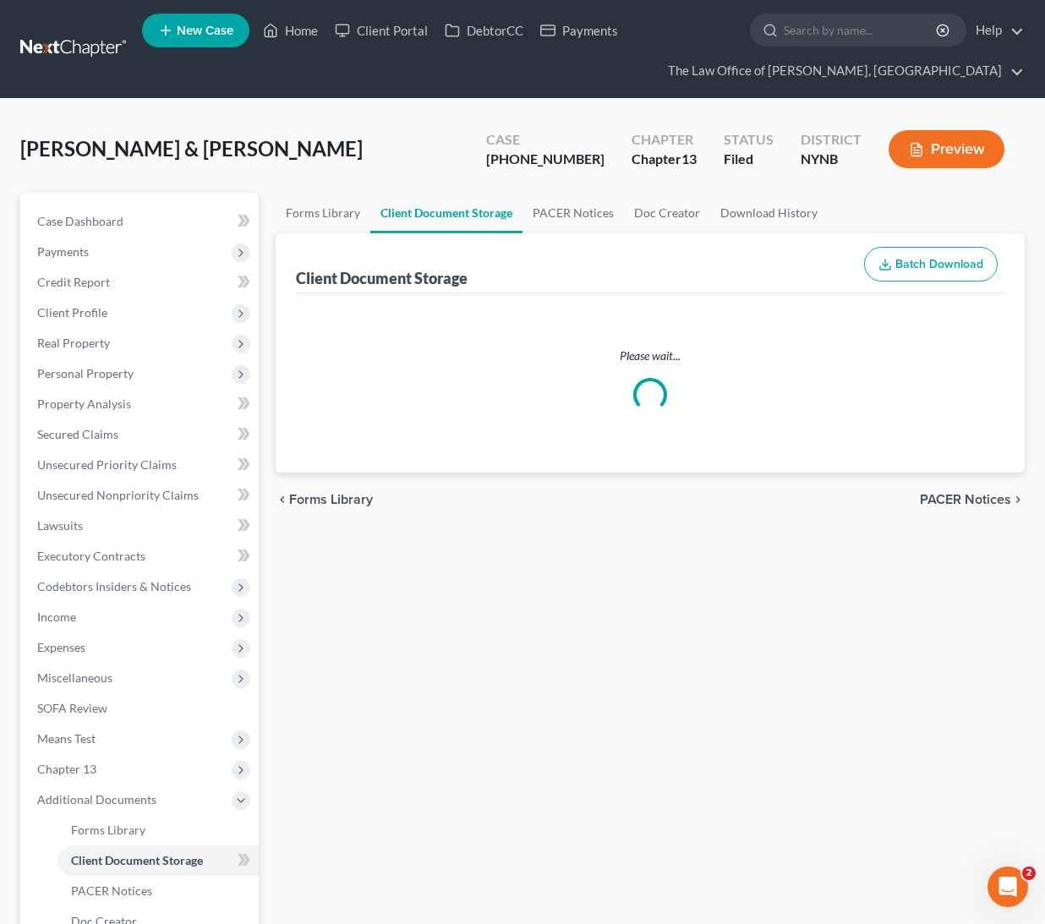
select select "5"
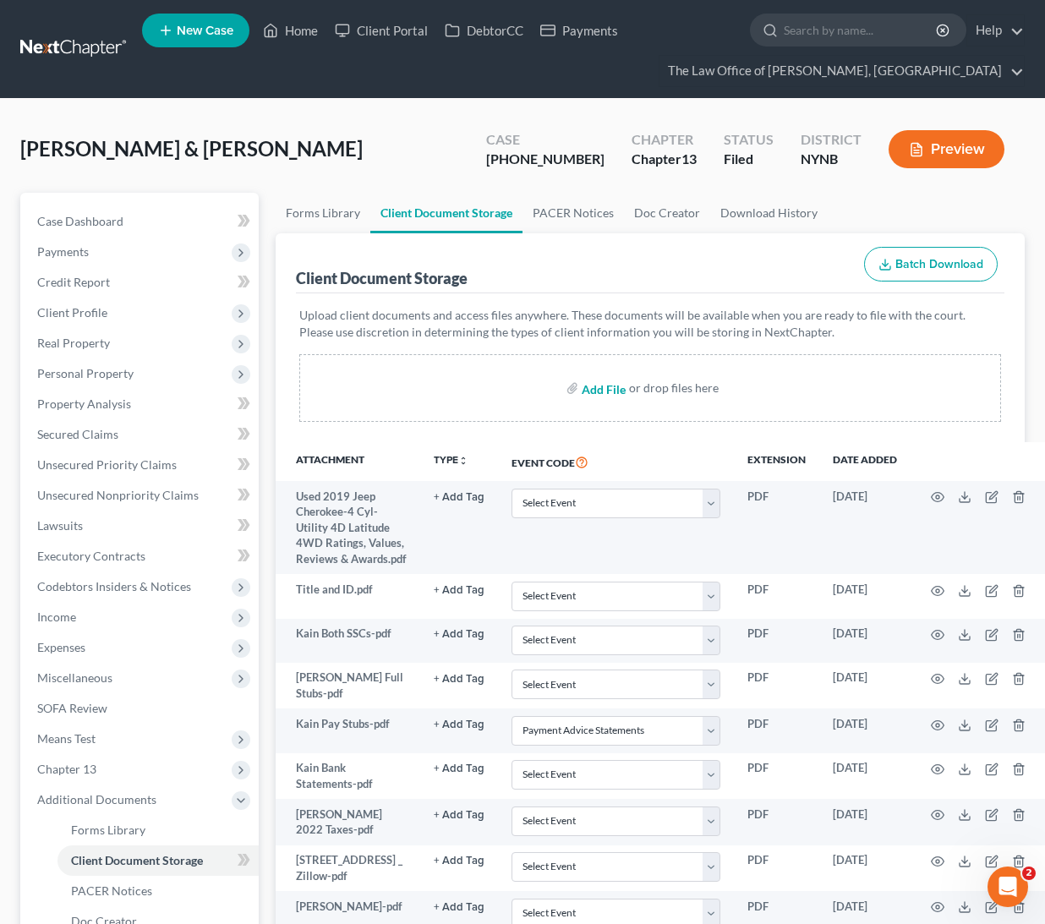
click at [603, 391] on input "file" at bounding box center [602, 388] width 41 height 30
type input "C:\fakepath\Patrick A Kain's 2024 Tax Return 2.pdf"
select select "5"
select select "1"
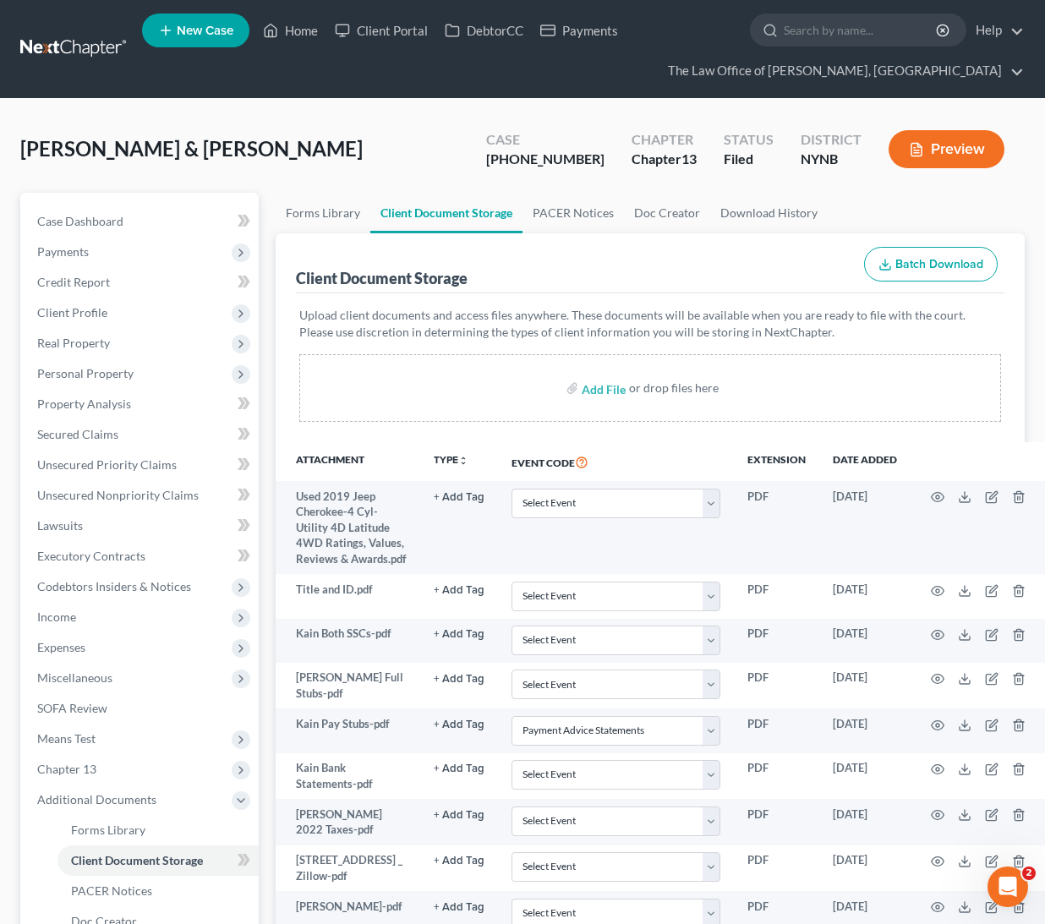
select select "2"
select select "6"
select select "5"
drag, startPoint x: 592, startPoint y: 161, endPoint x: 514, endPoint y: 163, distance: 77.8
click at [515, 163] on div "Case 25-10402-1 Chapter Chapter 13 Status Filed District NYNB Preview" at bounding box center [745, 149] width 559 height 60
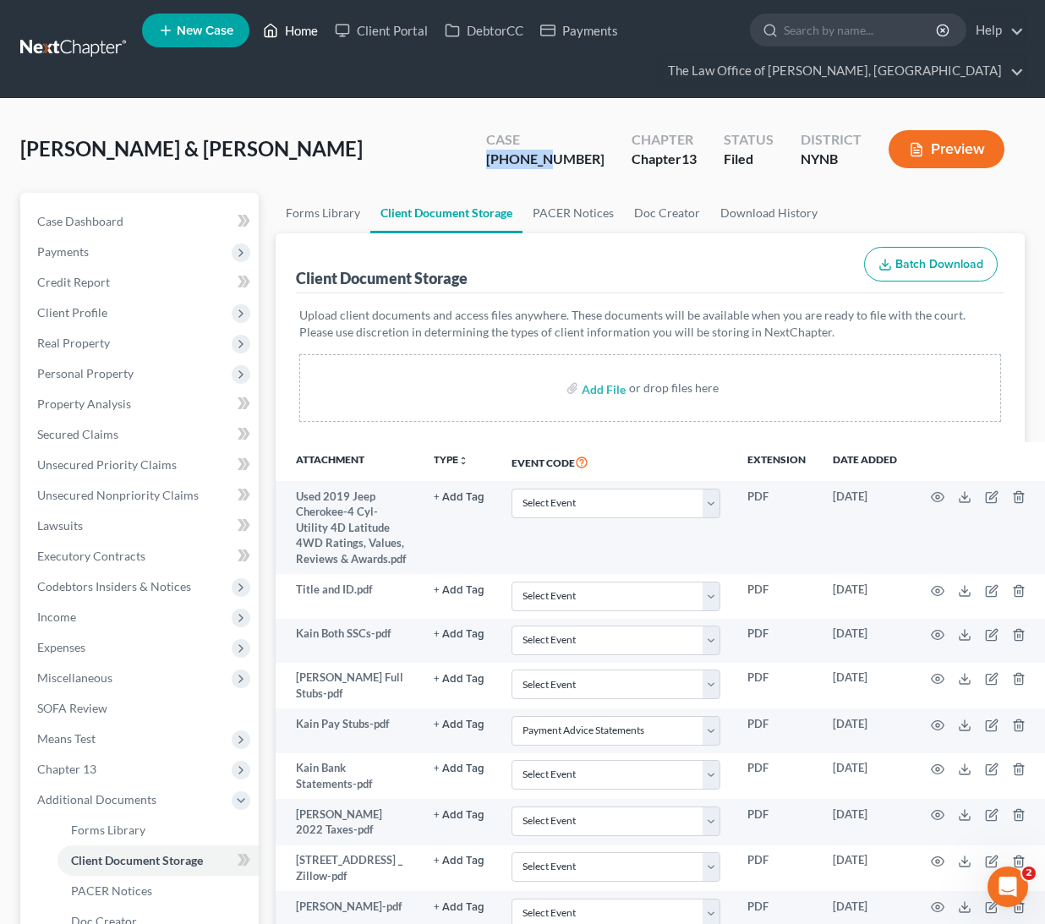
click at [311, 41] on link "Home" at bounding box center [290, 30] width 72 height 30
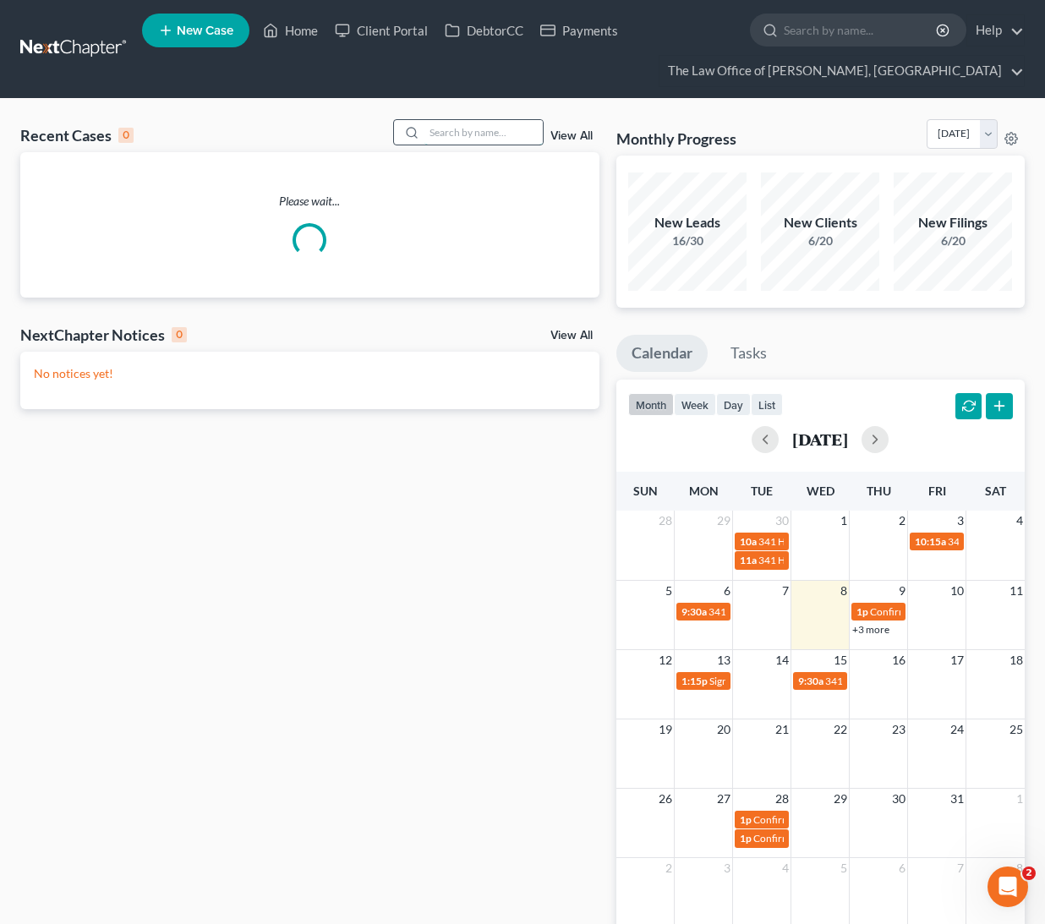
click at [480, 140] on input "search" at bounding box center [483, 132] width 118 height 25
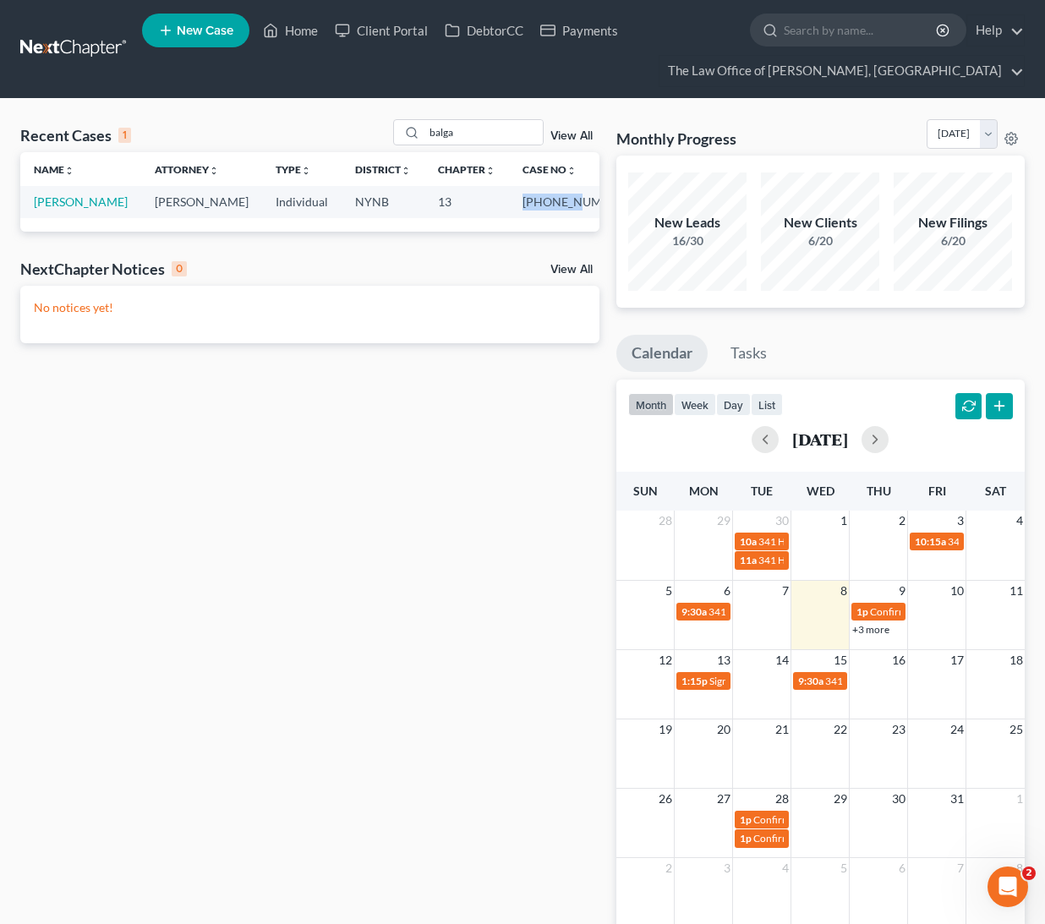
drag, startPoint x: 522, startPoint y: 200, endPoint x: 575, endPoint y: 204, distance: 52.6
click at [575, 204] on td "25-10699-1" at bounding box center [575, 201] width 132 height 31
copy td "25-10699"
click at [444, 132] on input "balga" at bounding box center [483, 132] width 118 height 25
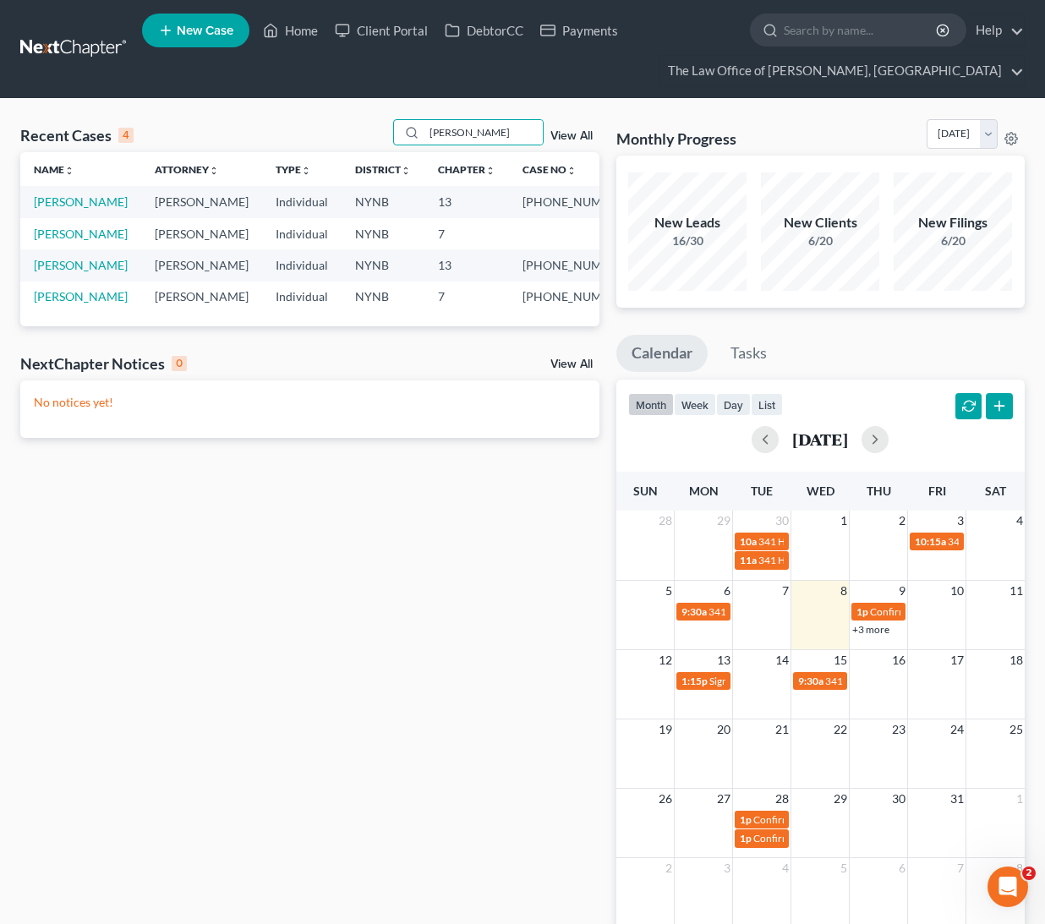
drag, startPoint x: 461, startPoint y: 171, endPoint x: 527, endPoint y: 200, distance: 73.0
click at [527, 200] on td "25-10800-1" at bounding box center [575, 201] width 132 height 31
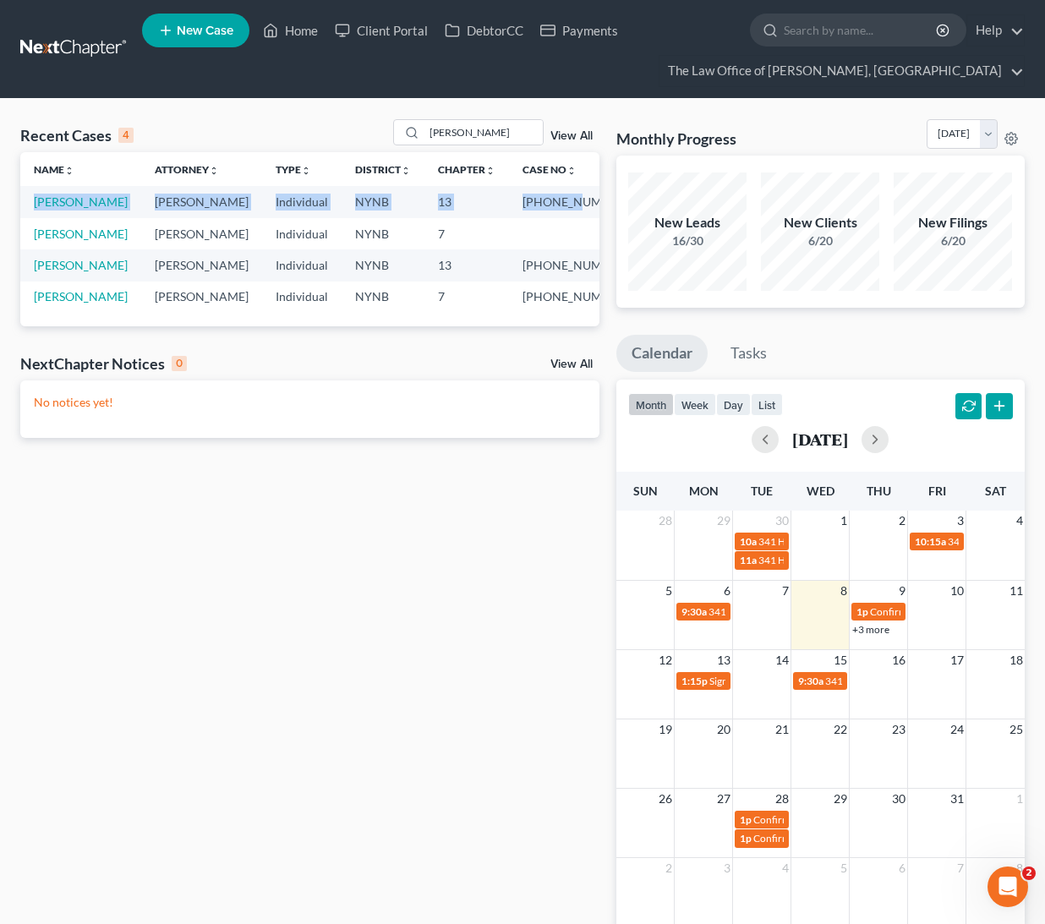
drag, startPoint x: 527, startPoint y: 200, endPoint x: 578, endPoint y: 204, distance: 50.8
click at [578, 204] on td "25-10800-1" at bounding box center [575, 201] width 132 height 31
drag, startPoint x: 531, startPoint y: 201, endPoint x: 578, endPoint y: 201, distance: 47.3
click at [578, 203] on td "25-10800-1" at bounding box center [575, 201] width 132 height 31
copy td "25-10800"
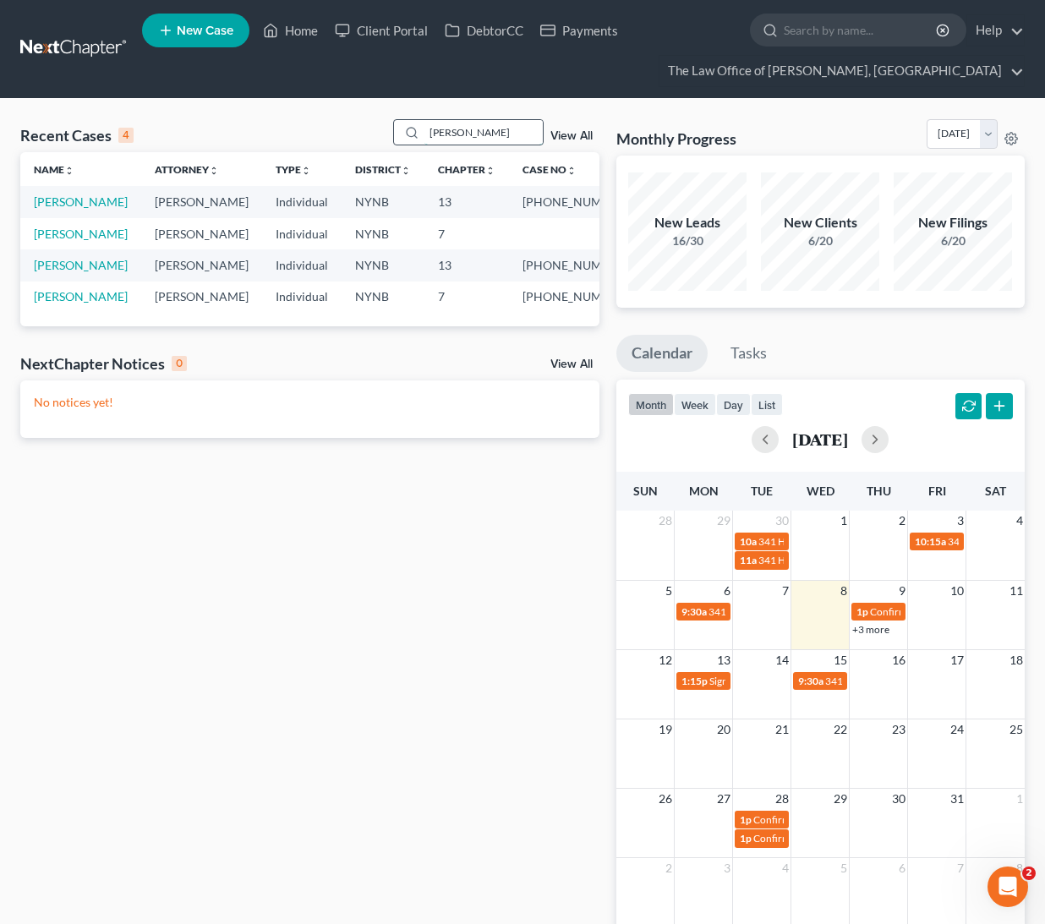
click at [451, 133] on input "Bailey" at bounding box center [483, 132] width 118 height 25
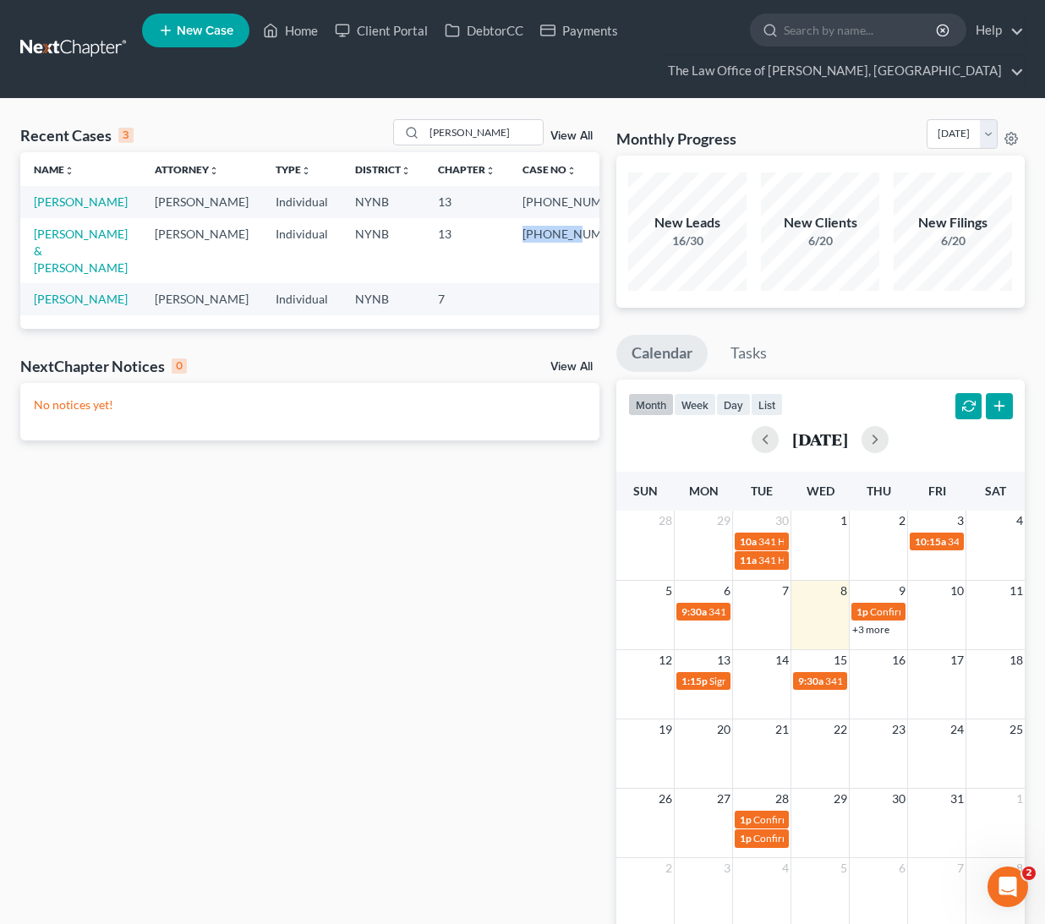
drag, startPoint x: 533, startPoint y: 252, endPoint x: 563, endPoint y: 271, distance: 35.7
click at [562, 271] on td "24-11393-1" at bounding box center [575, 250] width 132 height 65
copy td "24-11393"
click at [438, 142] on input "houle" at bounding box center [483, 132] width 118 height 25
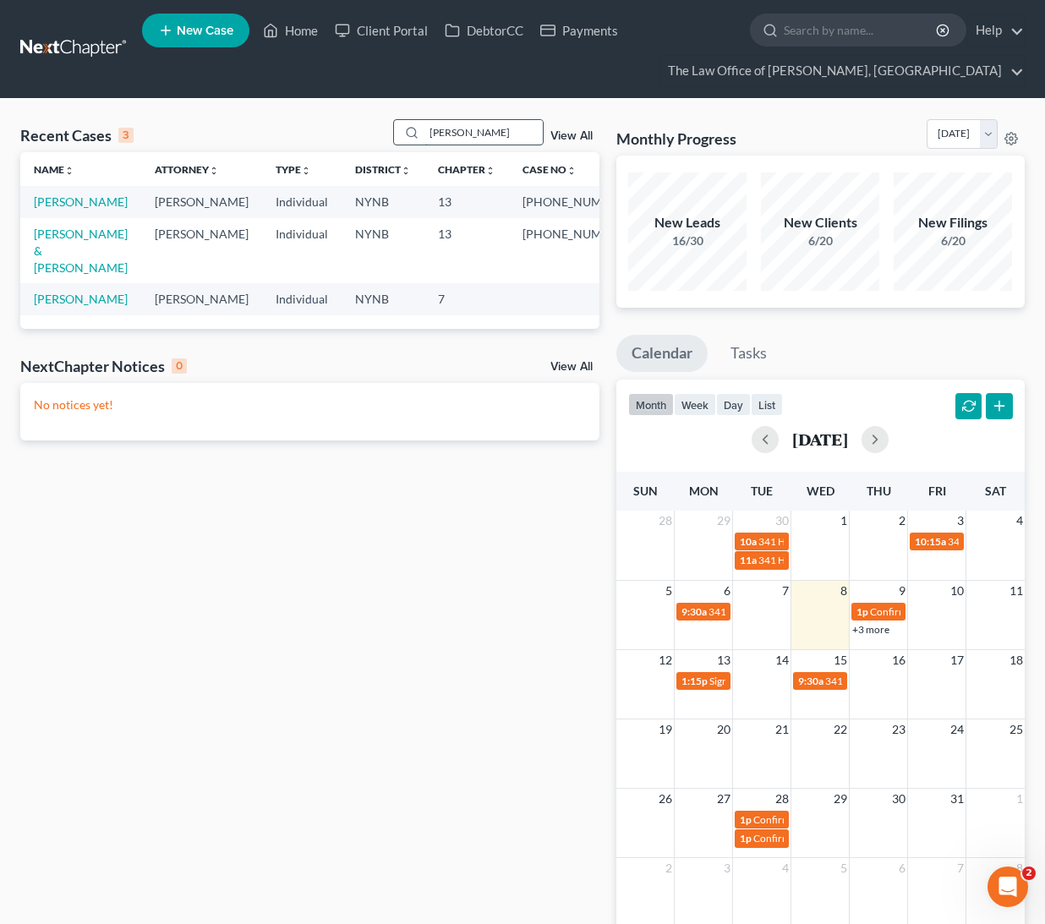
click at [438, 142] on input "houle" at bounding box center [483, 132] width 118 height 25
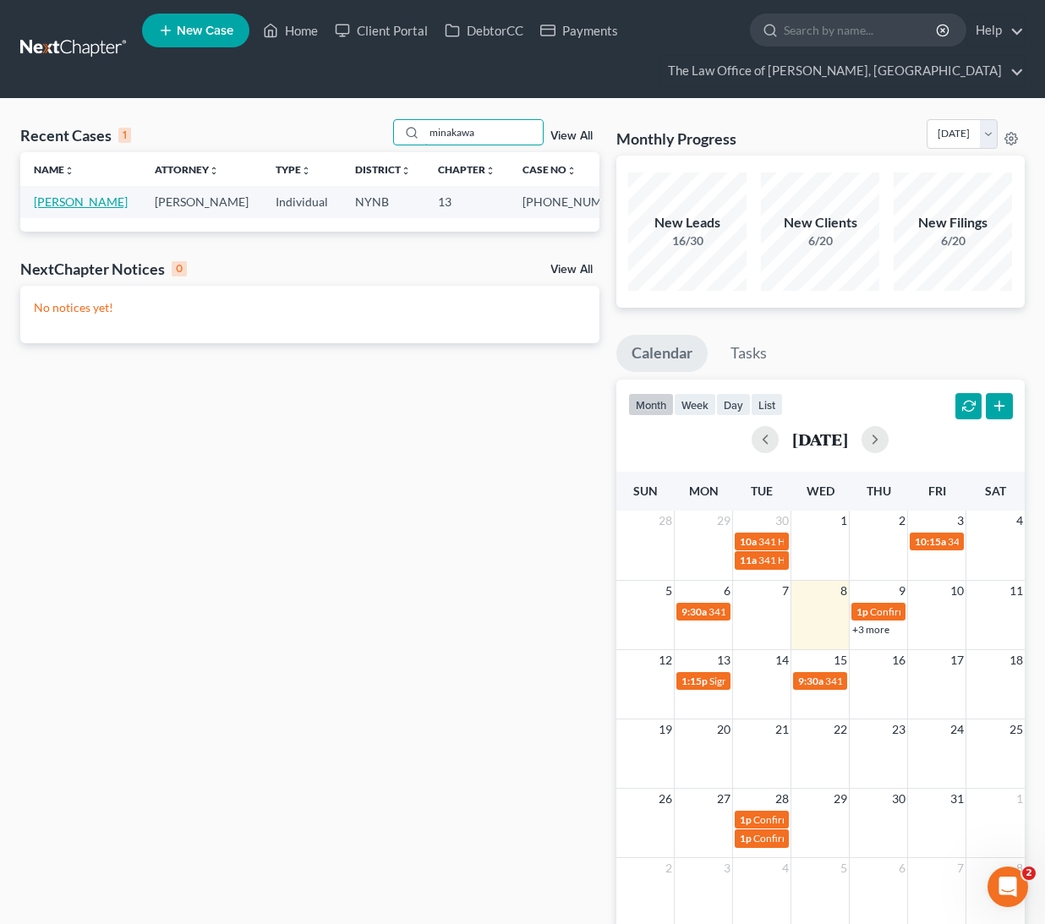
type input "minakawa"
click at [83, 203] on link "[PERSON_NAME]" at bounding box center [81, 201] width 94 height 14
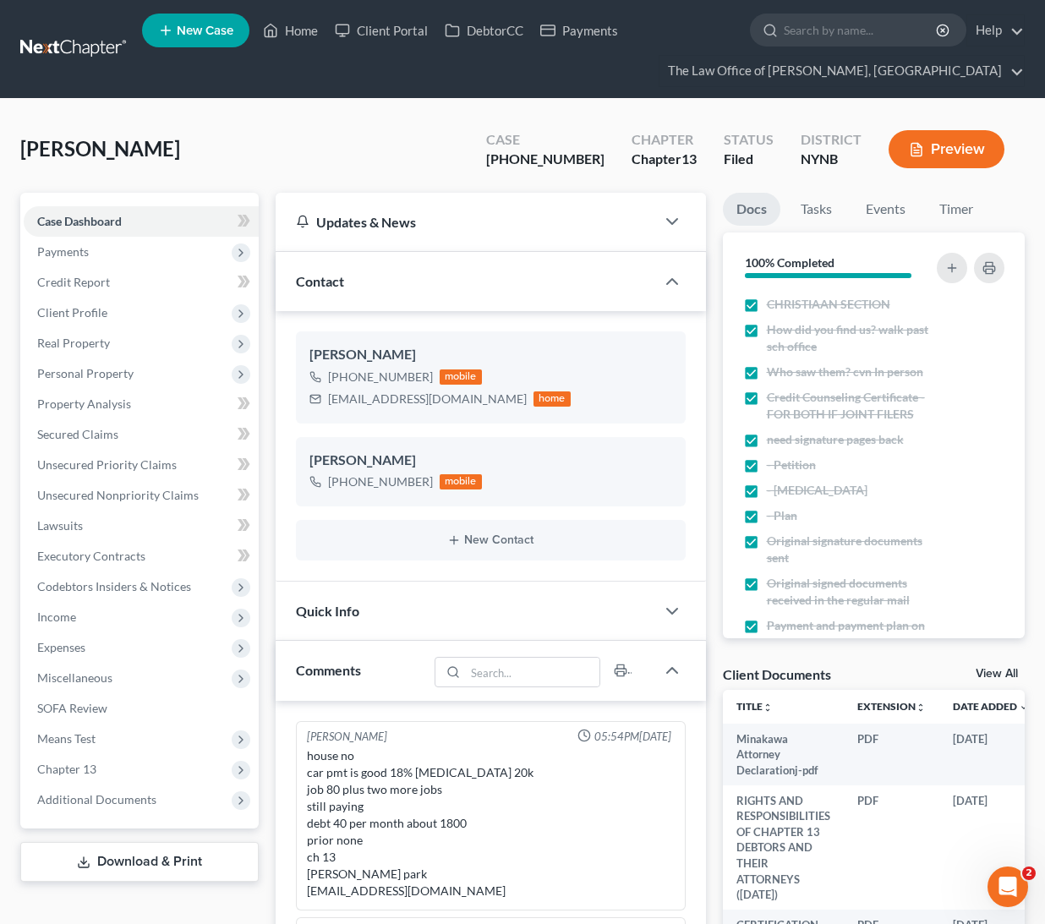
scroll to position [325, 0]
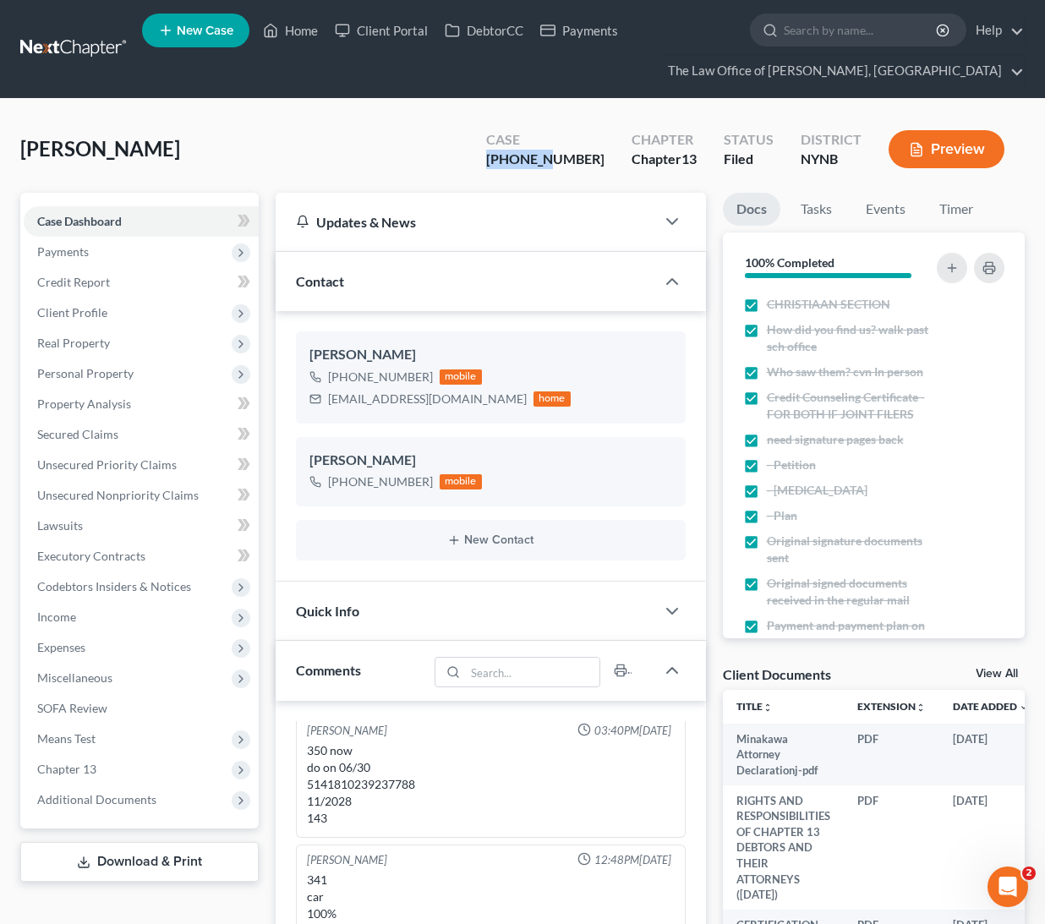
drag, startPoint x: 590, startPoint y: 157, endPoint x: 522, endPoint y: 156, distance: 67.6
click at [522, 156] on div "Case 24-10487-1" at bounding box center [545, 151] width 145 height 50
copy div "24-10487"
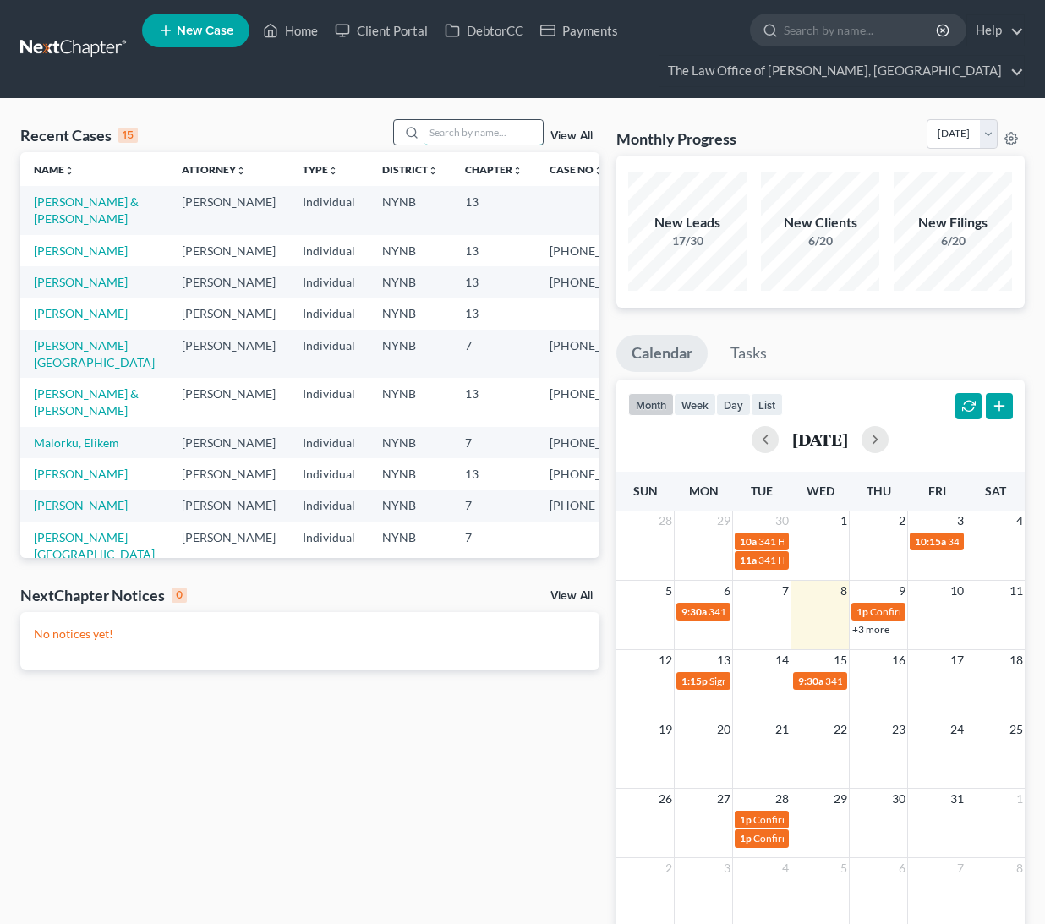
click at [447, 136] on input "search" at bounding box center [483, 132] width 118 height 25
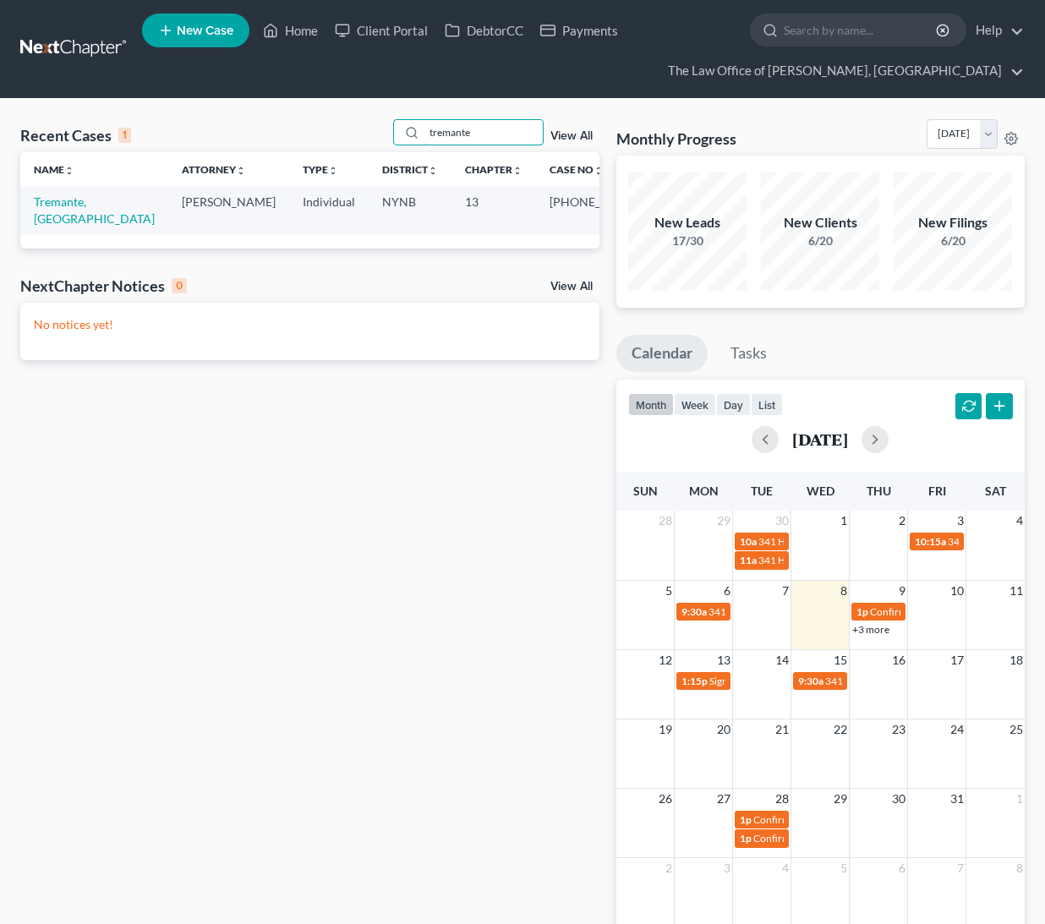
type input "tremante"
drag, startPoint x: 529, startPoint y: 201, endPoint x: 565, endPoint y: 221, distance: 40.9
click at [565, 221] on td "[PHONE_NUMBER]" at bounding box center [602, 210] width 132 height 48
copy td "21-10821"
